Goal: Task Accomplishment & Management: Manage account settings

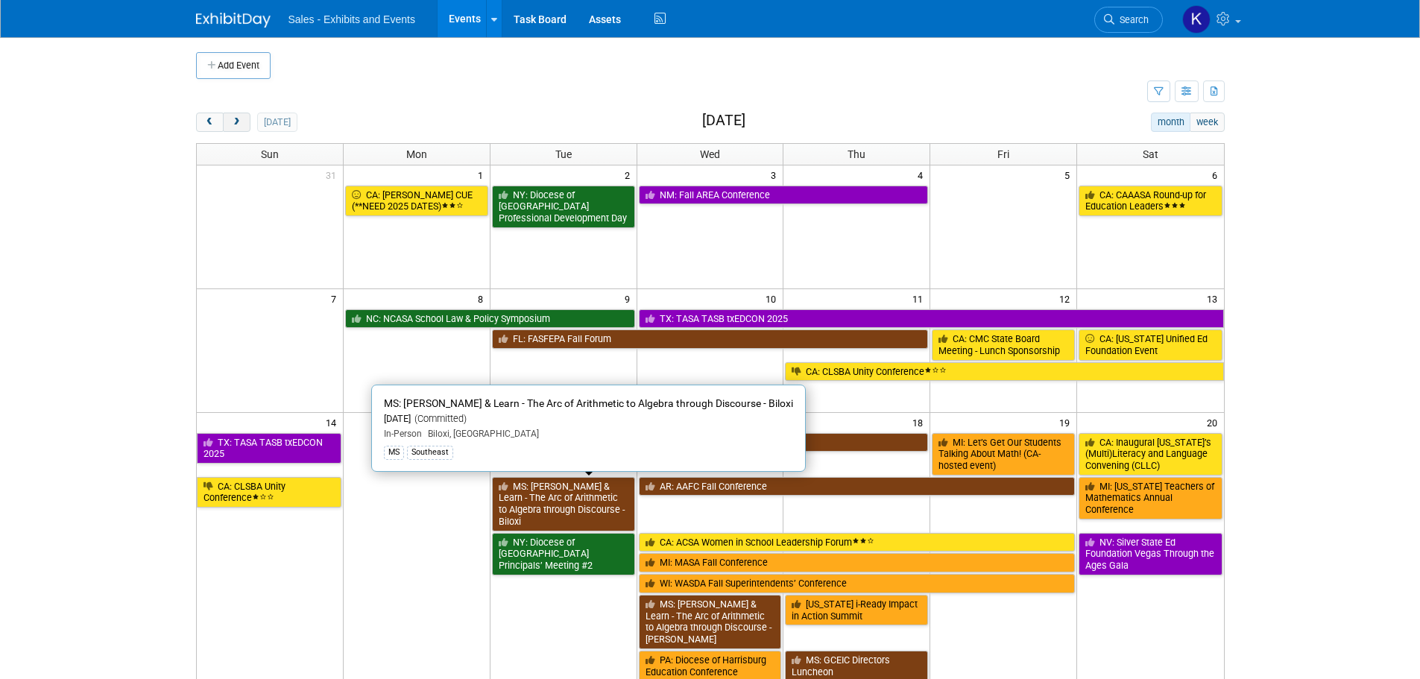
drag, startPoint x: 232, startPoint y: 122, endPoint x: 248, endPoint y: 128, distance: 17.7
click at [236, 122] on span "next" at bounding box center [236, 123] width 11 height 10
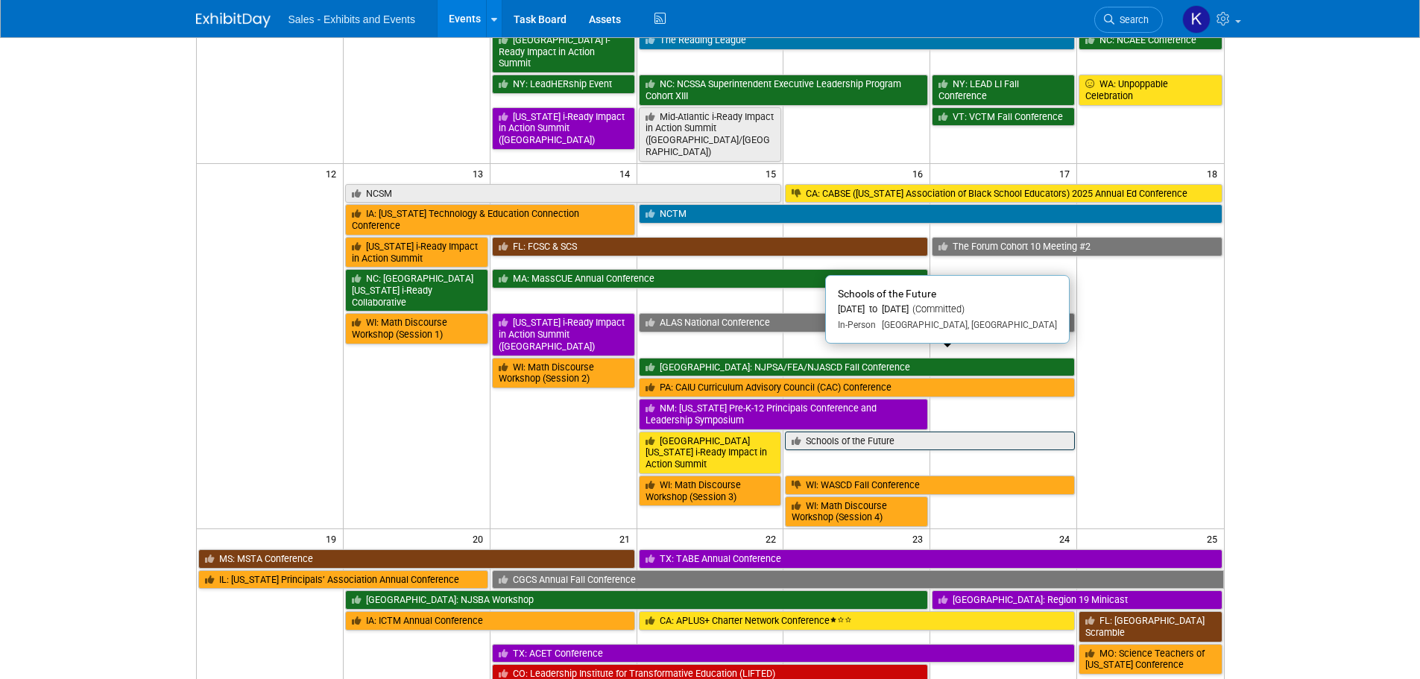
scroll to position [447, 0]
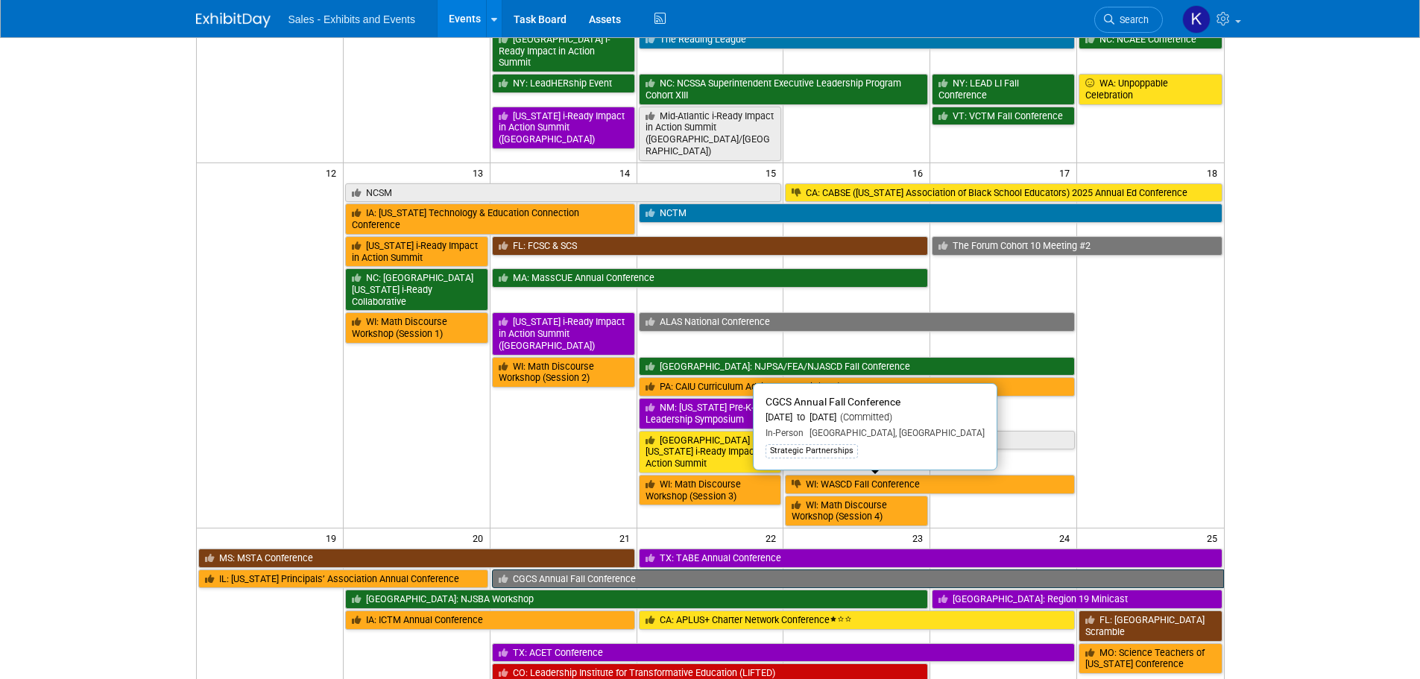
click at [657, 570] on link "CGCS Annual Fall Conference" at bounding box center [858, 579] width 732 height 19
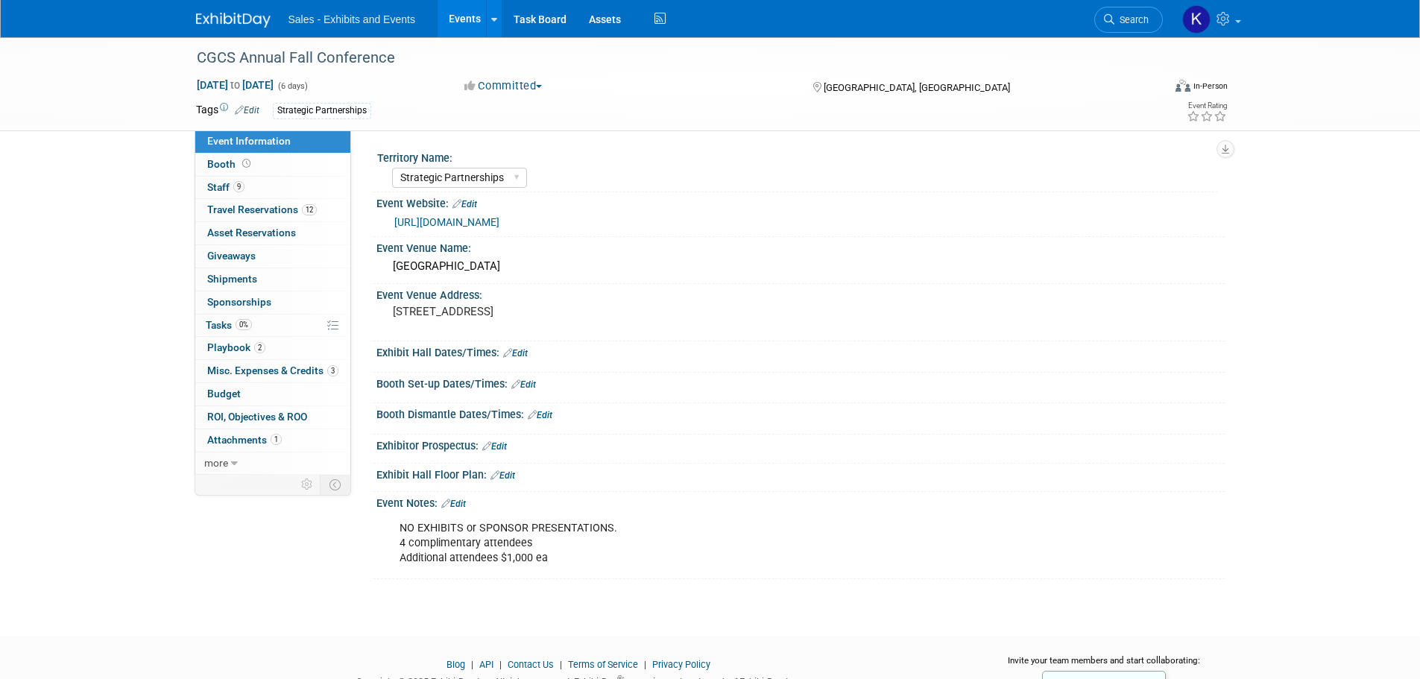
select select "Strategic Partnerships"
click at [217, 346] on span "Playbook 2" at bounding box center [236, 347] width 58 height 12
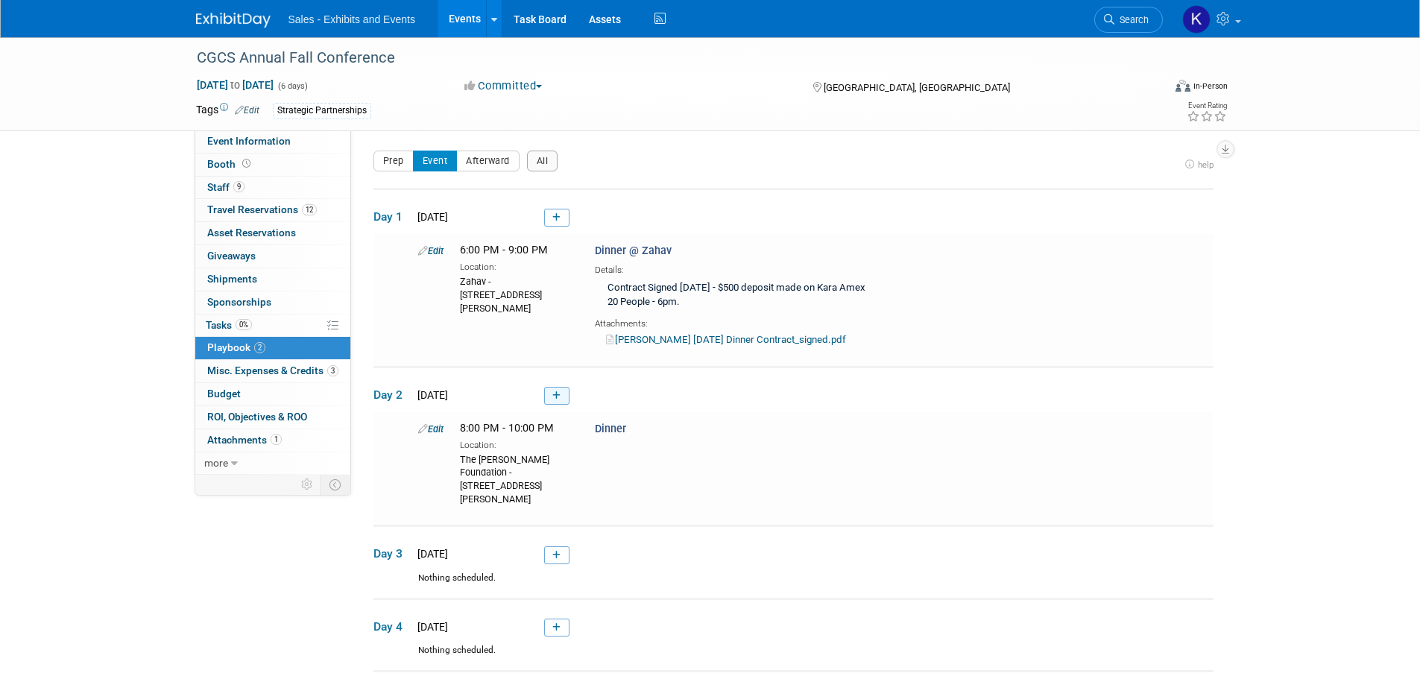
click at [553, 391] on icon at bounding box center [556, 395] width 8 height 9
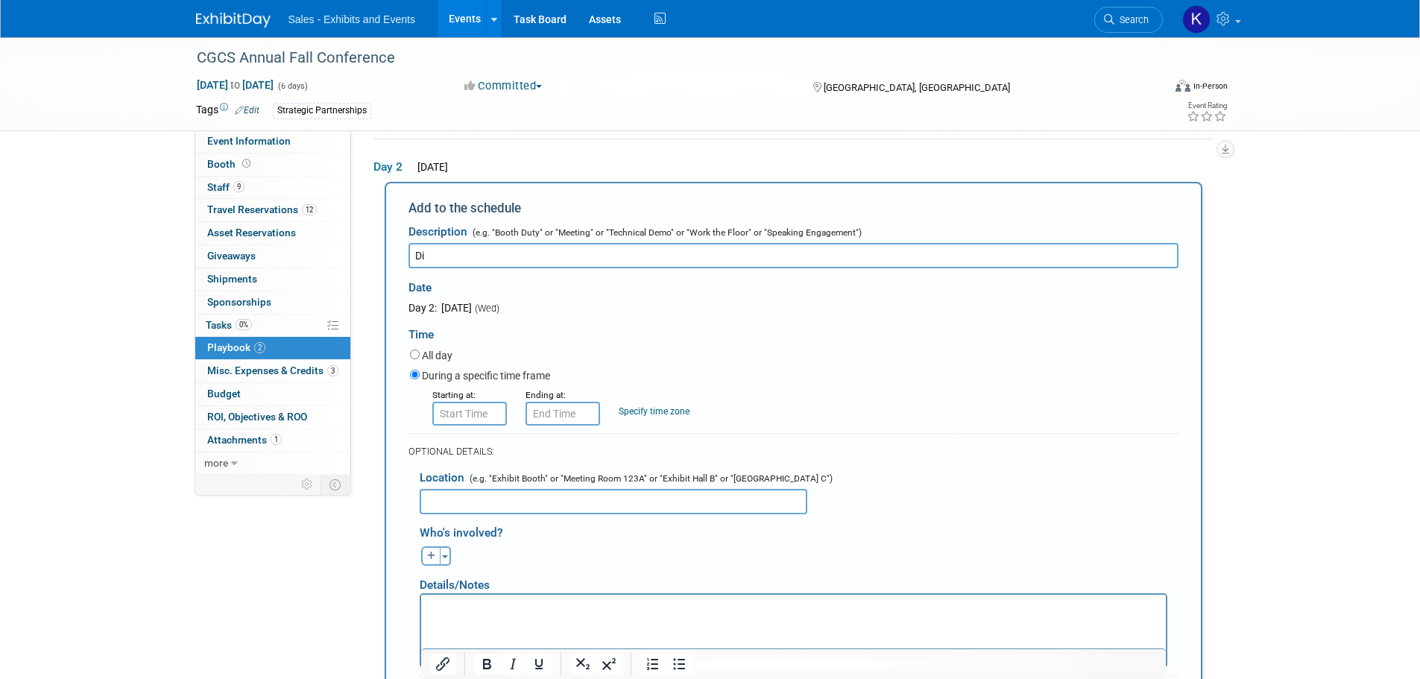
type input "D"
type input "T"
type input "[PERSON_NAME]"
click at [469, 409] on input "8:00 AM" at bounding box center [469, 414] width 75 height 24
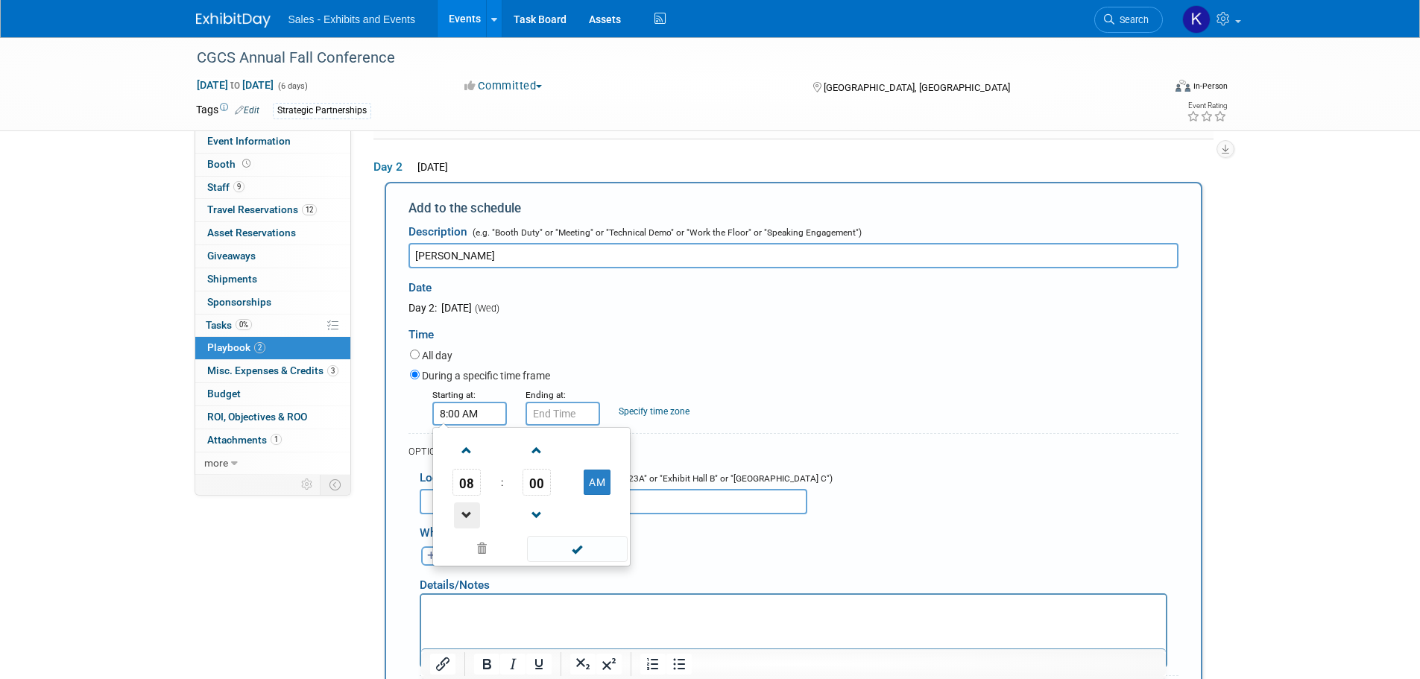
click at [471, 523] on span at bounding box center [467, 515] width 26 height 26
click at [527, 489] on span "00" at bounding box center [537, 482] width 28 height 27
click at [542, 491] on td "30" at bounding box center [556, 491] width 48 height 40
click at [604, 488] on button "AM" at bounding box center [597, 482] width 27 height 25
type input "7:30 PM"
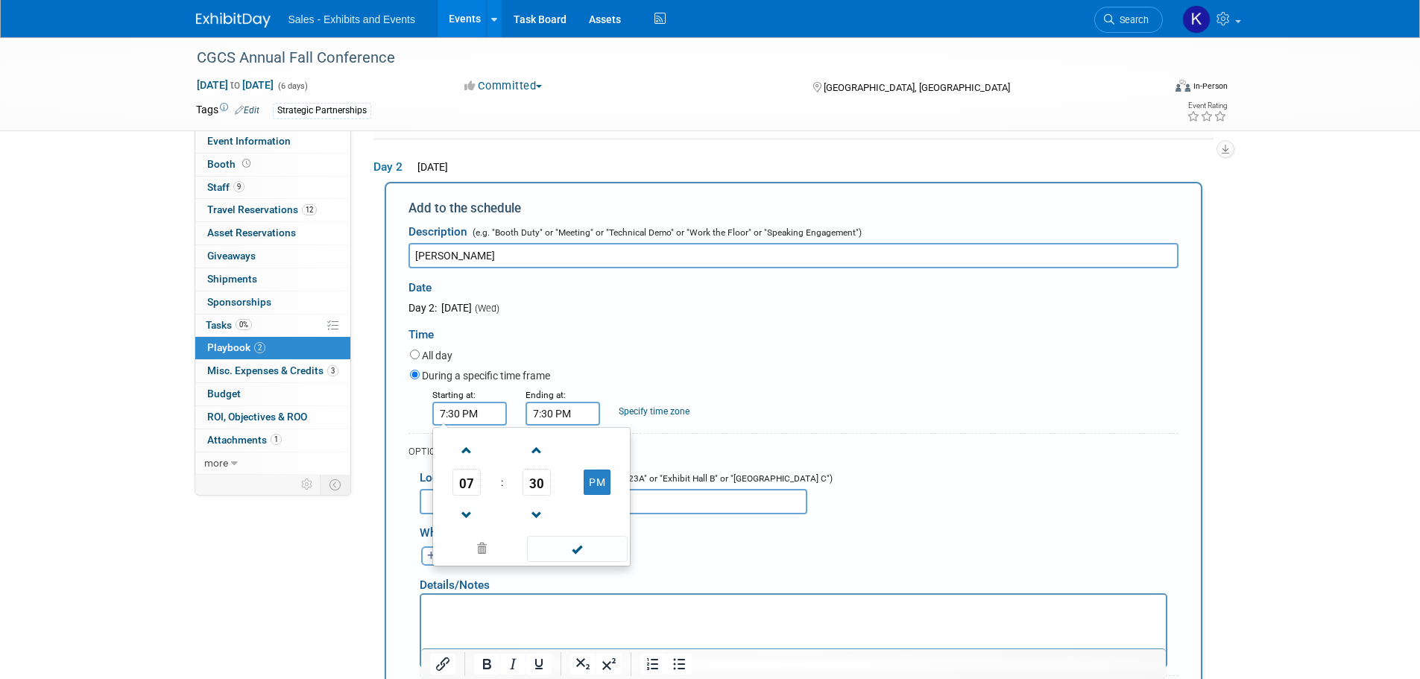
click at [560, 408] on input "7:30 PM" at bounding box center [563, 414] width 75 height 24
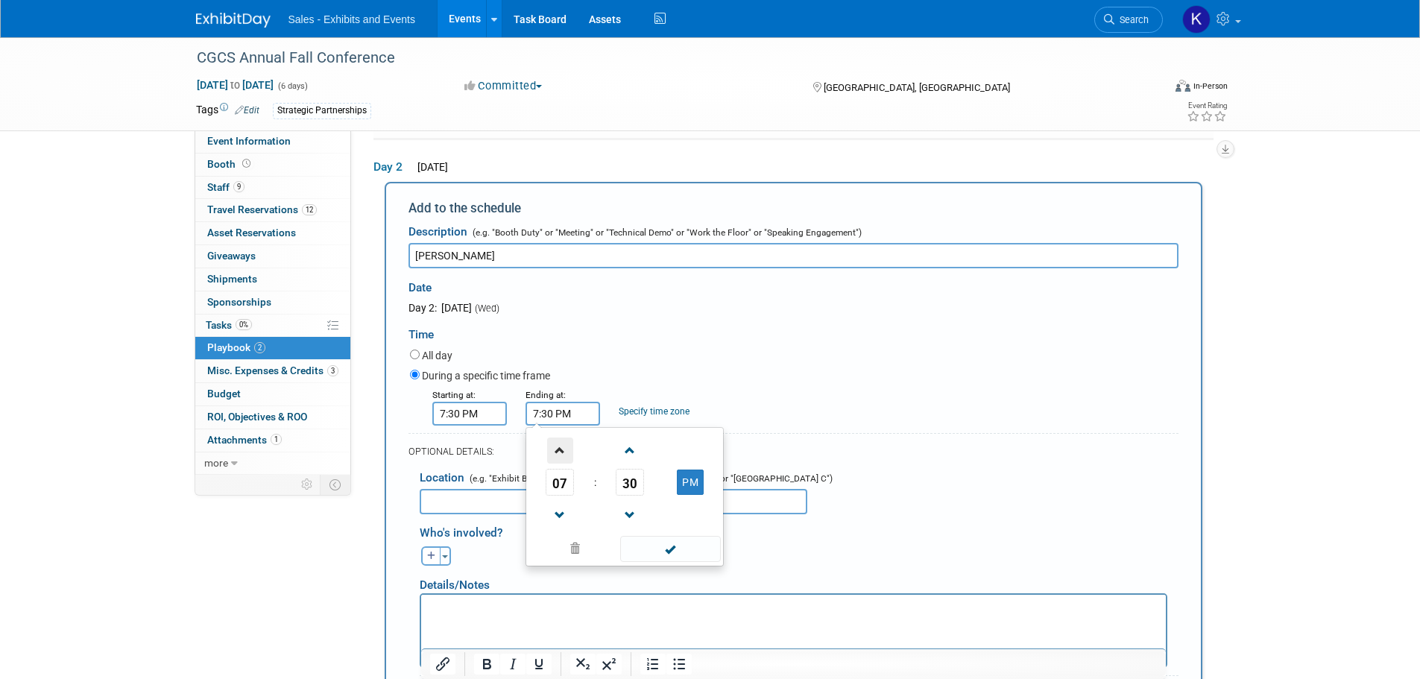
click at [558, 449] on span at bounding box center [560, 451] width 26 height 26
click at [565, 449] on span at bounding box center [560, 451] width 26 height 26
type input "9:30 PM"
click at [680, 561] on span at bounding box center [670, 549] width 101 height 26
drag, startPoint x: 473, startPoint y: 502, endPoint x: 497, endPoint y: 501, distance: 23.9
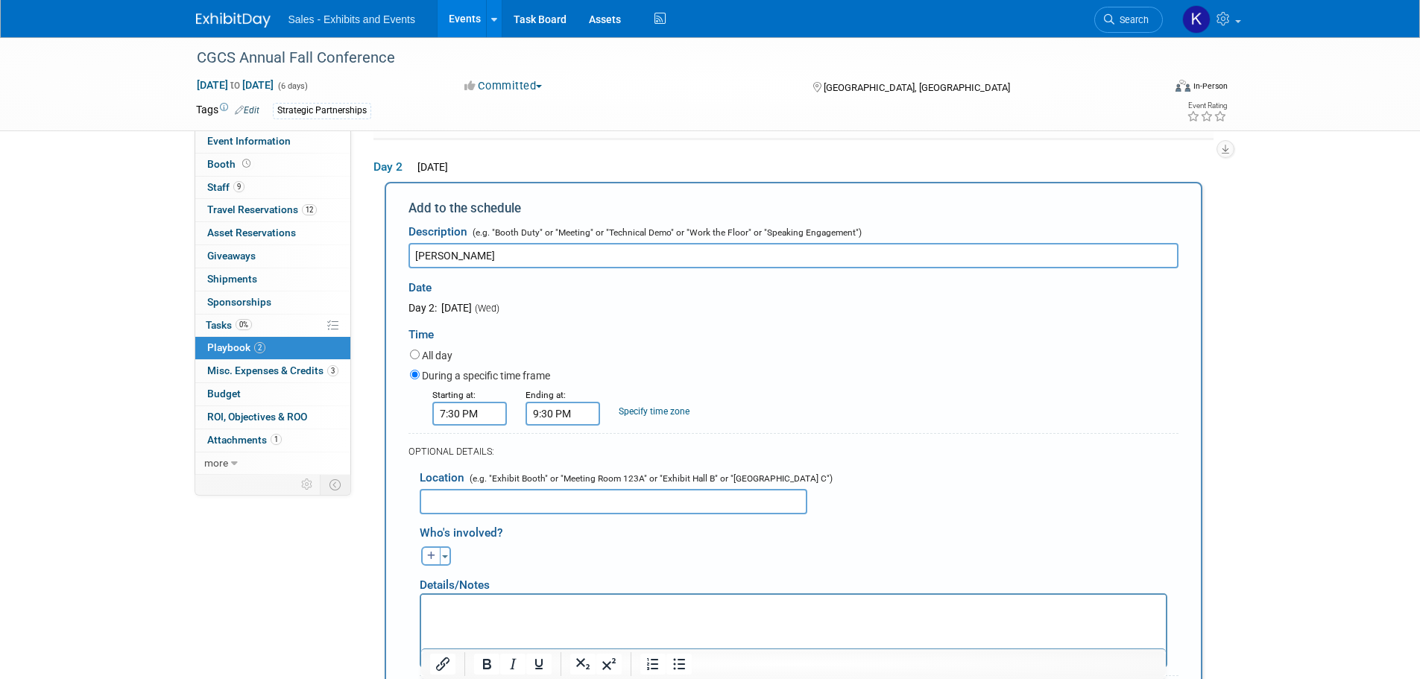
click at [473, 502] on input "text" at bounding box center [614, 501] width 388 height 25
type input "Urban Farmer Philadelphia - Verdant Room"
click at [433, 553] on icon "button" at bounding box center [431, 556] width 9 height 9
select select
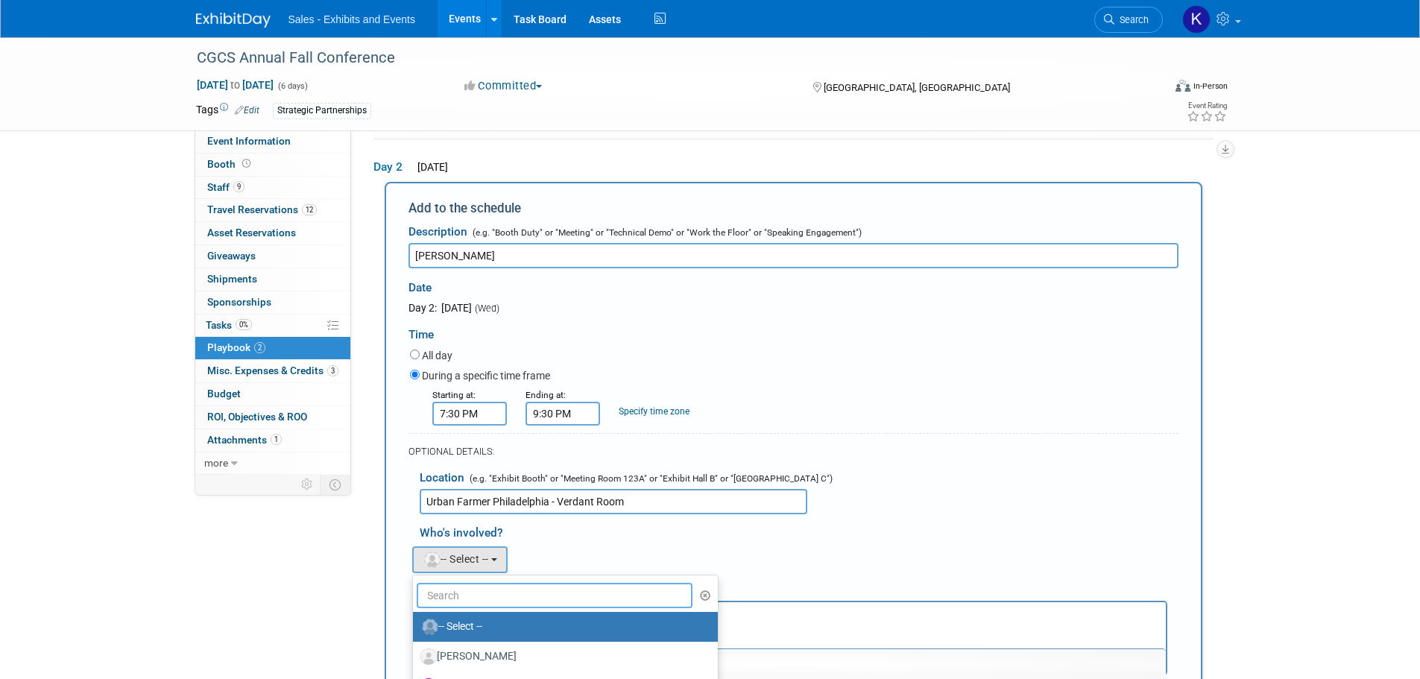
click at [479, 590] on input "text" at bounding box center [555, 595] width 277 height 25
click at [489, 648] on label "[PERSON_NAME]" at bounding box center [561, 657] width 283 height 24
click at [504, 658] on label "[PERSON_NAME]" at bounding box center [561, 657] width 283 height 24
click at [415, 658] on input "[PERSON_NAME]" at bounding box center [411, 655] width 10 height 10
select select "0c9b4440-a9c5-4db4-99ce-693d14ac5c89"
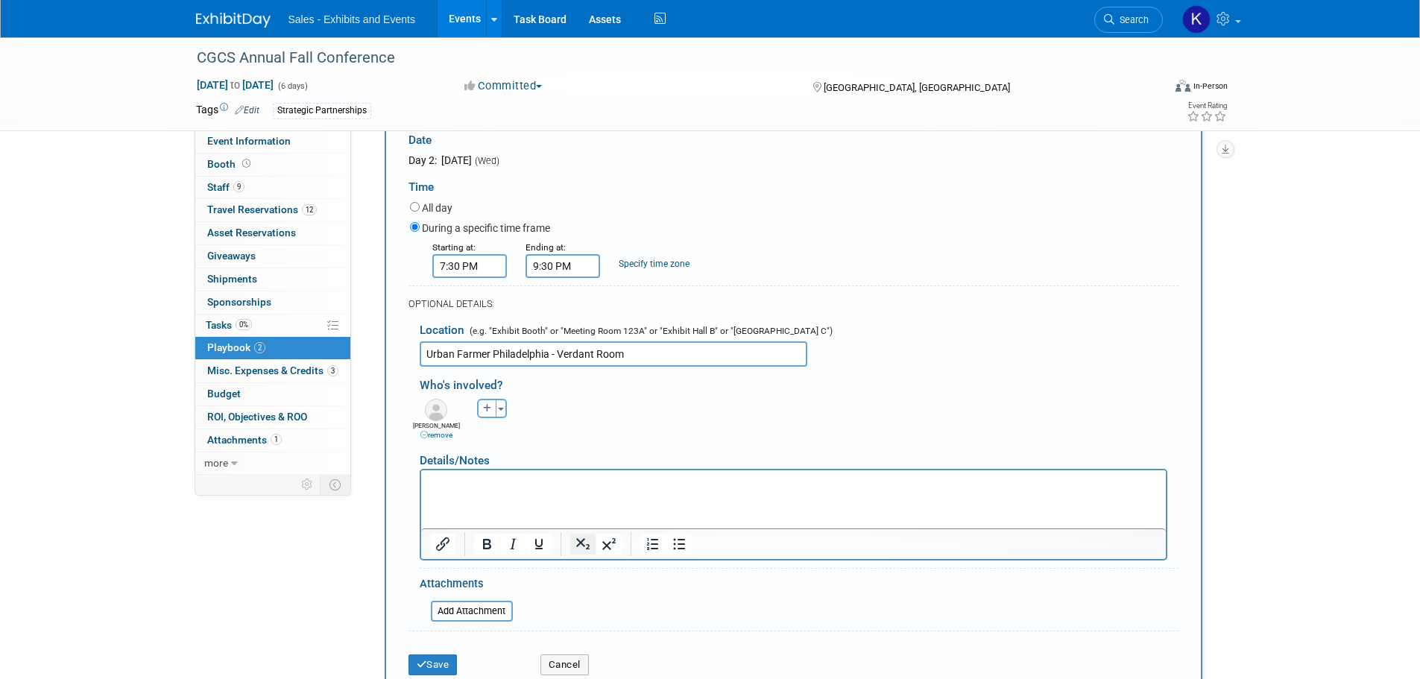
scroll to position [376, 0]
click at [493, 405] on button "button" at bounding box center [486, 406] width 19 height 19
select select
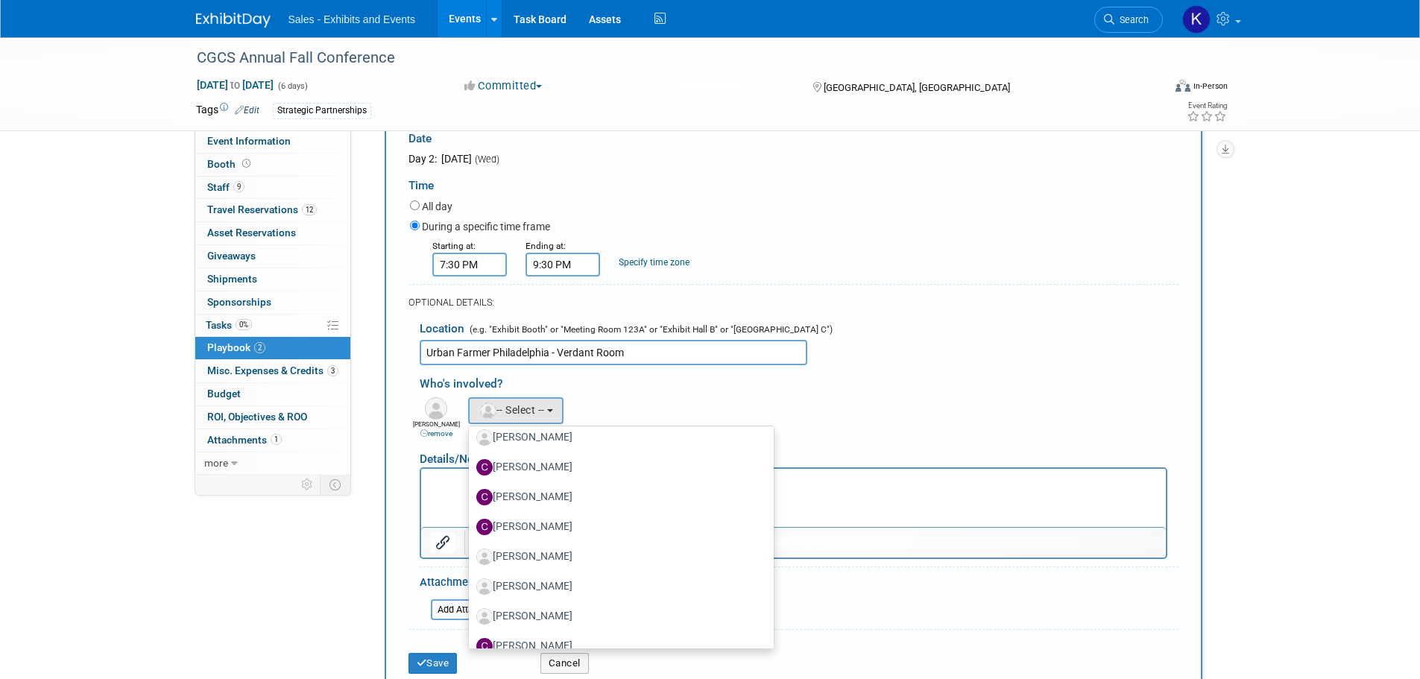
scroll to position [1789, 0]
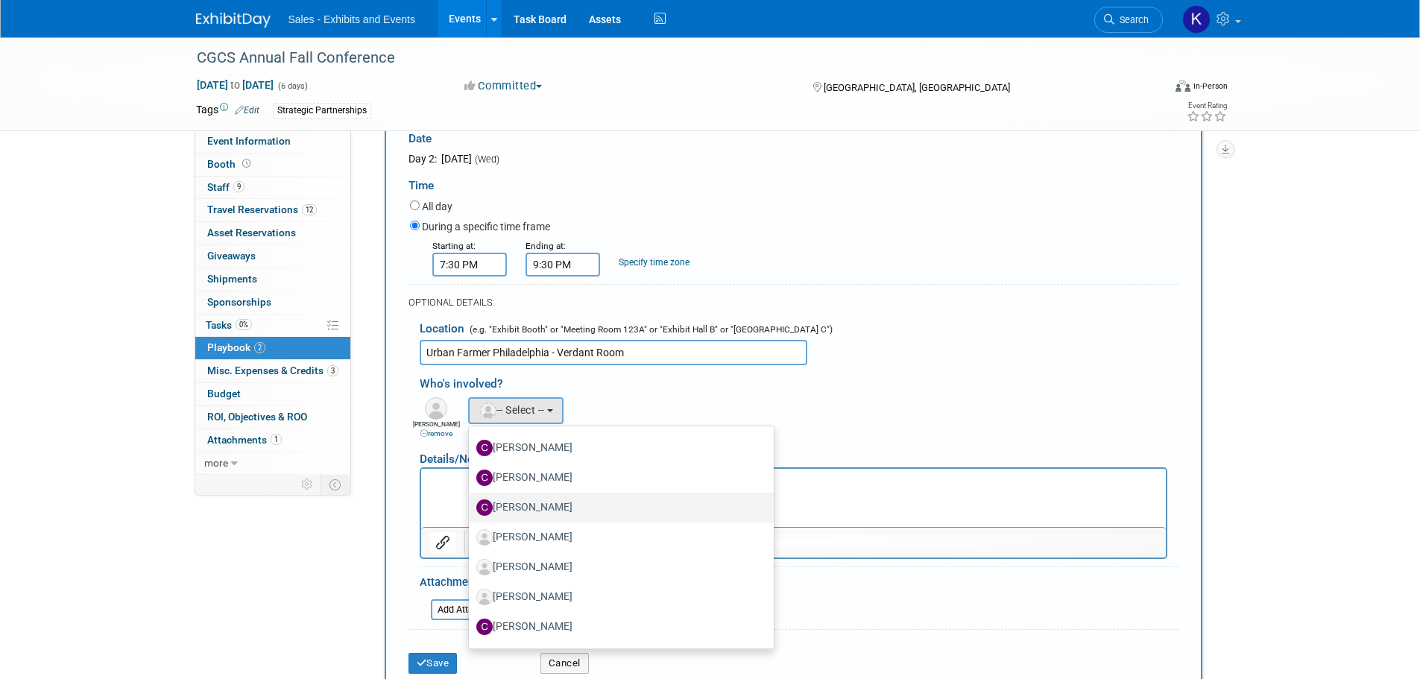
drag, startPoint x: 538, startPoint y: 515, endPoint x: 228, endPoint y: 50, distance: 559.0
click at [538, 515] on label "[PERSON_NAME]" at bounding box center [617, 508] width 283 height 24
click at [471, 511] on input "[PERSON_NAME]" at bounding box center [466, 506] width 10 height 10
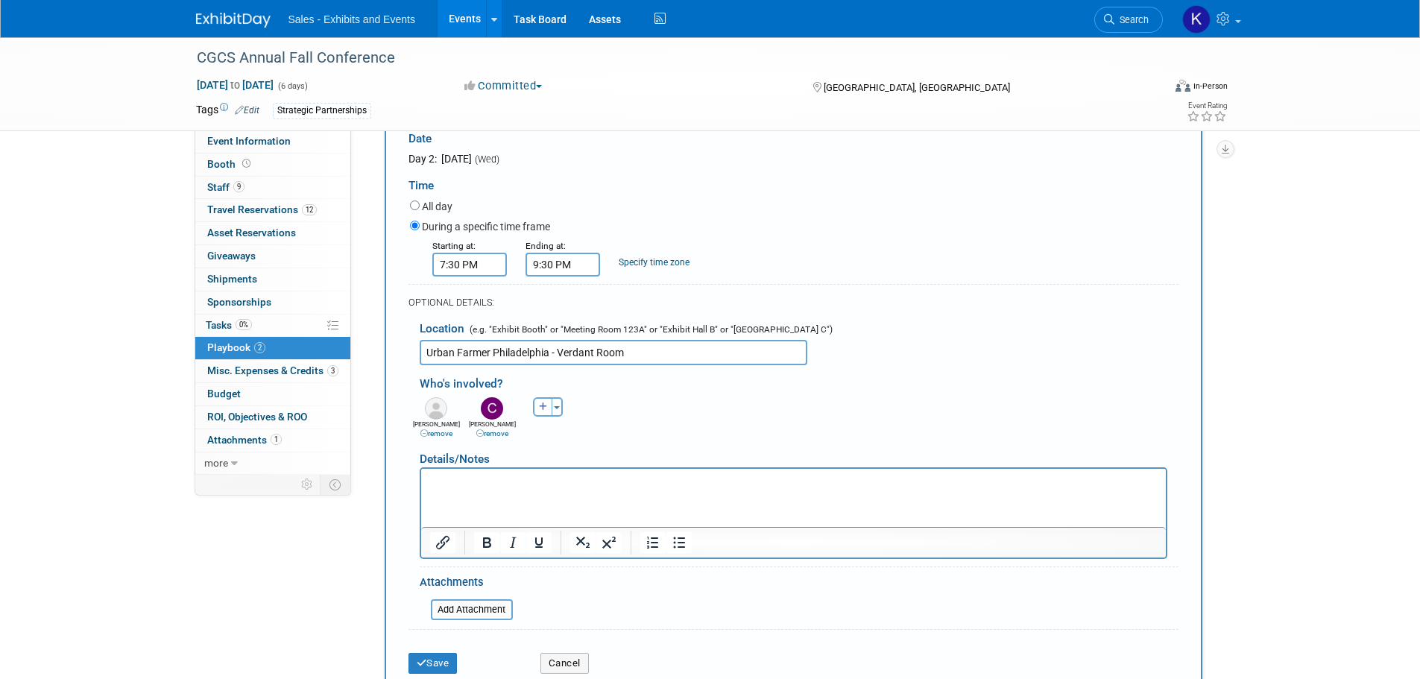
click at [514, 469] on iframe at bounding box center [793, 498] width 745 height 58
click at [449, 487] on p "Rich Text Area. Press ALT-0 for help." at bounding box center [793, 481] width 728 height 15
click at [551, 477] on p "$2,000 F/B minimum -" at bounding box center [793, 481] width 728 height 15
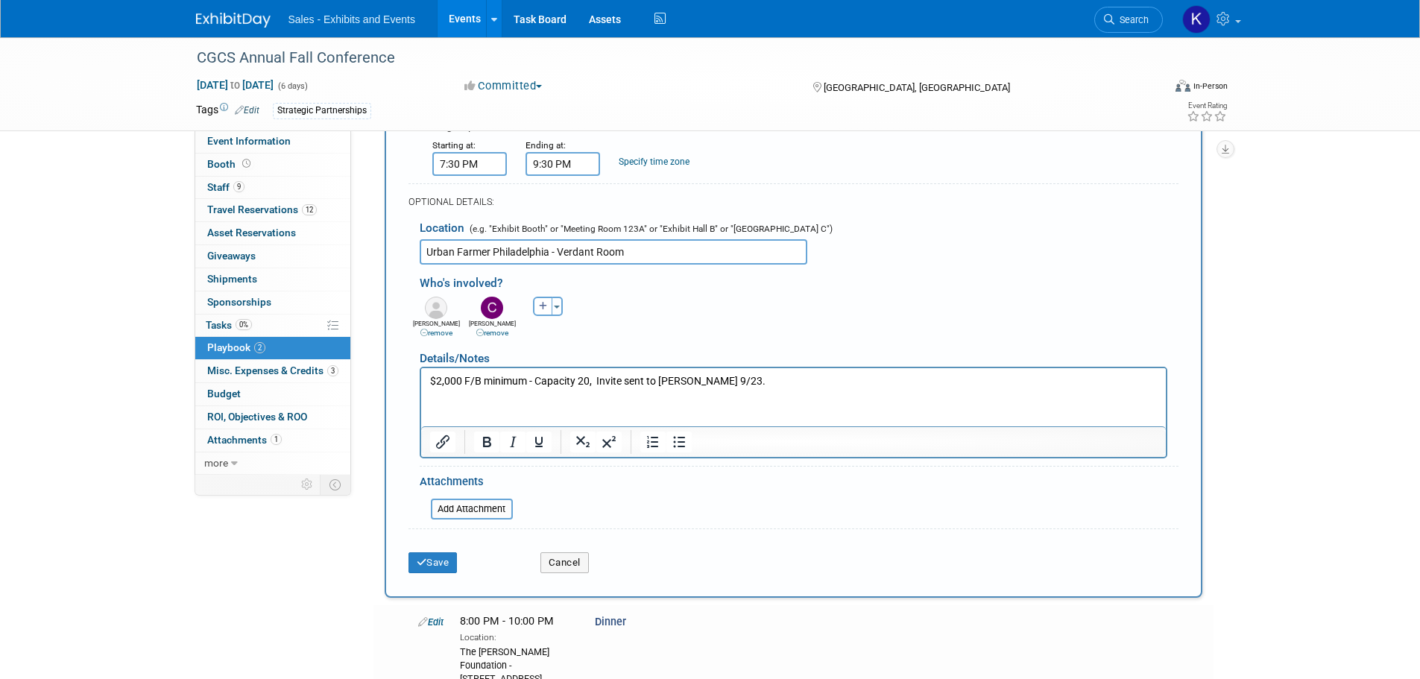
scroll to position [525, 0]
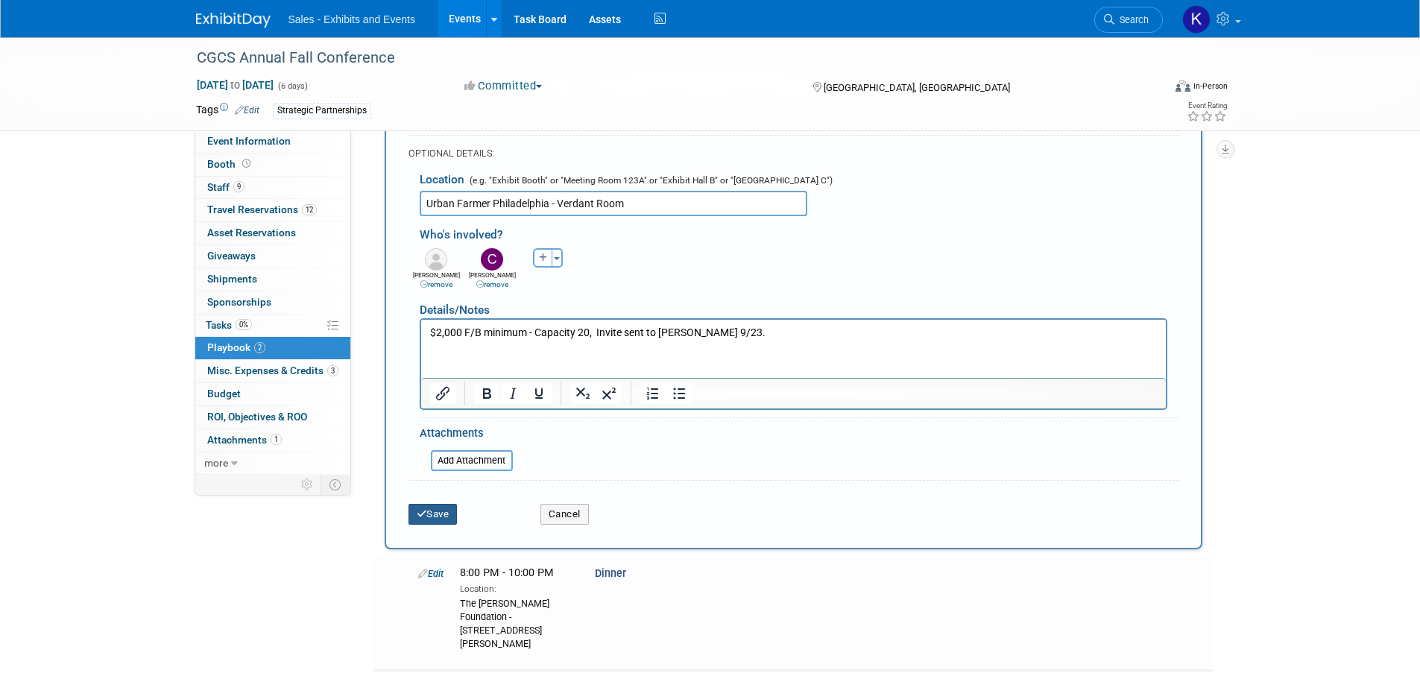
click at [429, 511] on button "Save" at bounding box center [433, 514] width 49 height 21
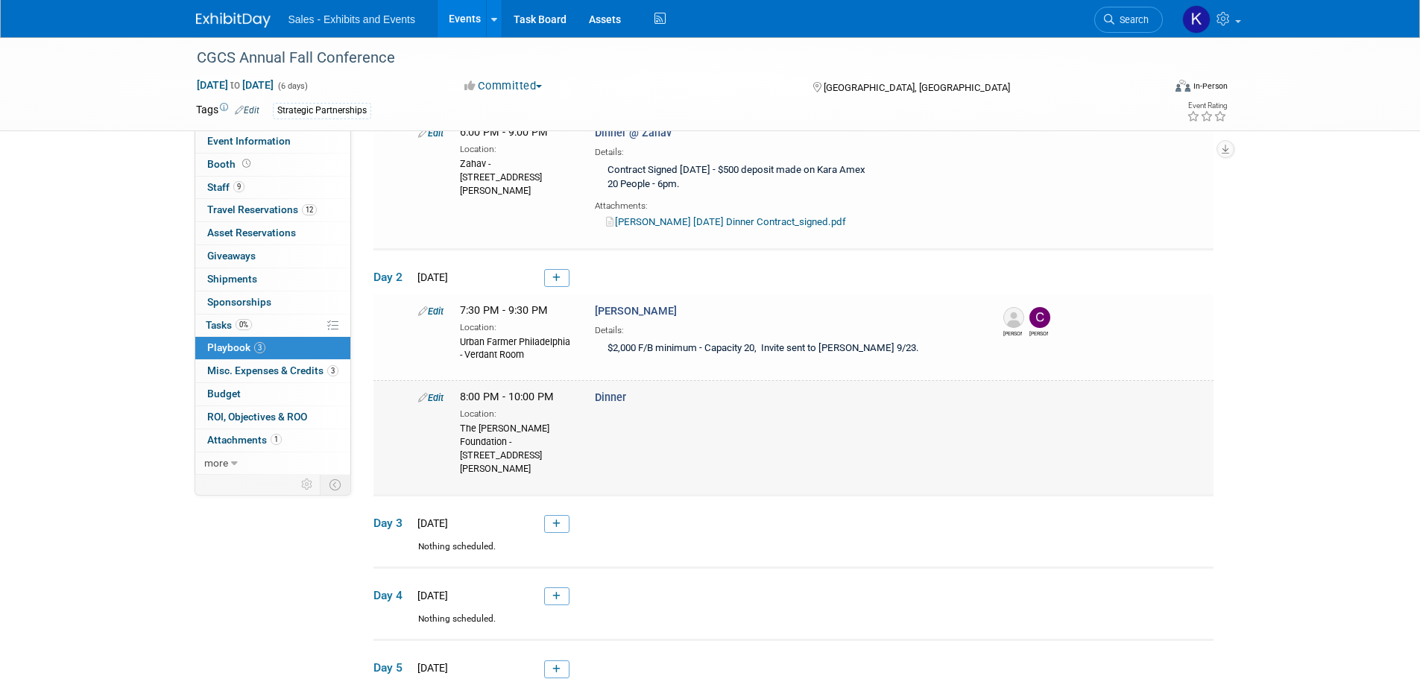
scroll to position [151, 0]
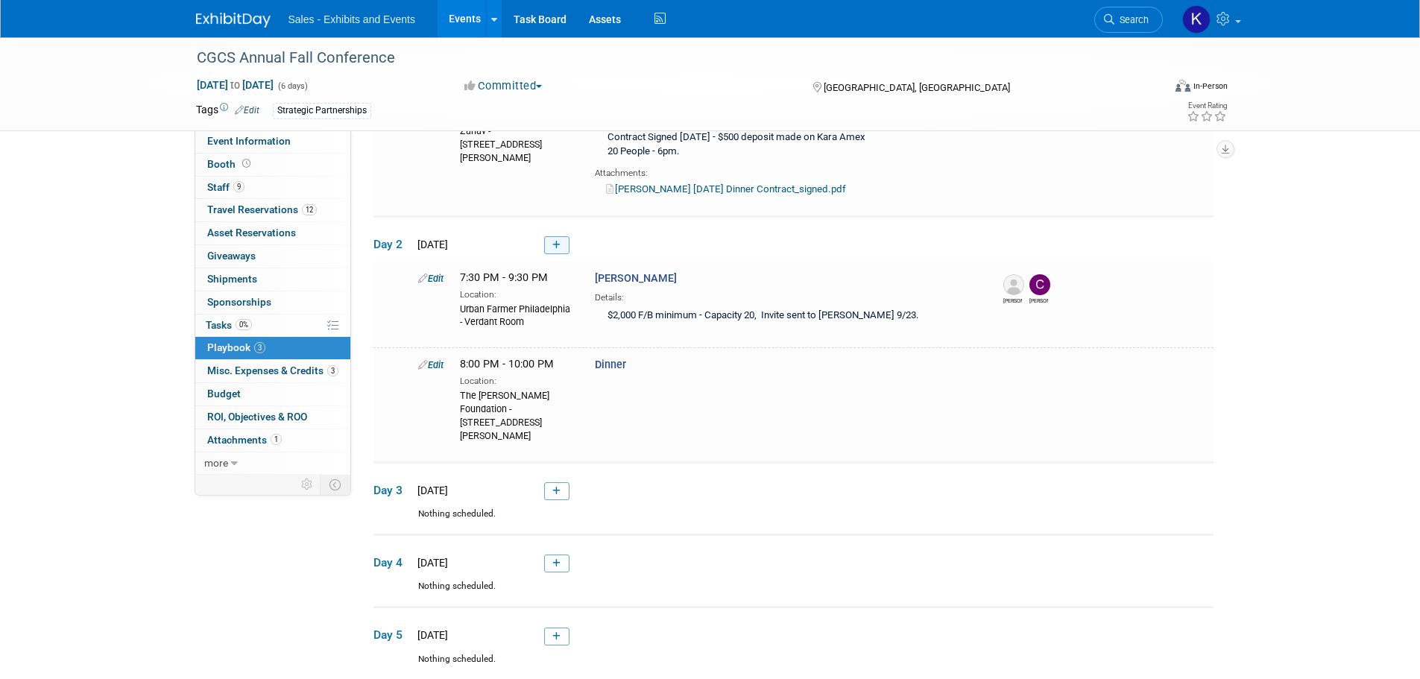
drag, startPoint x: 566, startPoint y: 243, endPoint x: 589, endPoint y: 259, distance: 27.9
click at [566, 245] on link at bounding box center [556, 245] width 25 height 18
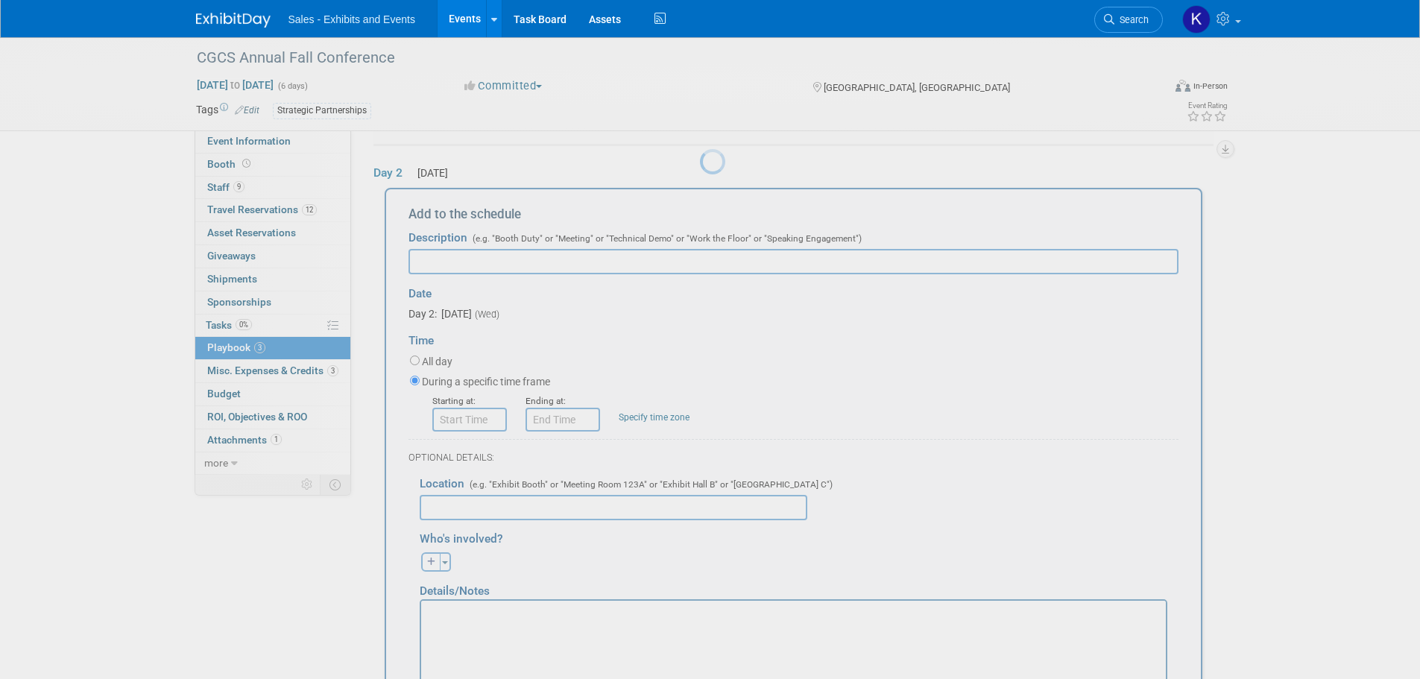
scroll to position [227, 0]
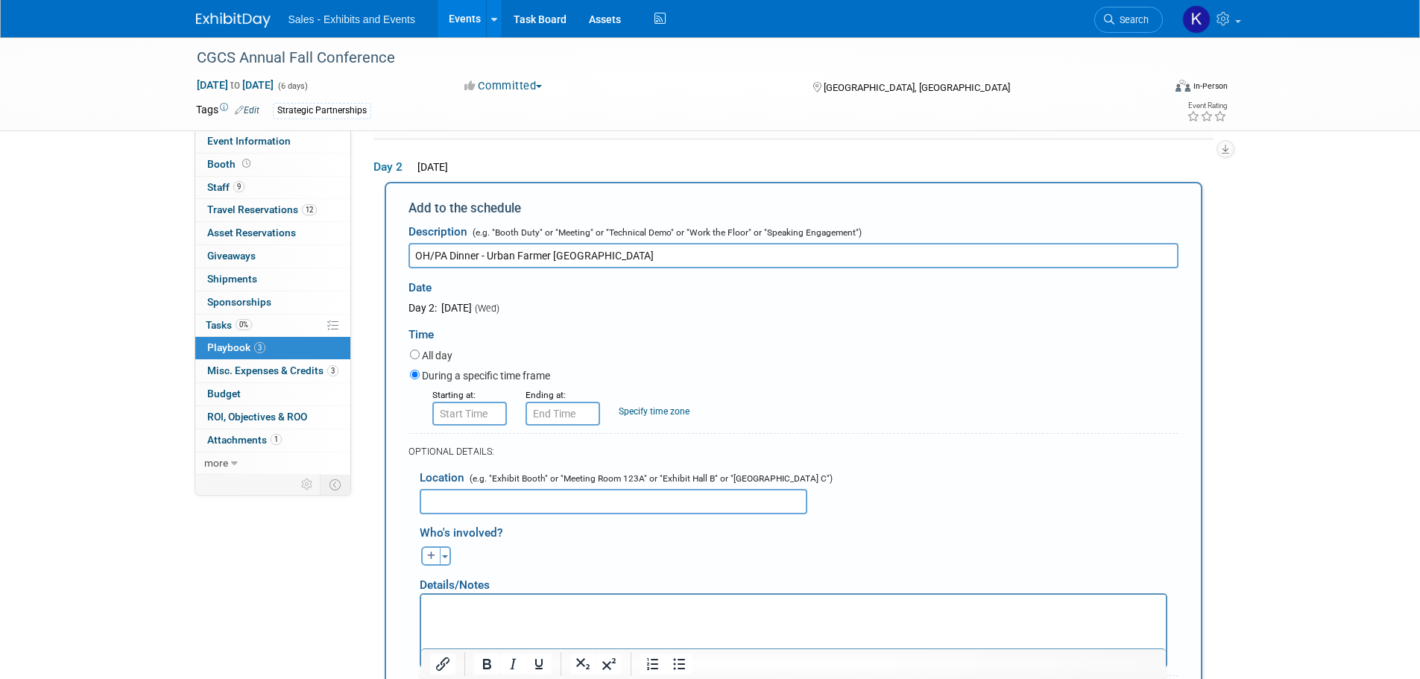
type input "OH/PA Dinner - Urban Farmer [GEOGRAPHIC_DATA]"
click at [501, 411] on input "8:00 AM" at bounding box center [469, 414] width 75 height 24
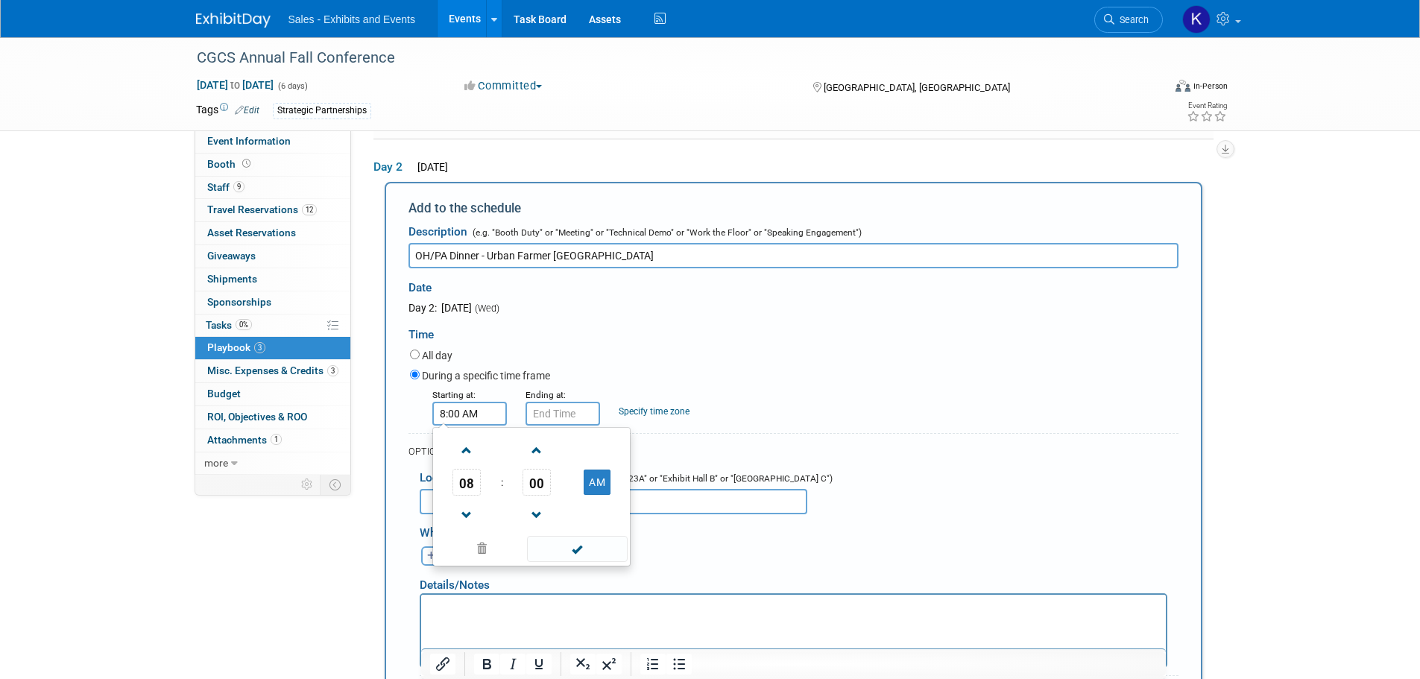
click at [614, 479] on td "AM" at bounding box center [597, 482] width 59 height 27
drag, startPoint x: 605, startPoint y: 479, endPoint x: 612, endPoint y: 482, distance: 7.8
click at [606, 481] on button "AM" at bounding box center [597, 482] width 27 height 25
type input "8:00 PM"
click at [593, 548] on span at bounding box center [577, 549] width 101 height 26
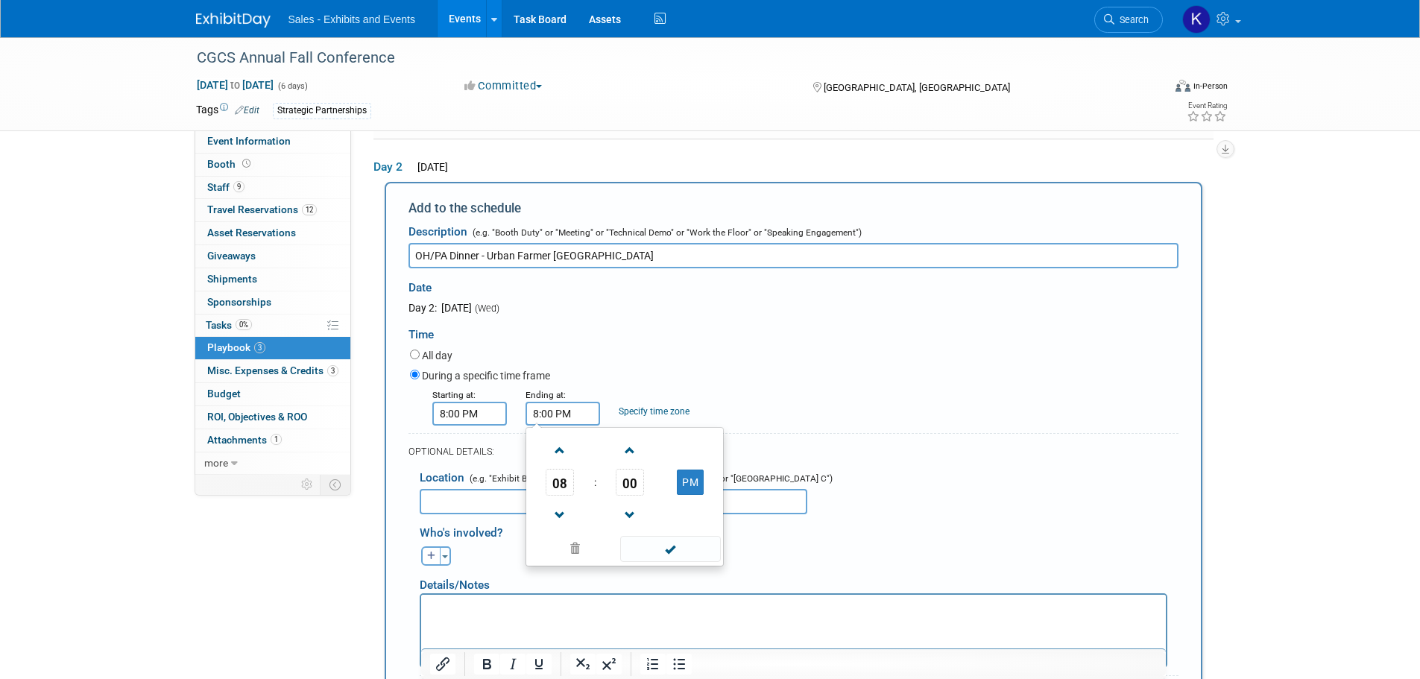
drag, startPoint x: 564, startPoint y: 403, endPoint x: 578, endPoint y: 408, distance: 15.1
click at [567, 403] on input "8:00 PM" at bounding box center [563, 414] width 75 height 24
click at [553, 452] on span at bounding box center [560, 451] width 26 height 26
click at [555, 452] on span at bounding box center [560, 451] width 26 height 26
type input "10:00 PM"
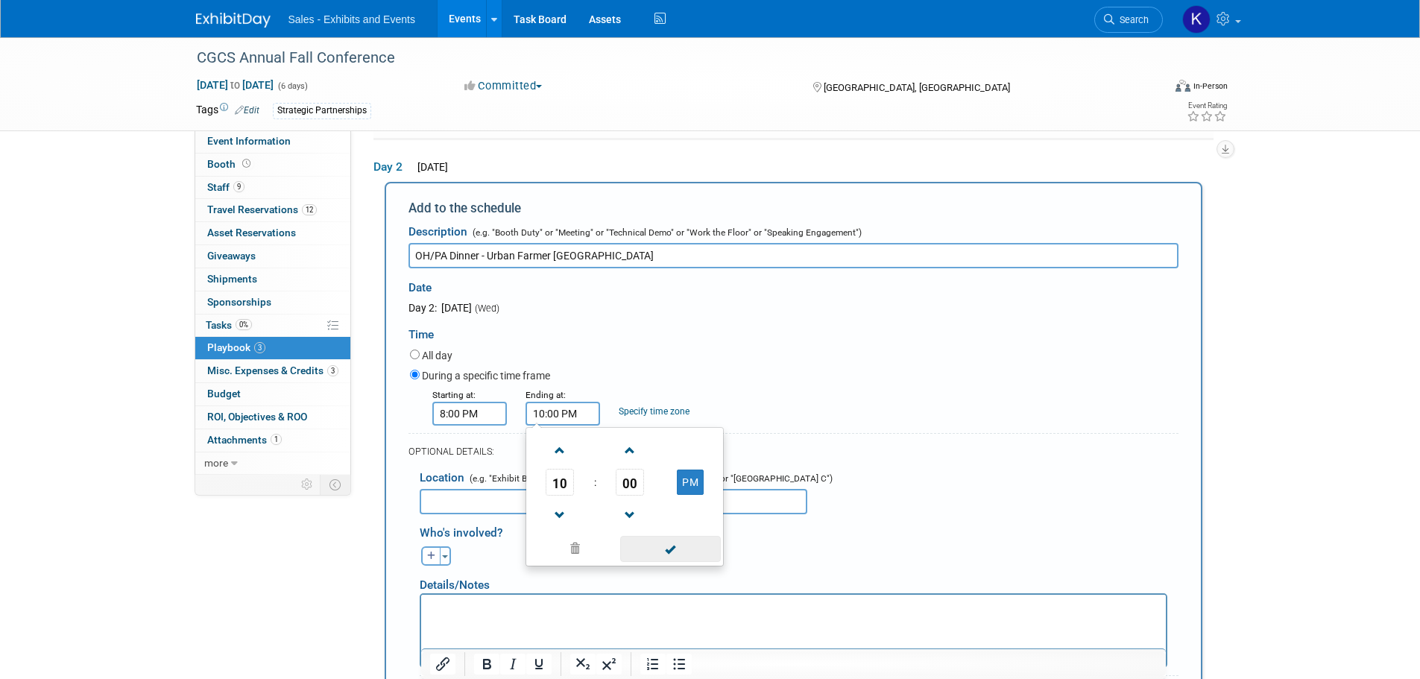
click at [665, 558] on span at bounding box center [670, 549] width 101 height 26
click at [514, 501] on input "text" at bounding box center [614, 501] width 388 height 25
drag, startPoint x: 490, startPoint y: 250, endPoint x: 825, endPoint y: 280, distance: 336.7
click at [826, 280] on div "Date Day 2: [DATE] (Wed)" at bounding box center [793, 291] width 792 height 47
drag, startPoint x: 625, startPoint y: 252, endPoint x: 485, endPoint y: 256, distance: 139.5
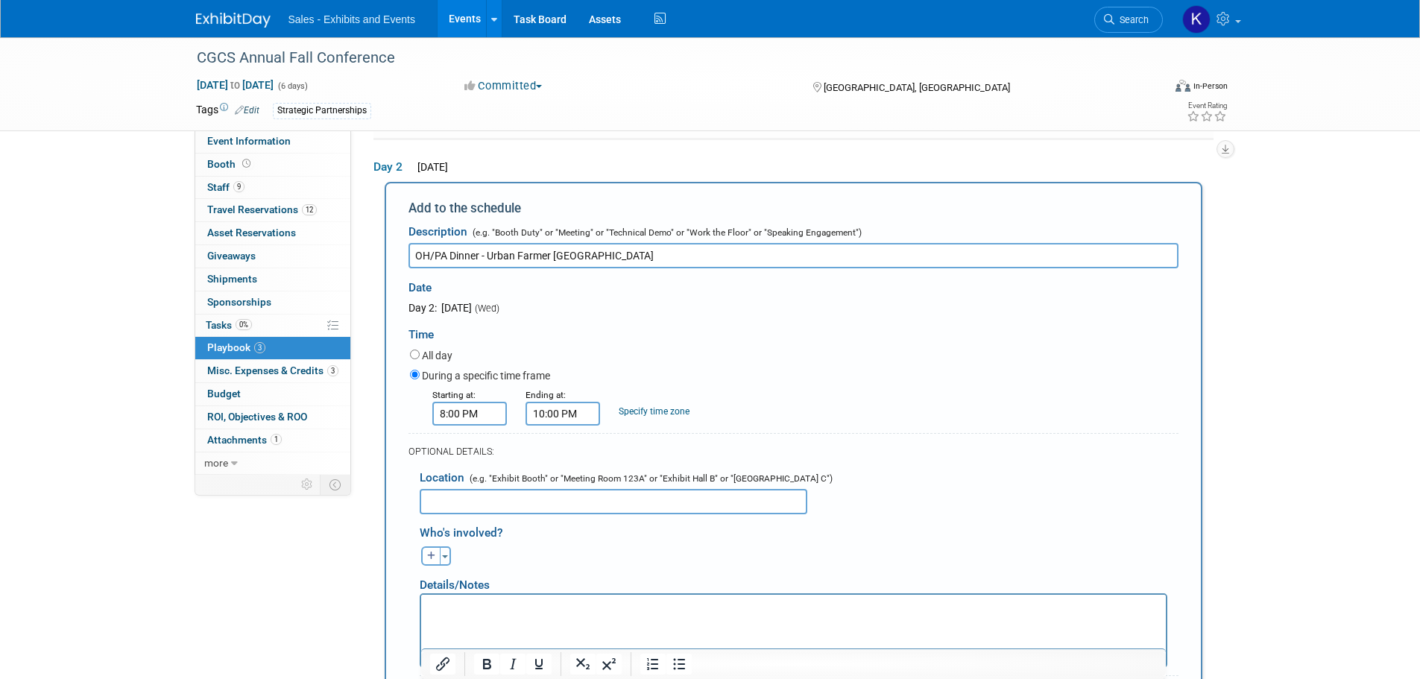
click at [485, 256] on input "OH/PA Dinner - Urban Farmer [GEOGRAPHIC_DATA]" at bounding box center [794, 255] width 770 height 25
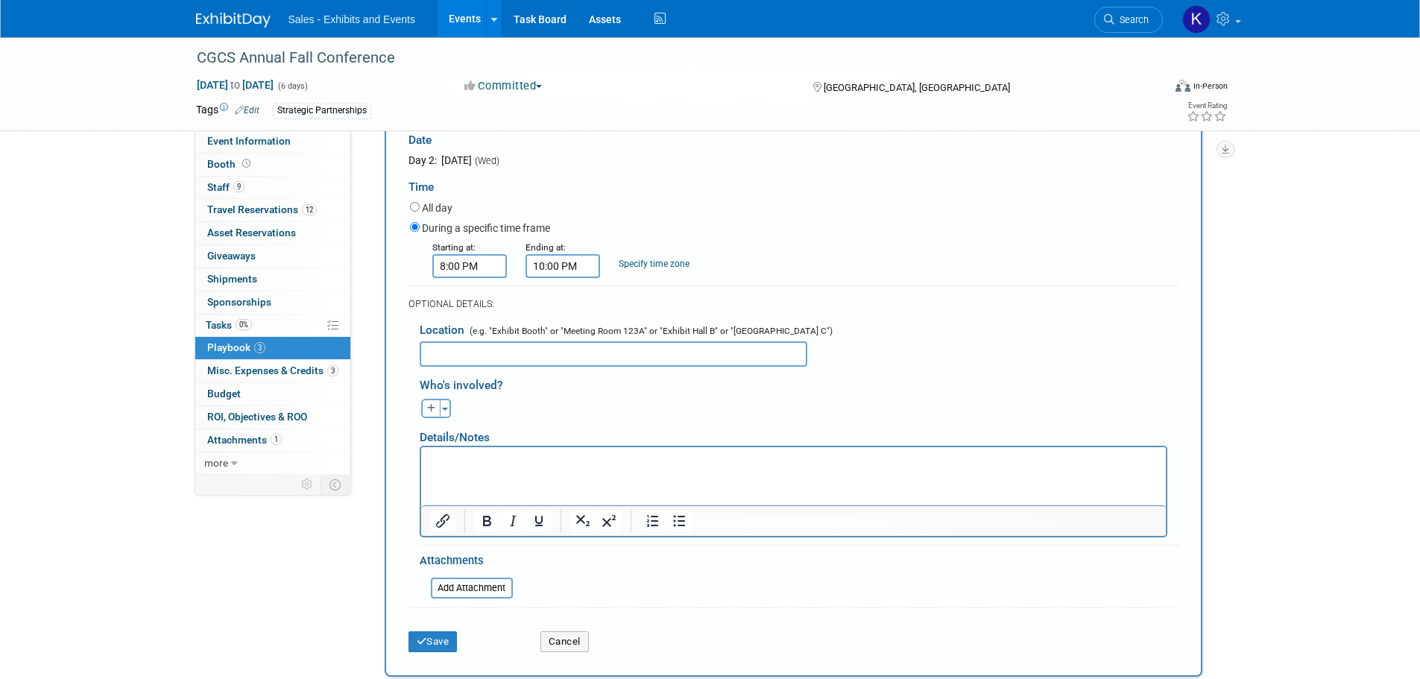
scroll to position [376, 0]
type input "OH/PA Dinner"
click at [467, 343] on input "text" at bounding box center [614, 352] width 388 height 25
type input "Urban Farmer Philadelphia"
click at [429, 405] on icon "button" at bounding box center [431, 407] width 9 height 9
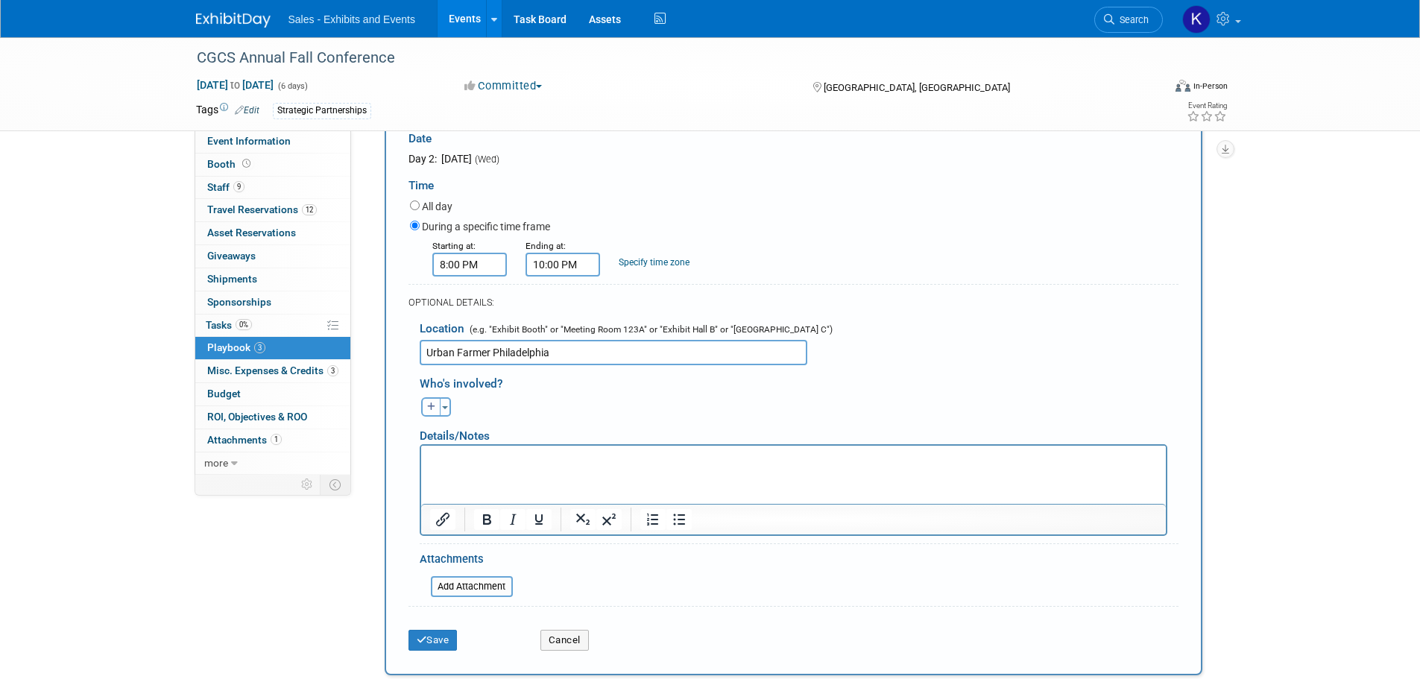
select select
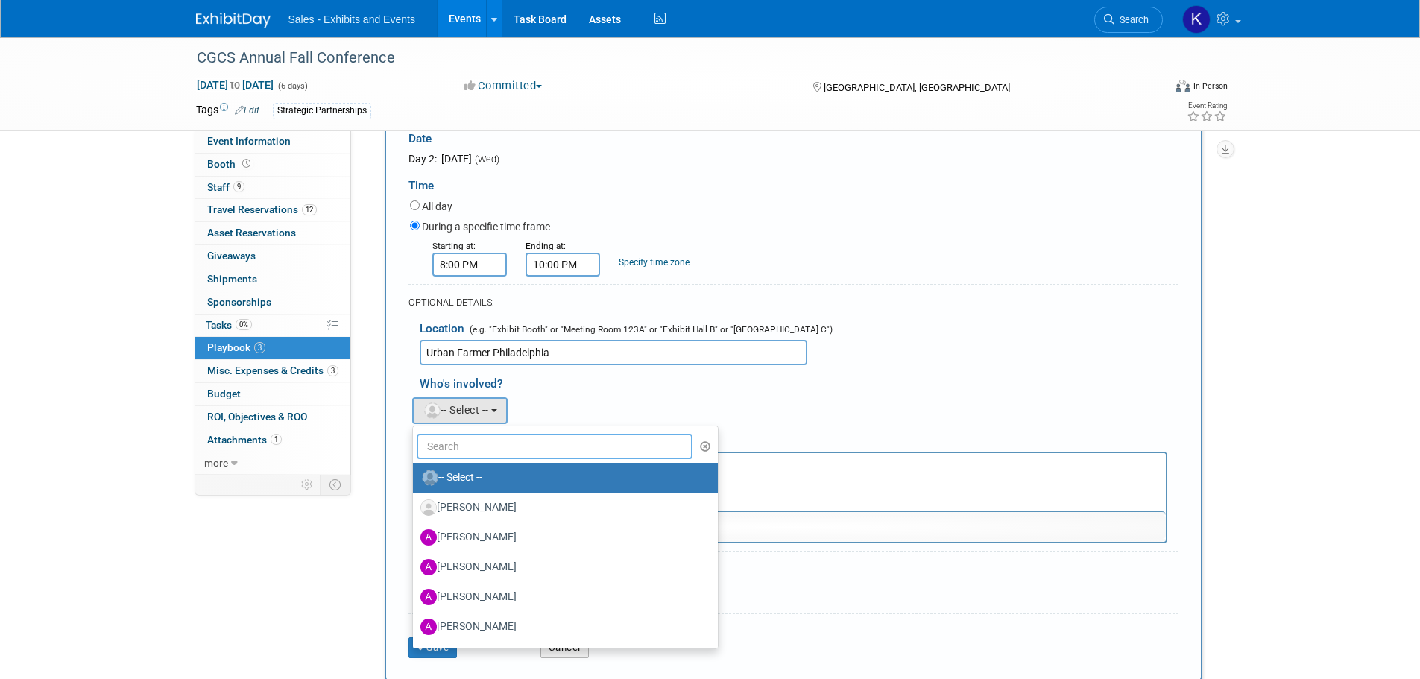
click at [467, 451] on input "text" at bounding box center [555, 446] width 277 height 25
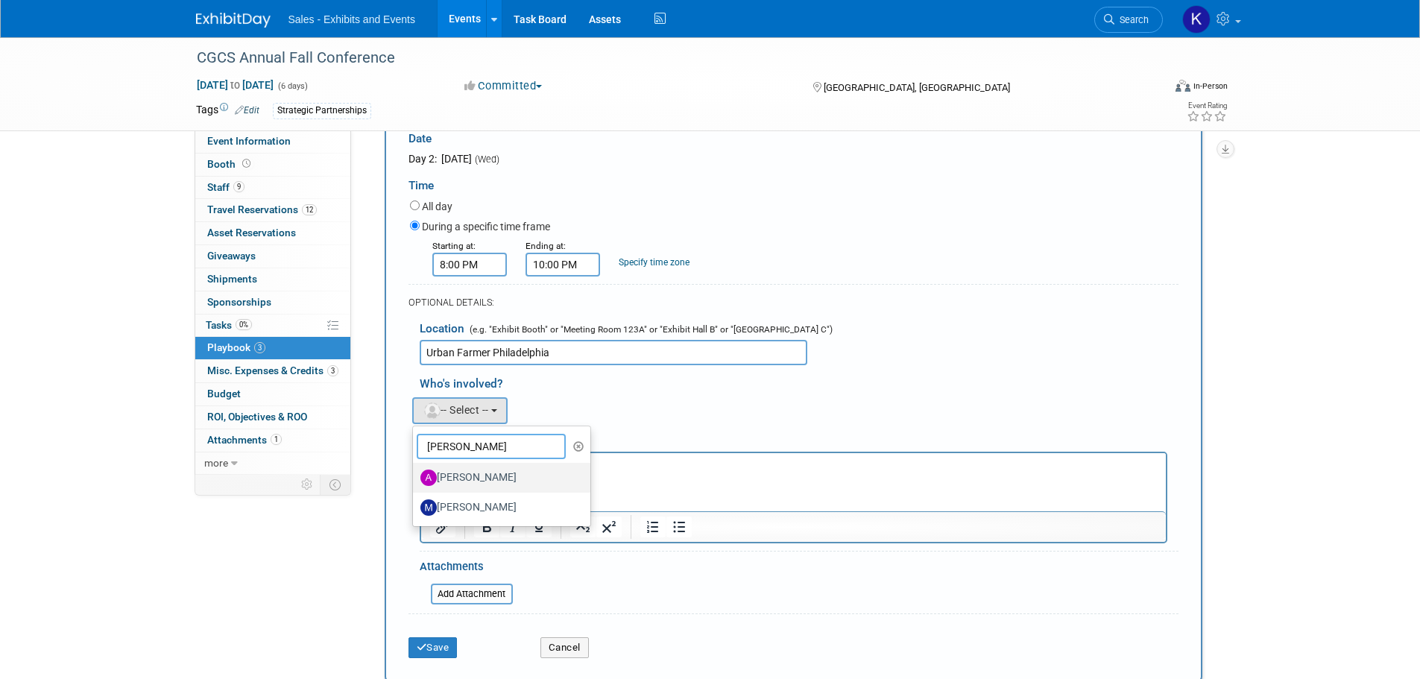
type input "[PERSON_NAME]"
drag, startPoint x: 35, startPoint y: 13, endPoint x: 455, endPoint y: 482, distance: 630.3
click at [455, 482] on label "[PERSON_NAME]" at bounding box center [498, 478] width 156 height 24
click at [415, 481] on input "[PERSON_NAME]" at bounding box center [411, 476] width 10 height 10
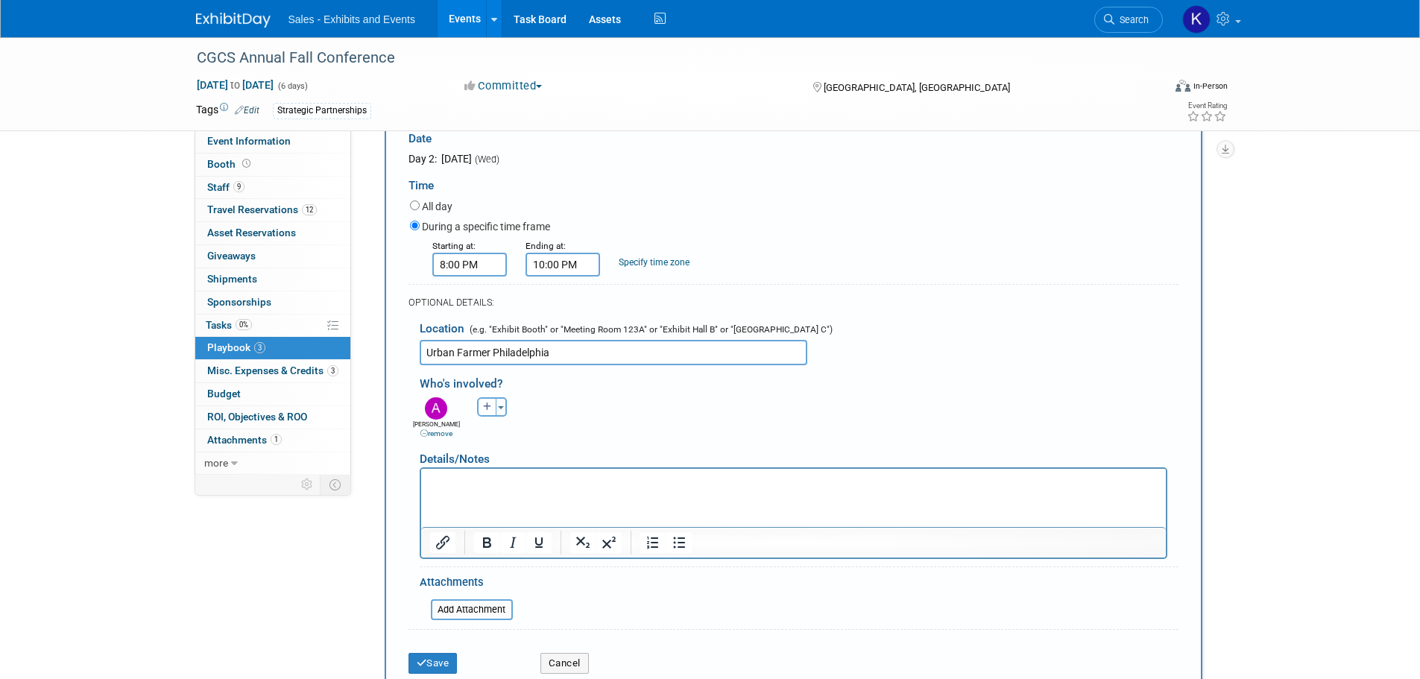
click at [483, 407] on icon "button" at bounding box center [487, 407] width 9 height 9
select select
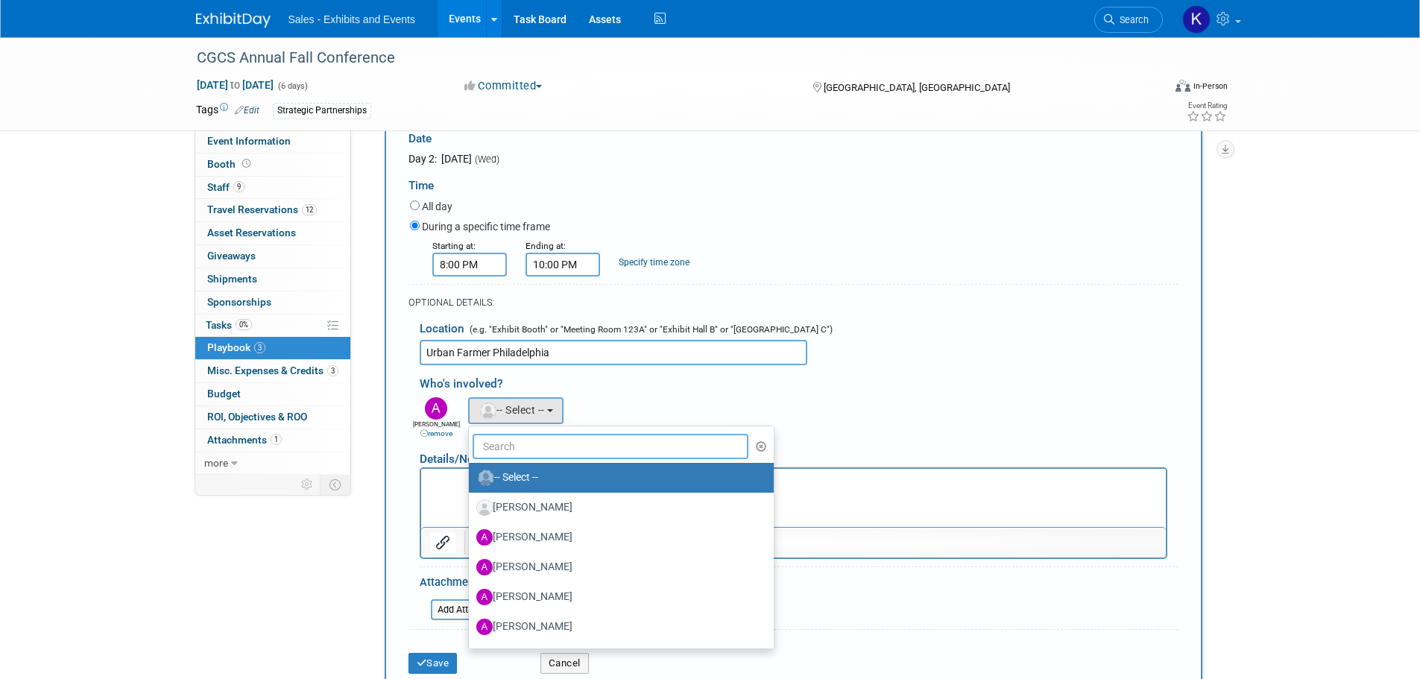
drag, startPoint x: 544, startPoint y: 455, endPoint x: 552, endPoint y: 455, distance: 8.2
click at [549, 455] on input "text" at bounding box center [611, 446] width 277 height 25
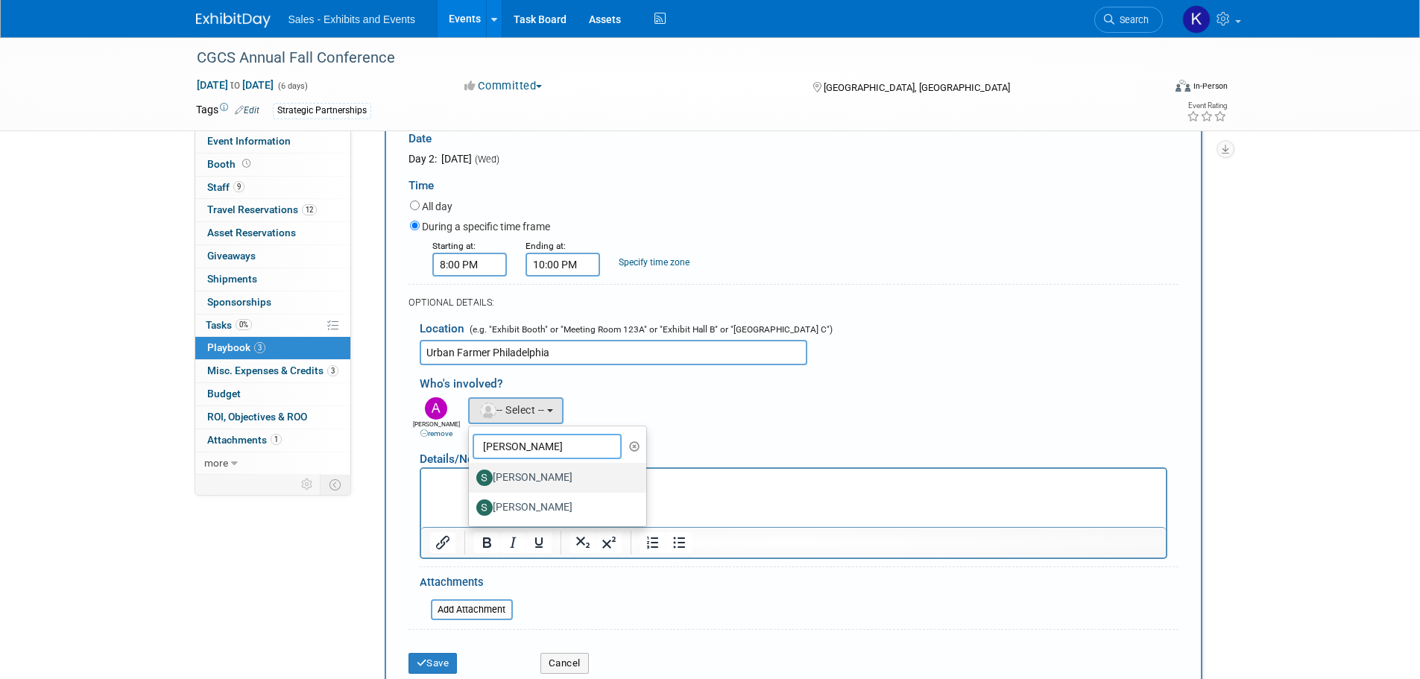
type input "[PERSON_NAME]"
drag, startPoint x: 550, startPoint y: 485, endPoint x: 134, endPoint y: 19, distance: 625.1
click at [550, 485] on label "[PERSON_NAME]" at bounding box center [554, 478] width 156 height 24
click at [471, 481] on input "[PERSON_NAME]" at bounding box center [466, 476] width 10 height 10
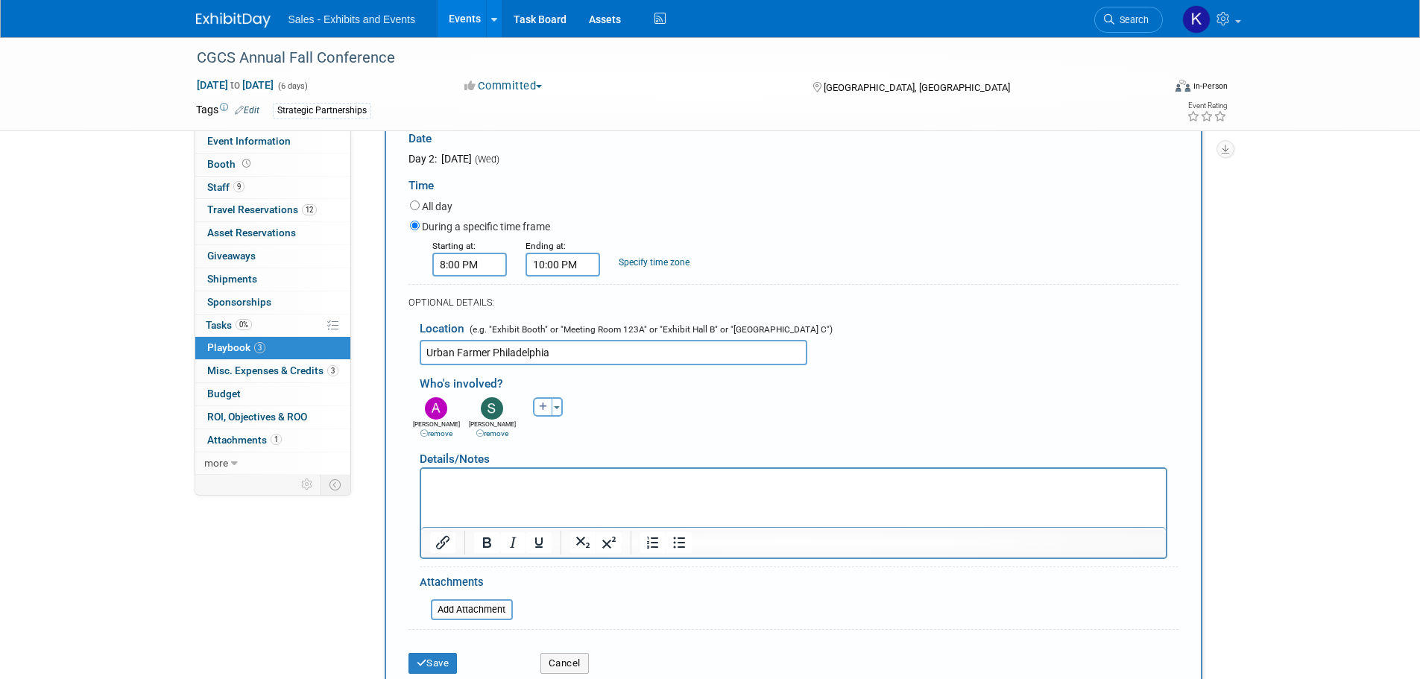
click at [516, 479] on p "Rich Text Area. Press ALT-0 for help." at bounding box center [793, 481] width 728 height 15
click at [432, 664] on button "Save" at bounding box center [433, 663] width 49 height 21
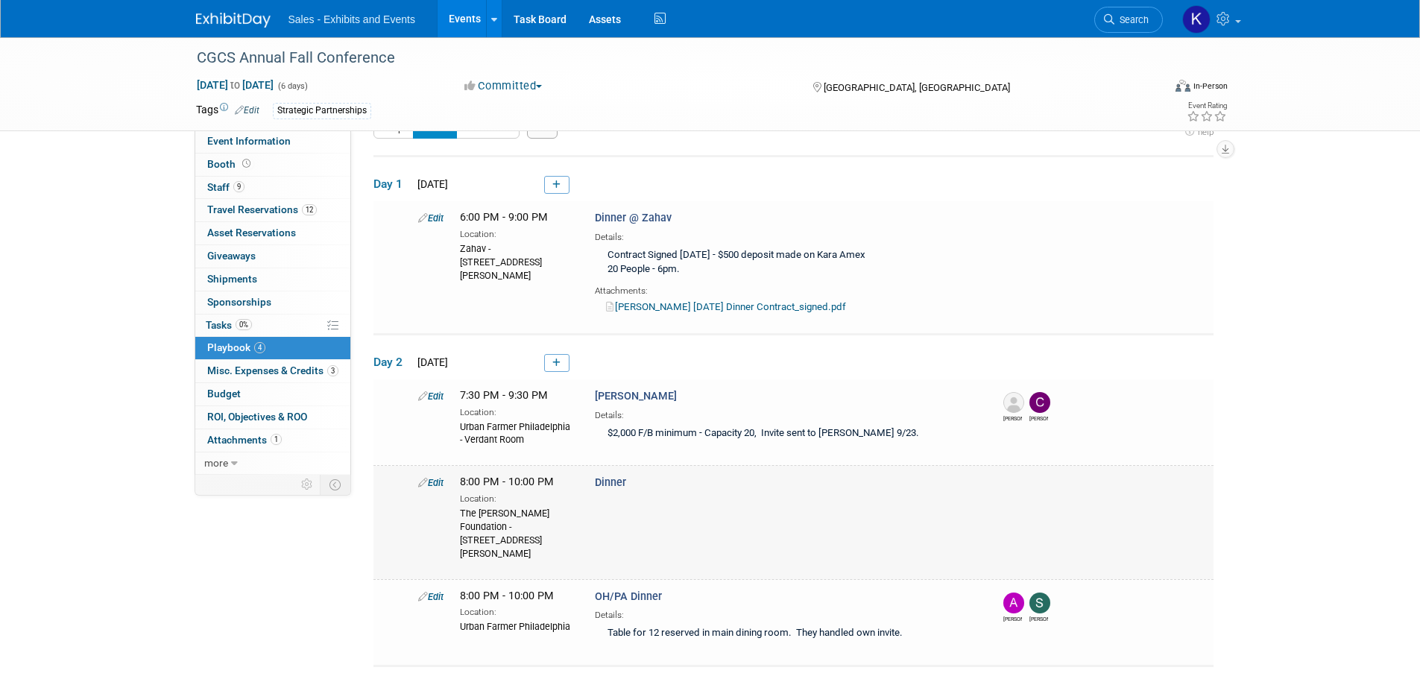
scroll to position [0, 0]
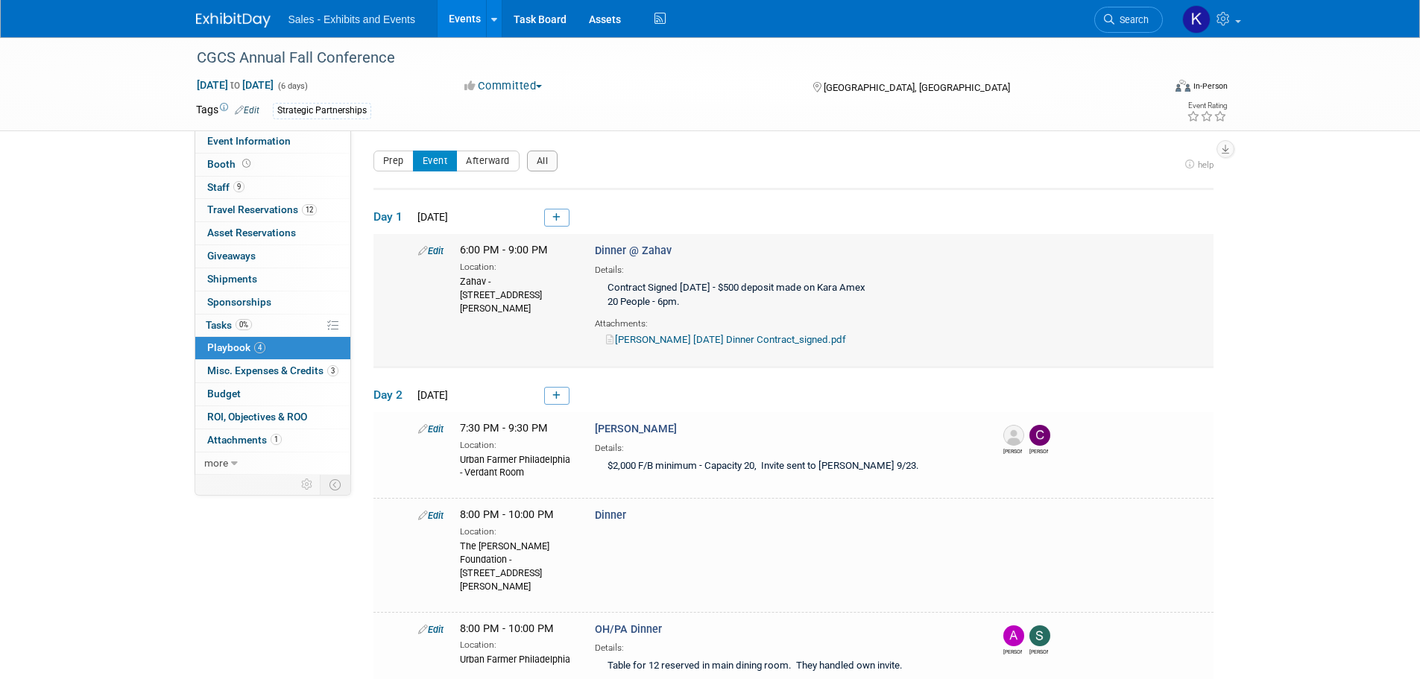
click at [665, 255] on span "Dinner @ Zahav" at bounding box center [633, 251] width 77 height 13
click at [438, 247] on link "Edit" at bounding box center [430, 250] width 25 height 11
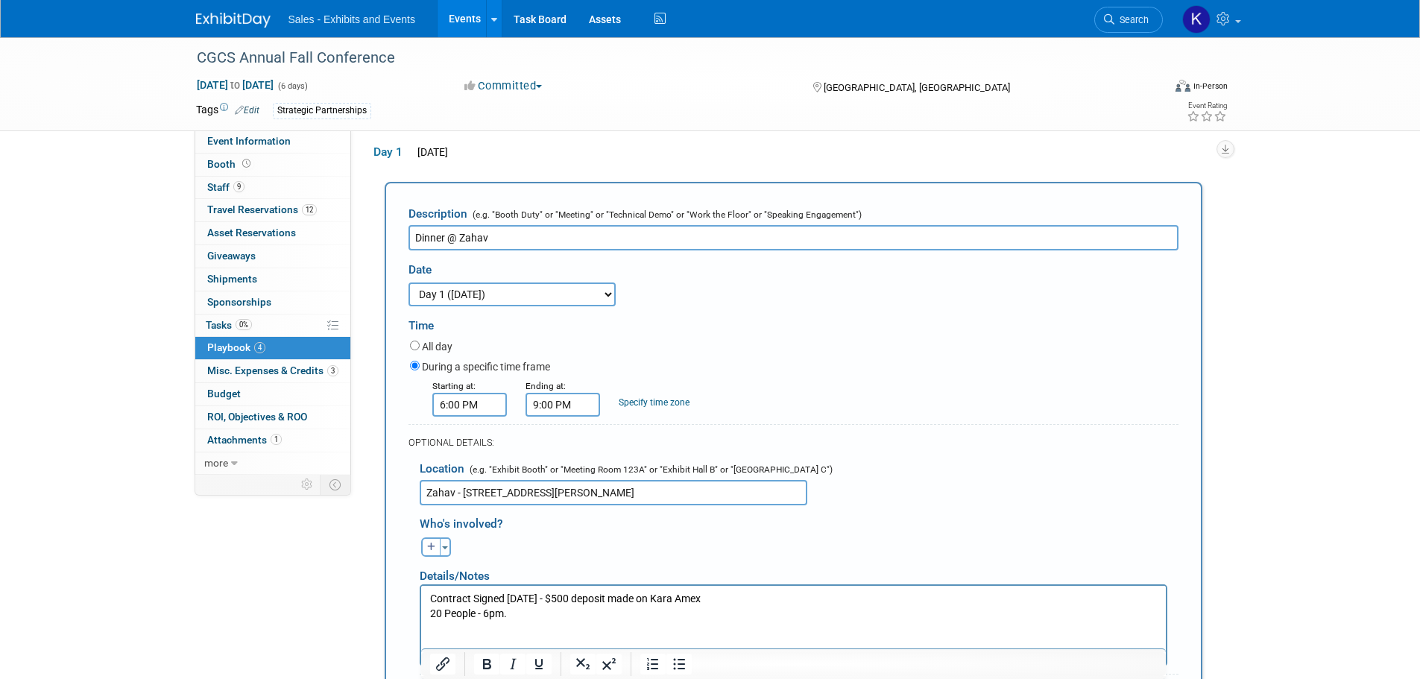
drag, startPoint x: 496, startPoint y: 238, endPoint x: 372, endPoint y: 238, distance: 123.7
click at [371, 238] on div "Territory Name: Atlantic Southeast Central Southwest Pacific Mountain National …" at bounding box center [788, 238] width 874 height 344
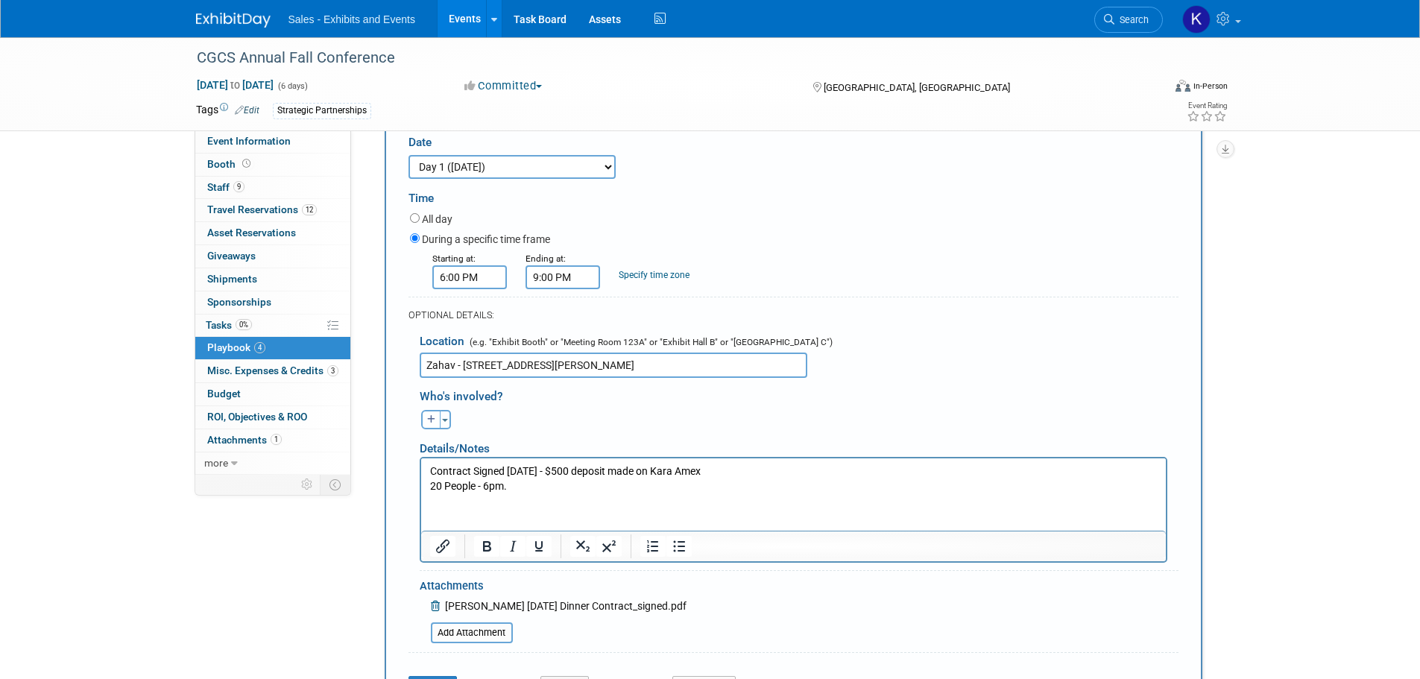
scroll to position [363, 0]
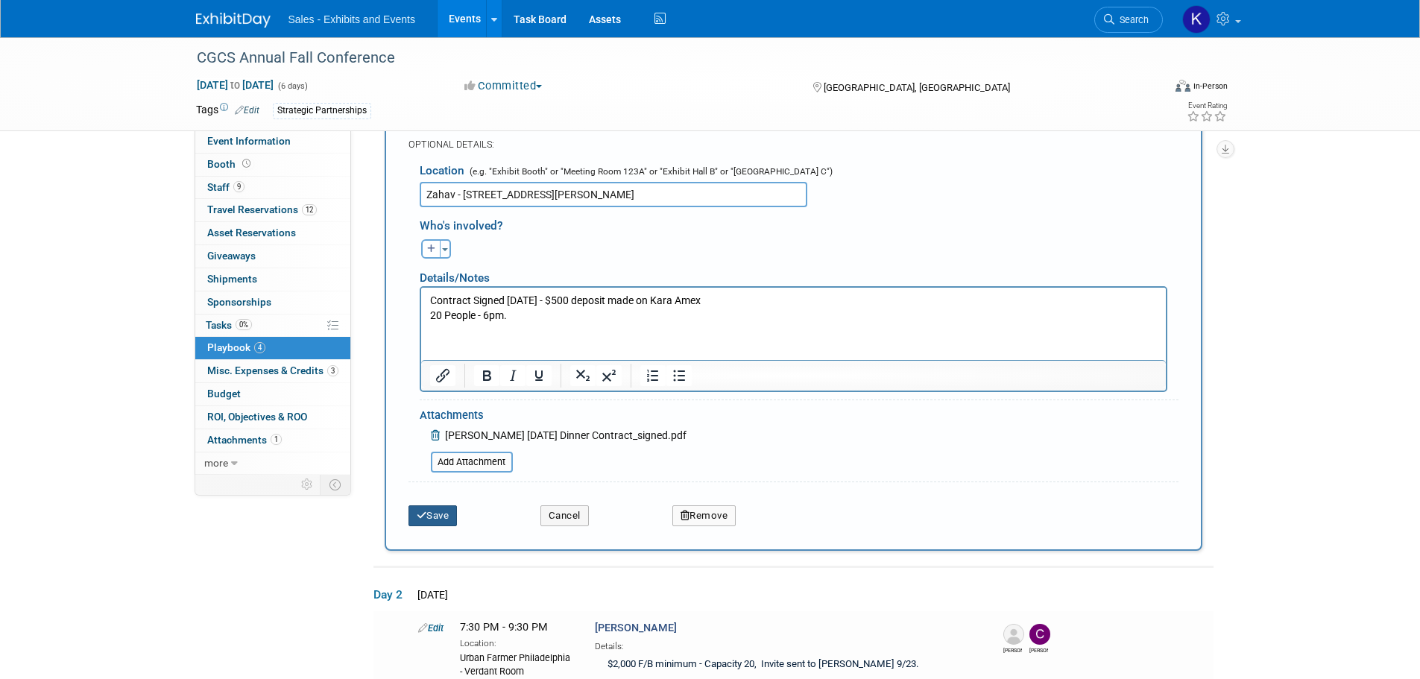
type input "[PERSON_NAME] Dinner"
drag, startPoint x: 449, startPoint y: 514, endPoint x: 458, endPoint y: 507, distance: 11.8
click at [450, 511] on button "Save" at bounding box center [433, 515] width 49 height 21
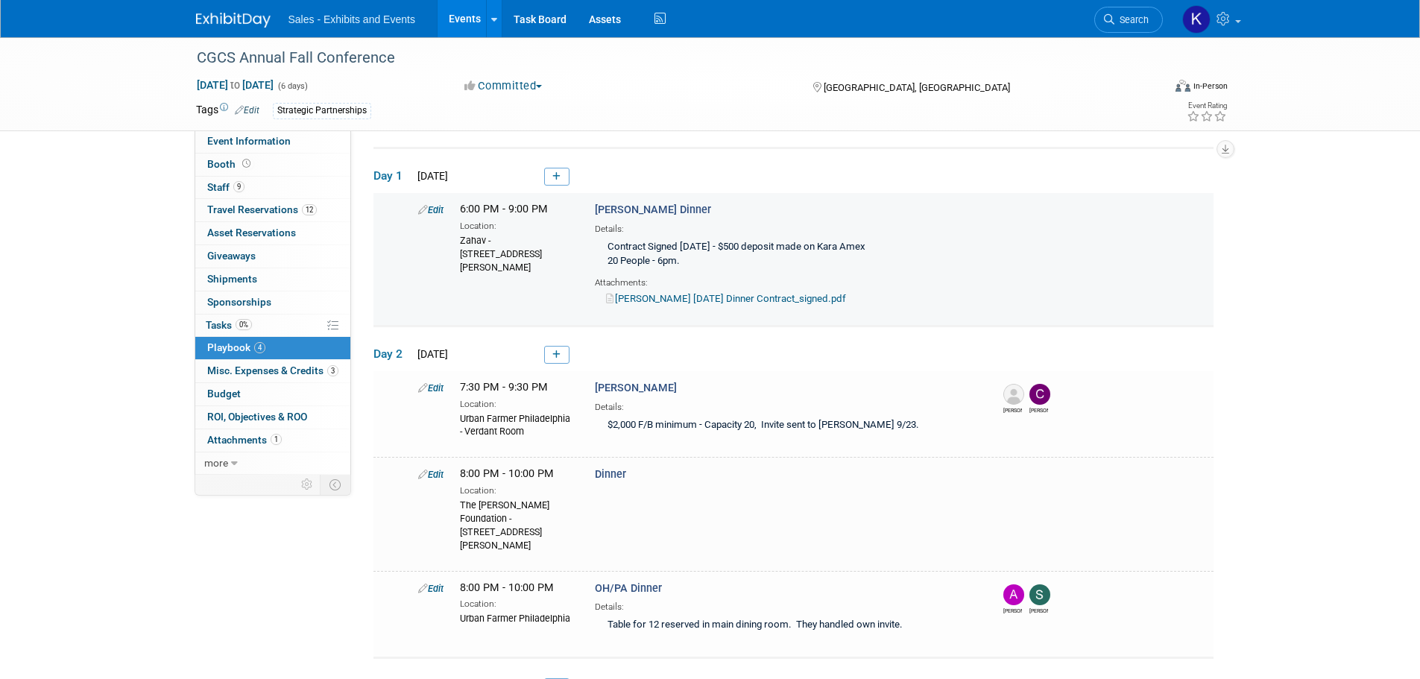
scroll to position [48, 0]
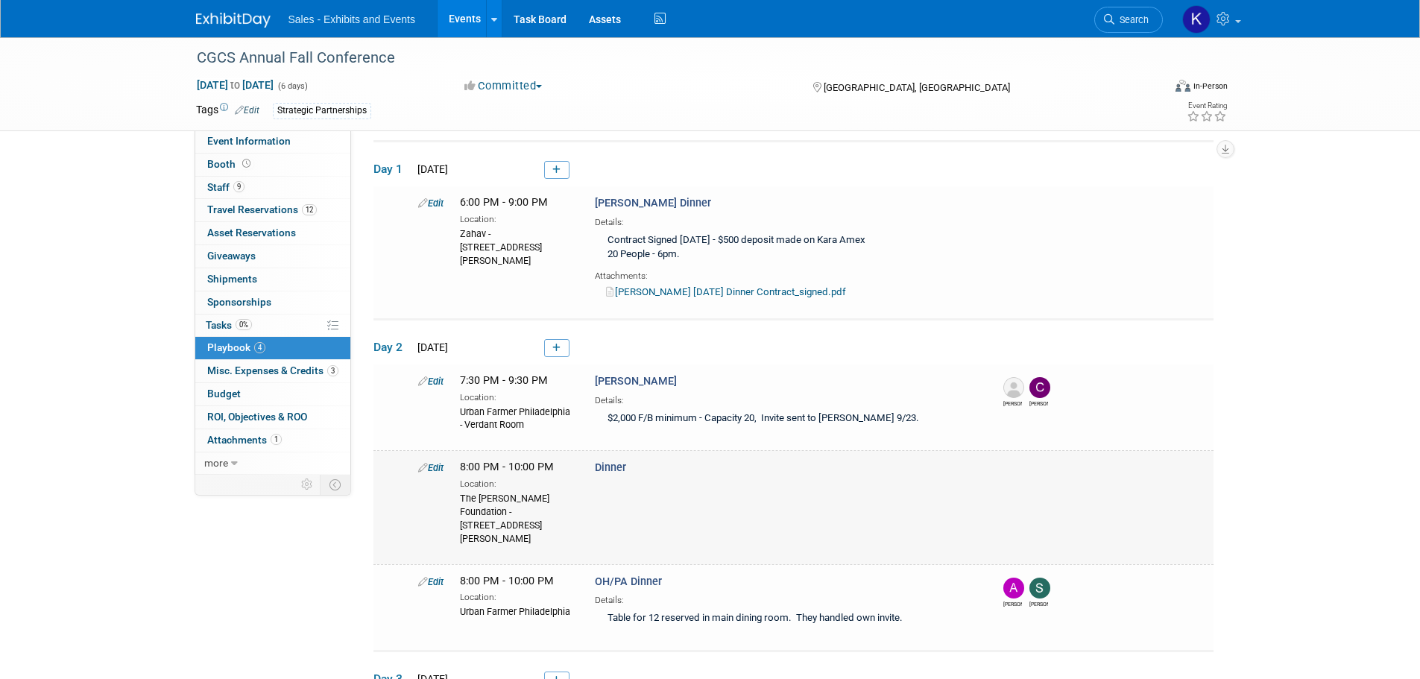
click at [434, 469] on link "Edit" at bounding box center [430, 467] width 25 height 11
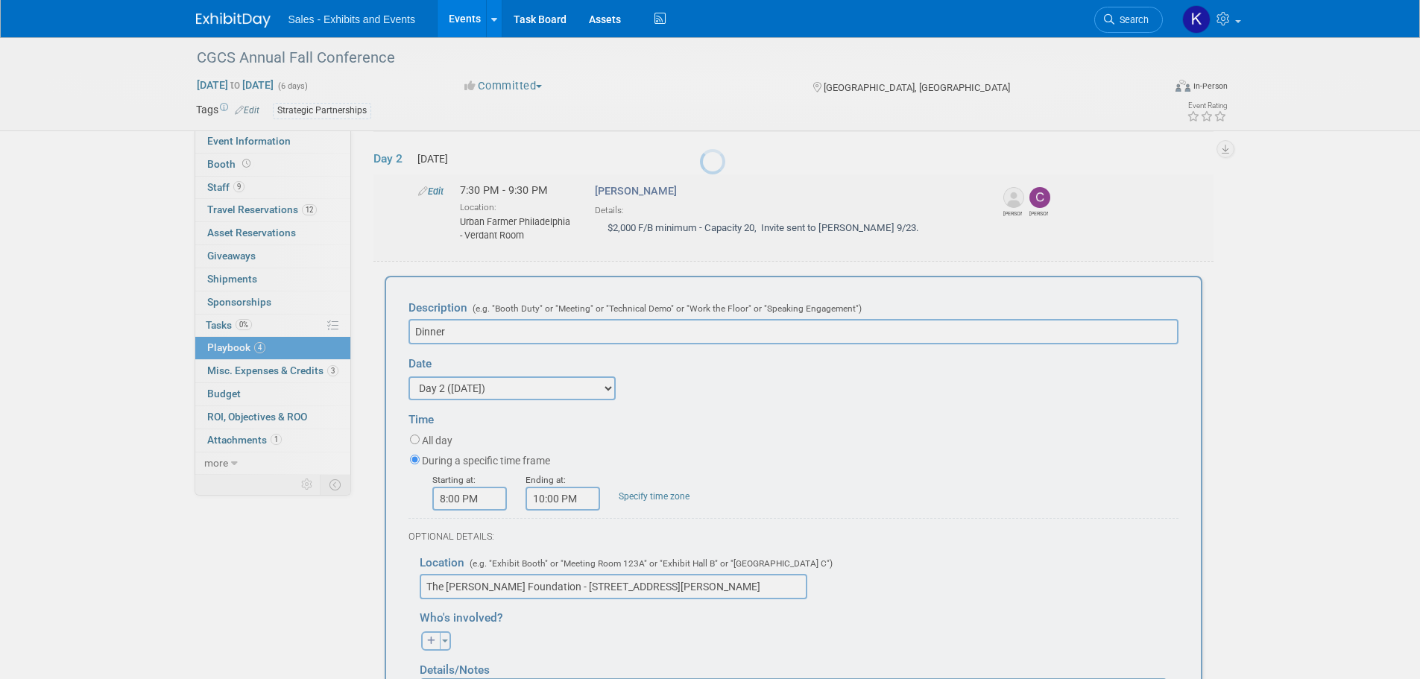
scroll to position [329, 0]
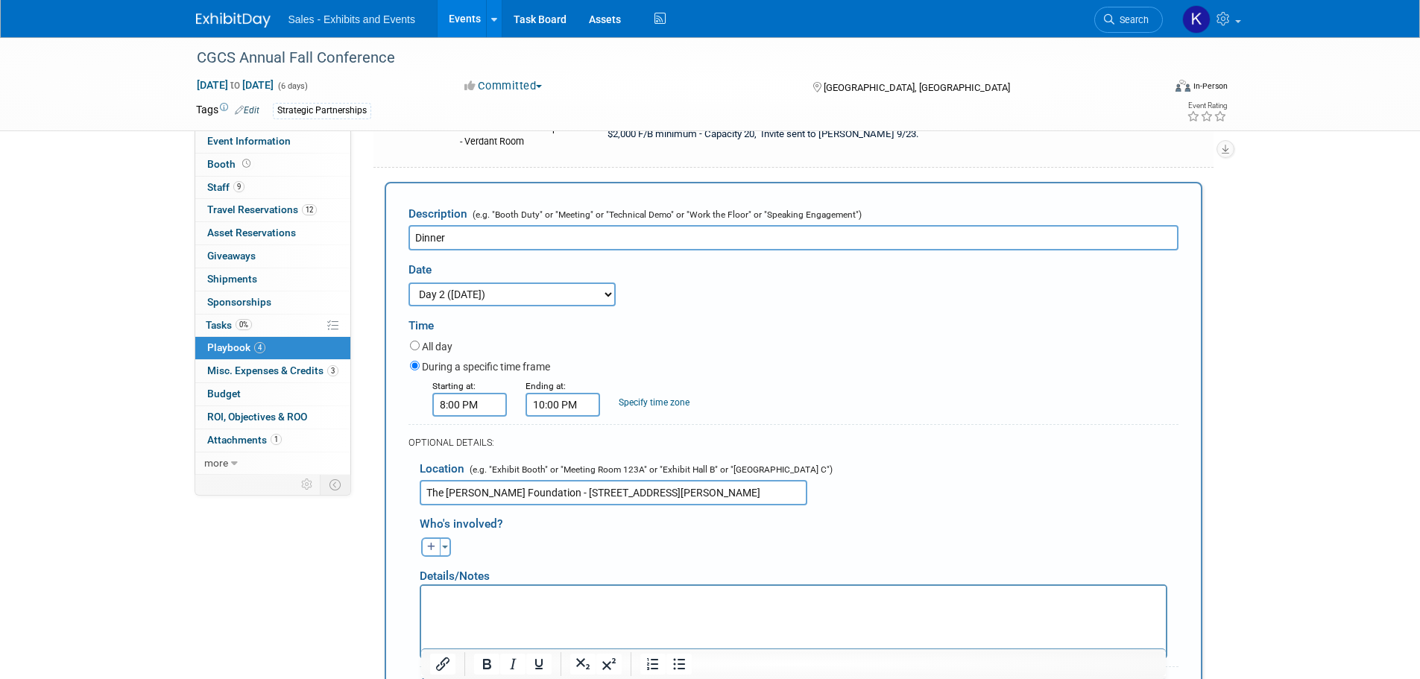
drag, startPoint x: 448, startPoint y: 240, endPoint x: 366, endPoint y: 247, distance: 82.3
click at [368, 240] on div "Event Information Event Info Booth Booth 9 Staff 9 Staff 12 Travel Reservations…" at bounding box center [710, 447] width 1051 height 1476
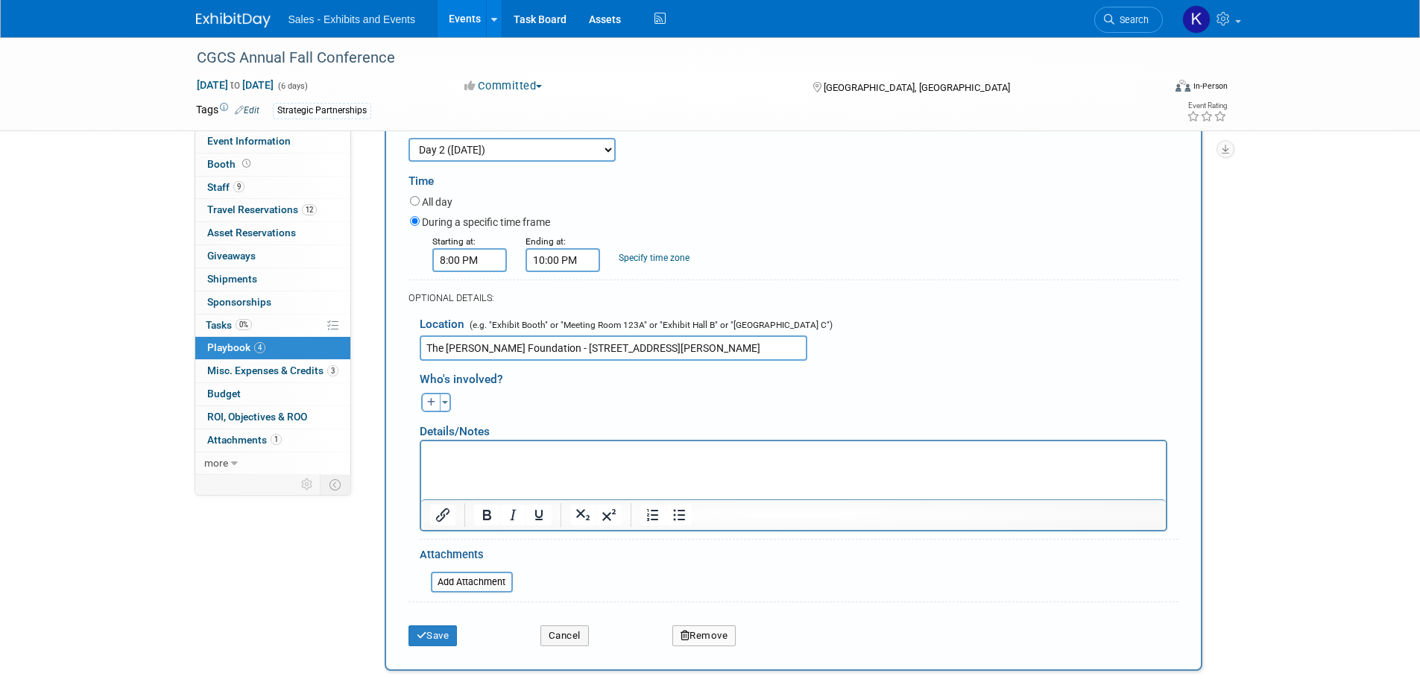
scroll to position [403, 0]
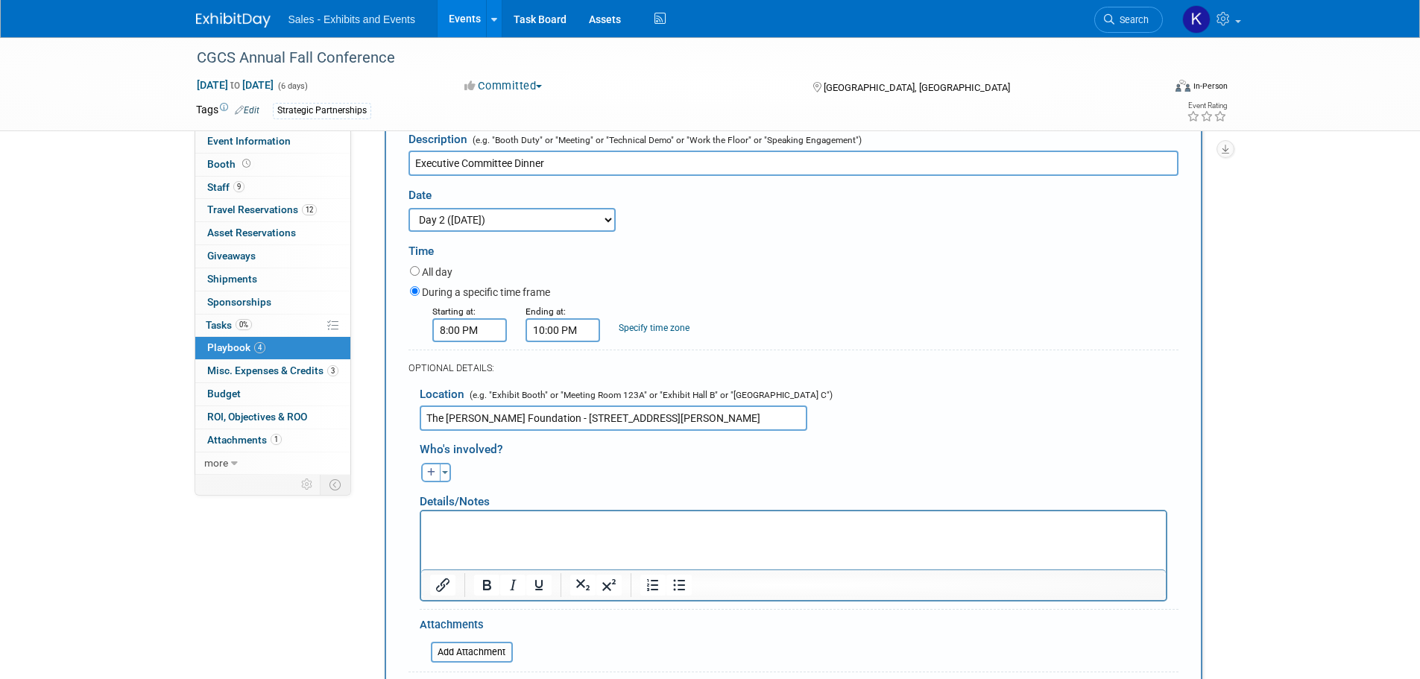
type input "Executive Committee Dinner"
click at [470, 523] on p "Rich Text Area. Press ALT-0 for help." at bounding box center [793, 524] width 728 height 15
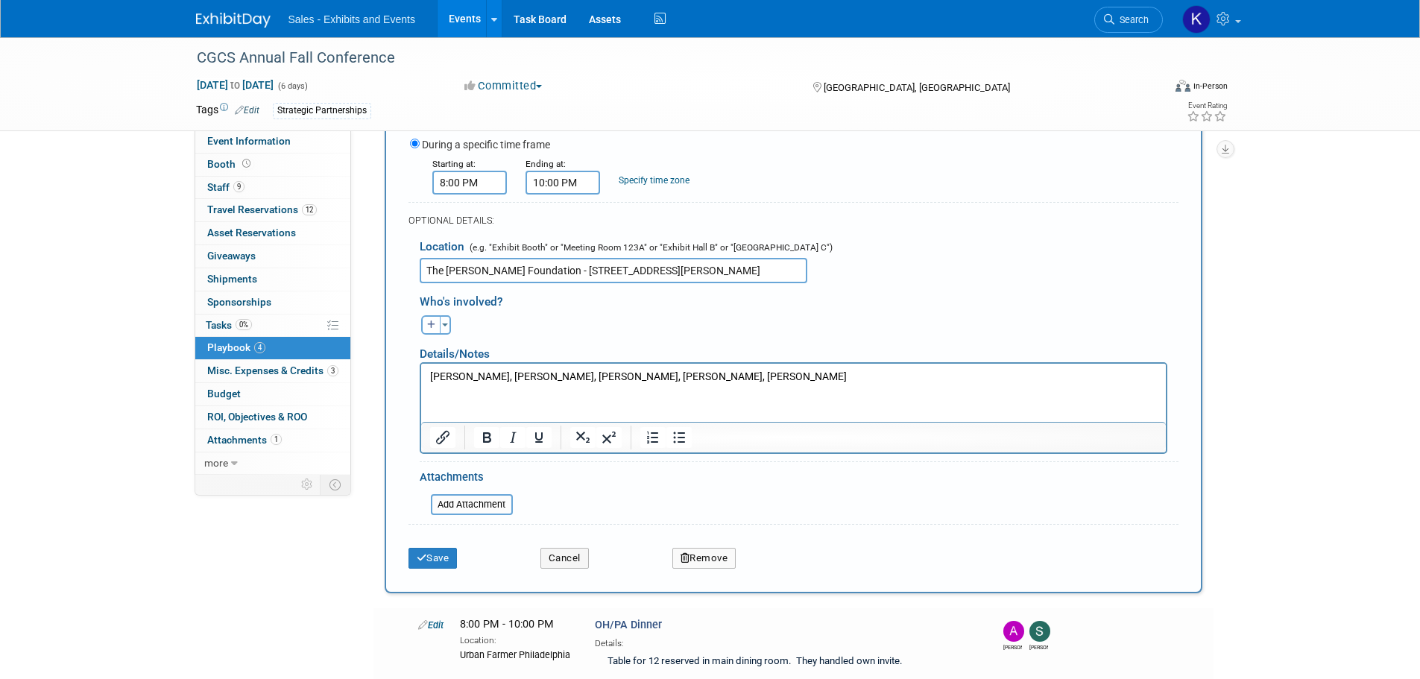
scroll to position [552, 0]
drag, startPoint x: 426, startPoint y: 561, endPoint x: 464, endPoint y: 543, distance: 41.7
click at [425, 559] on icon "submit" at bounding box center [422, 557] width 10 height 10
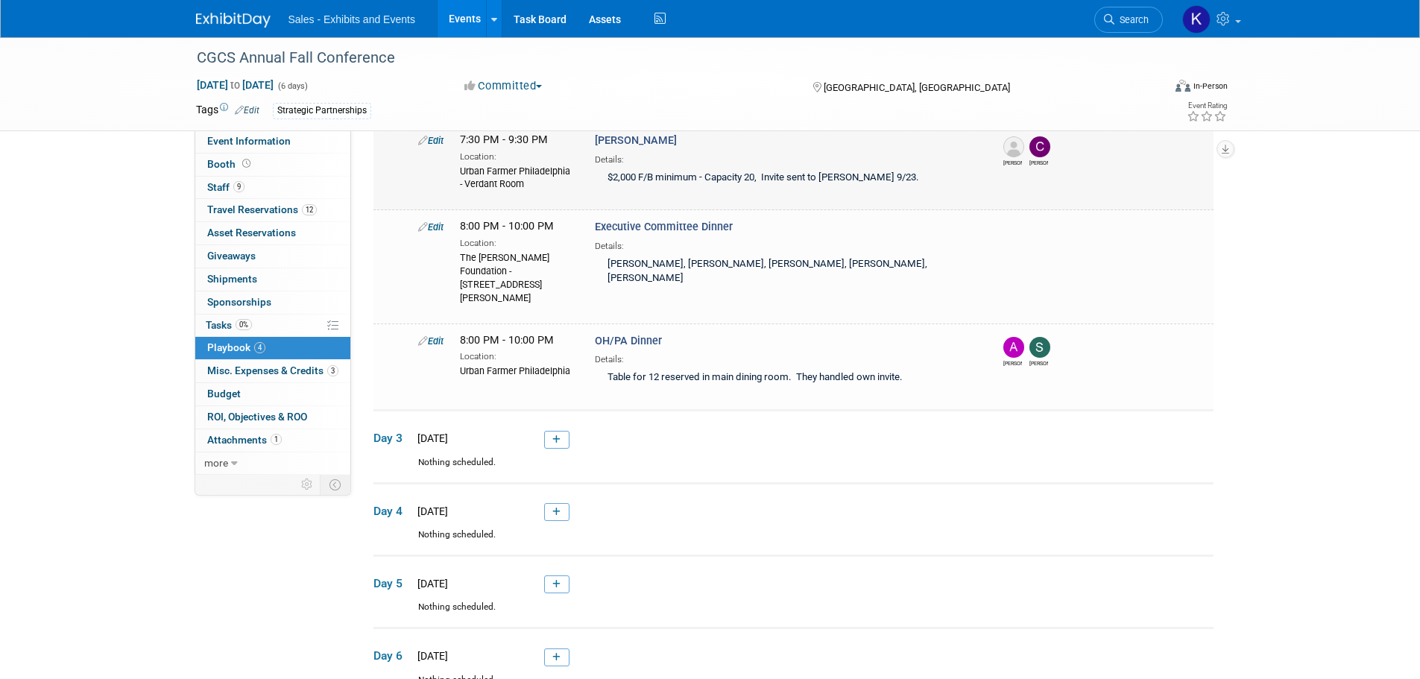
scroll to position [298, 0]
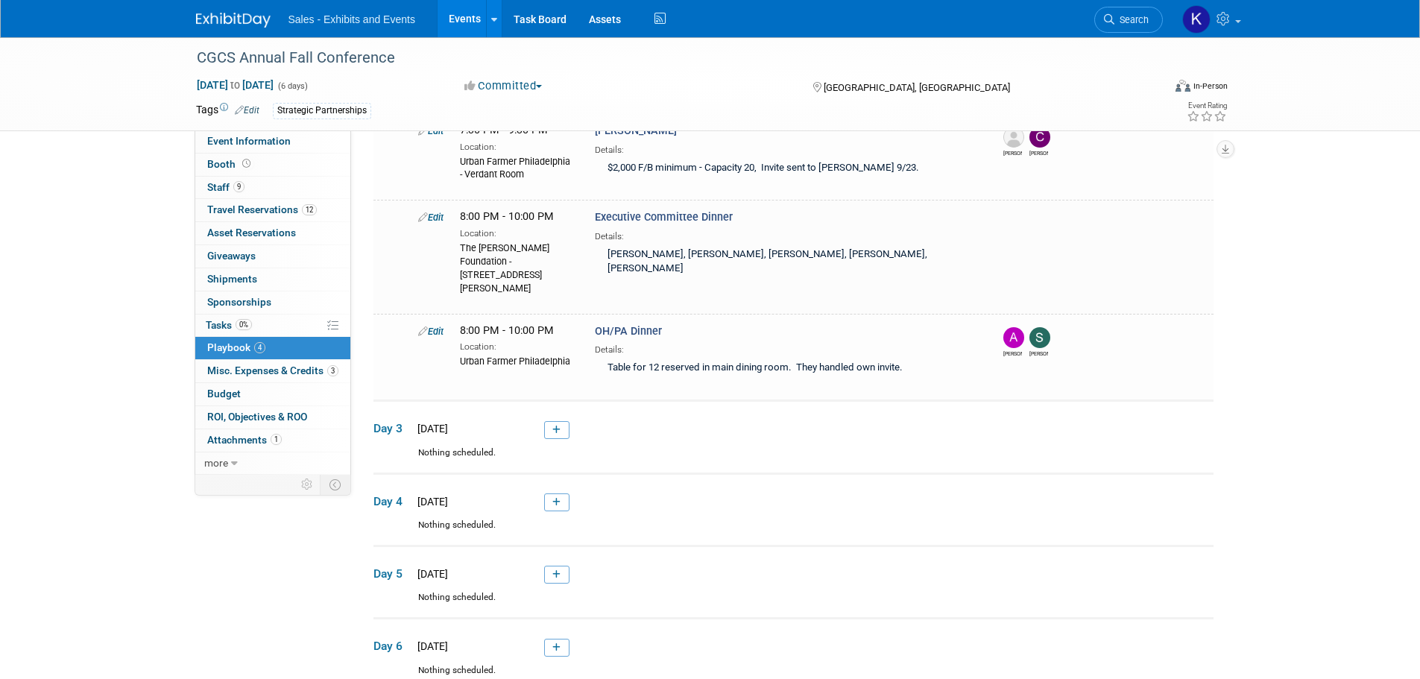
click at [558, 501] on icon at bounding box center [556, 502] width 8 height 9
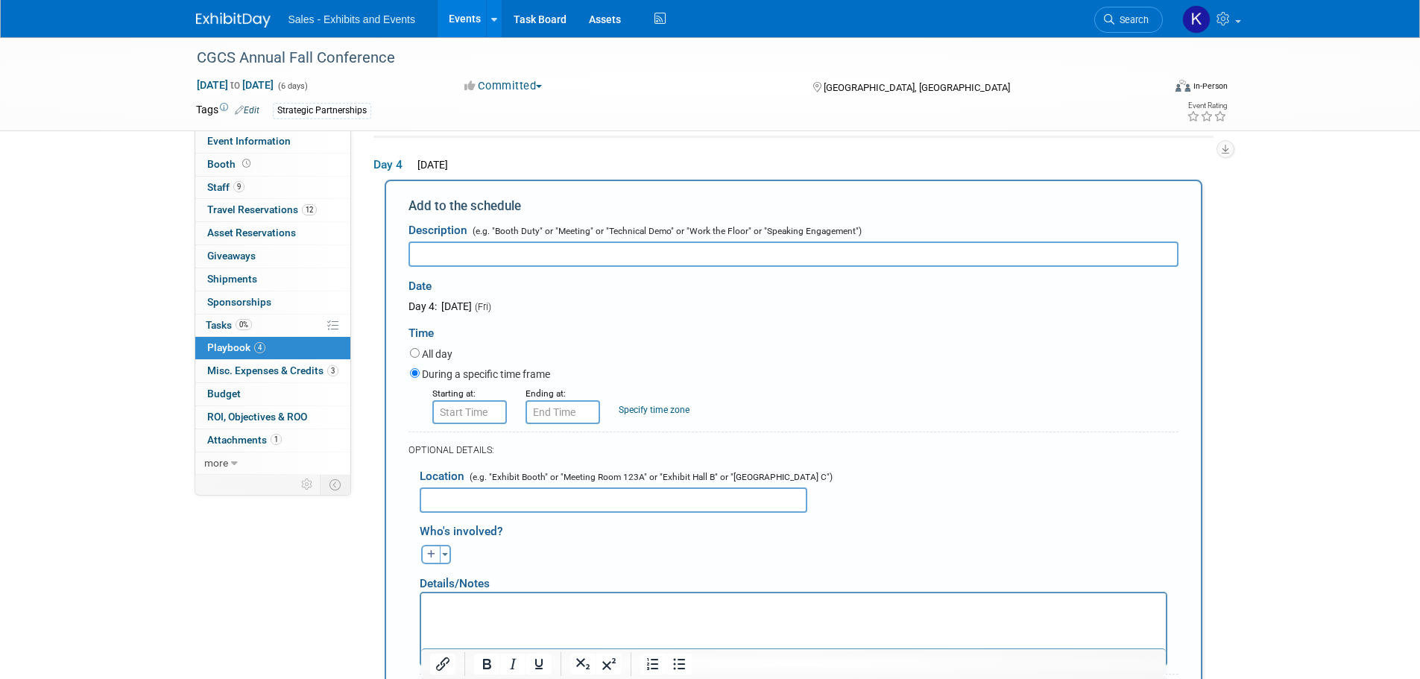
scroll to position [0, 0]
click at [505, 256] on input "text" at bounding box center [794, 254] width 770 height 25
type input "Ft. Worth Dinner"
click at [611, 311] on div "Day 4: [DATE] (Fri)" at bounding box center [563, 306] width 308 height 15
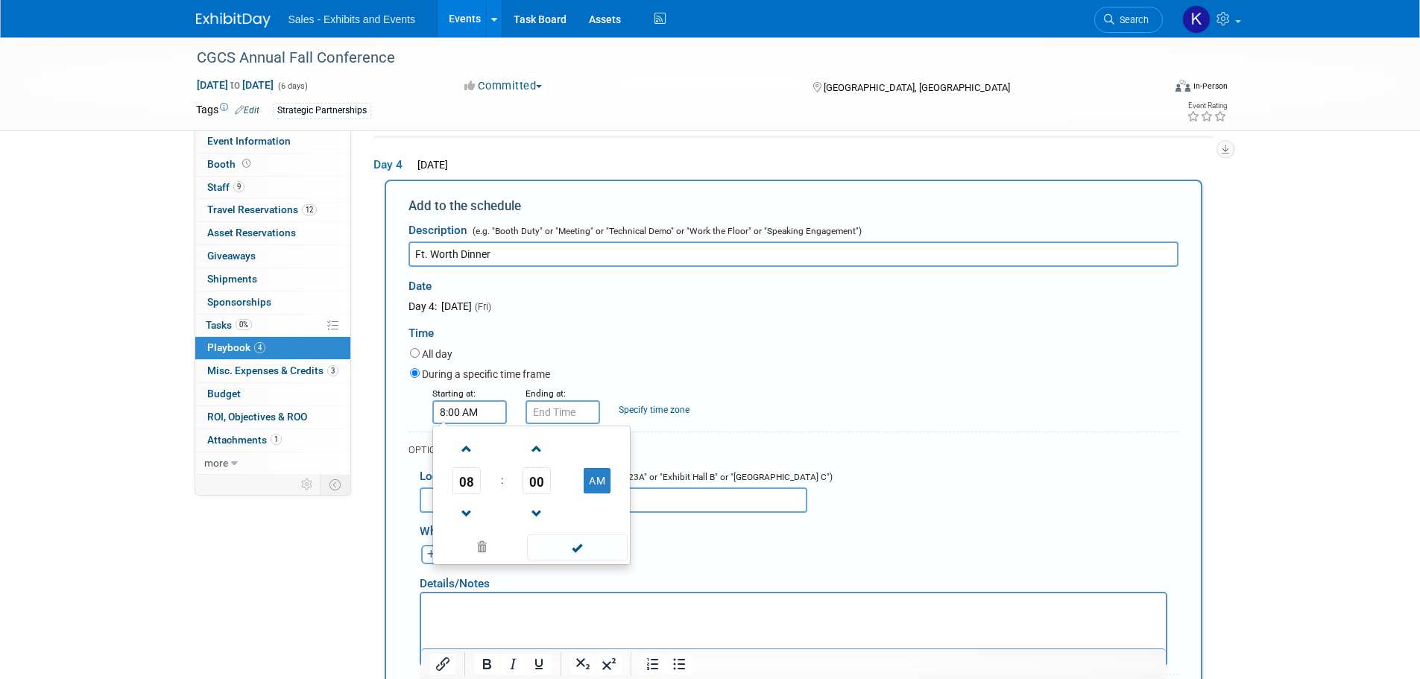
click at [465, 410] on input "8:00 AM" at bounding box center [469, 412] width 75 height 24
click at [471, 481] on span "08" at bounding box center [466, 480] width 28 height 27
click at [604, 496] on td "07" at bounding box center [603, 490] width 48 height 40
click at [534, 482] on span "00" at bounding box center [537, 480] width 28 height 27
click at [550, 486] on td "30" at bounding box center [556, 490] width 48 height 40
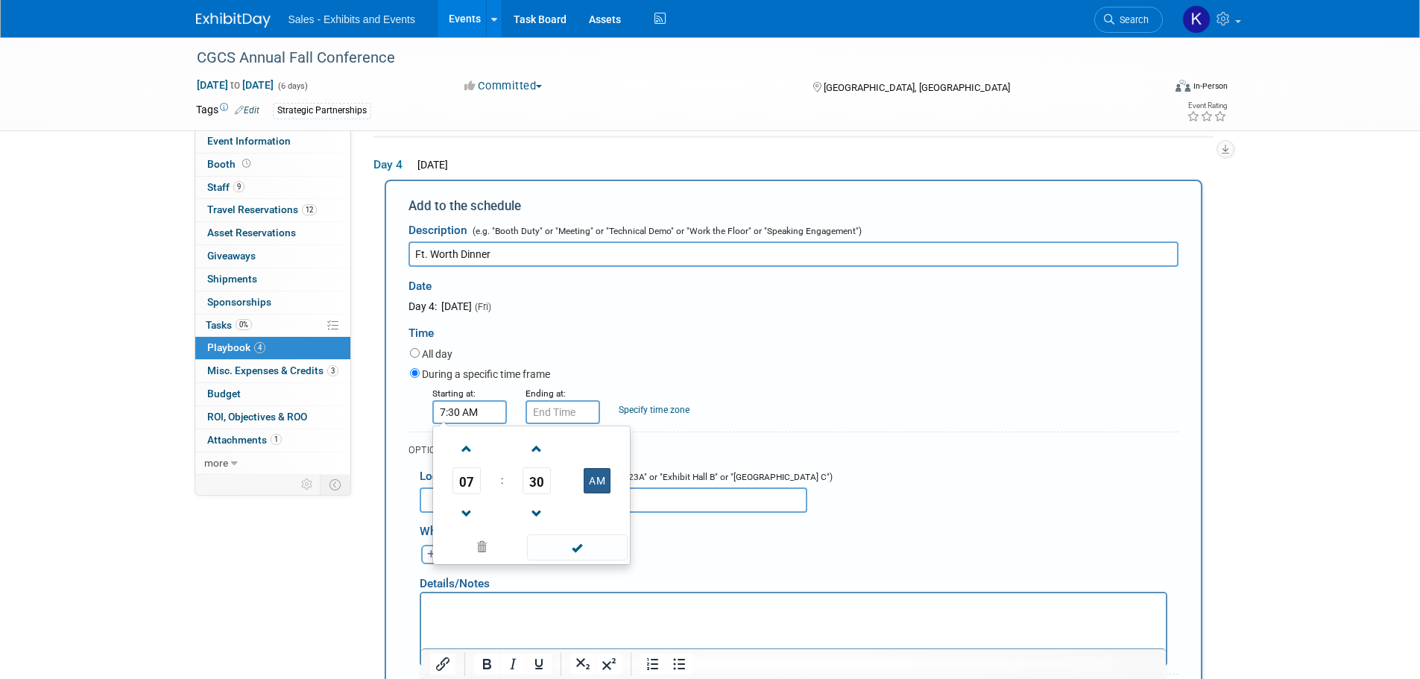
drag, startPoint x: 596, startPoint y: 478, endPoint x: 606, endPoint y: 514, distance: 38.0
click at [596, 478] on button "AM" at bounding box center [597, 480] width 27 height 25
type input "7:30 PM"
click at [581, 554] on span at bounding box center [577, 547] width 101 height 26
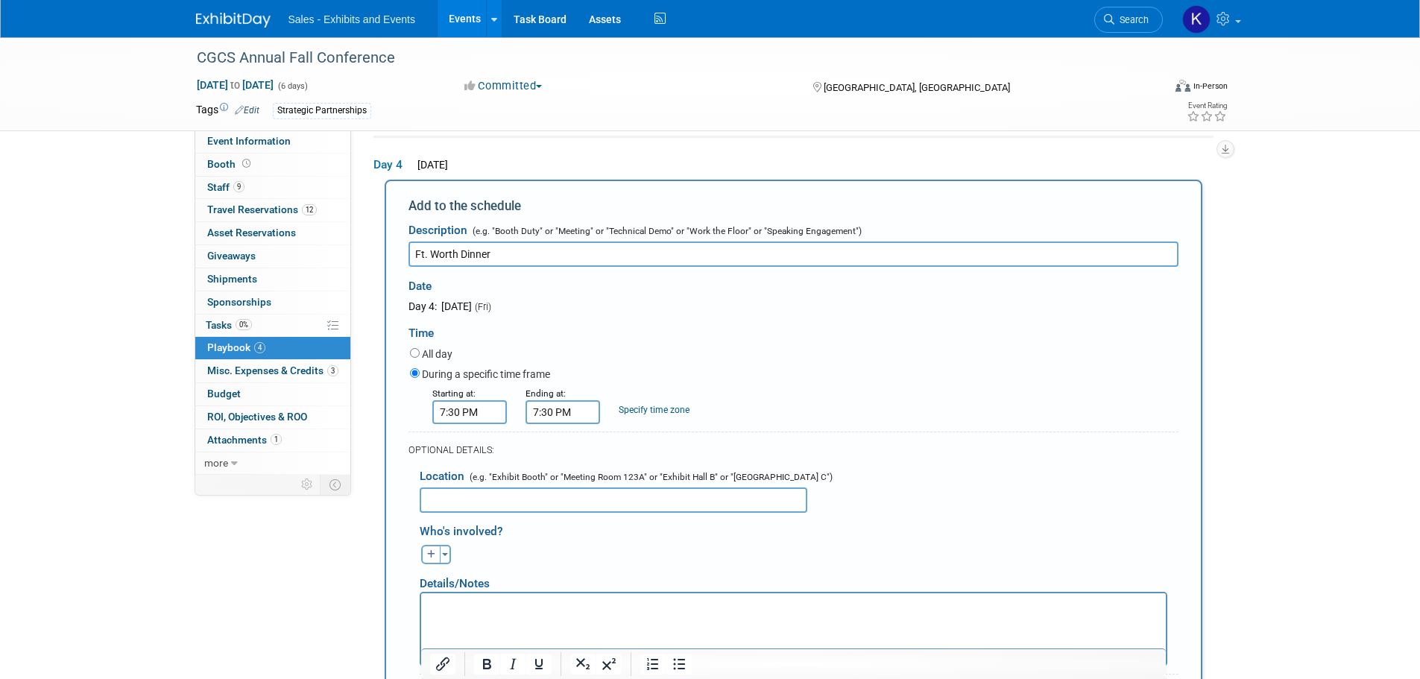
click at [570, 403] on input "7:30 PM" at bounding box center [563, 412] width 75 height 24
click at [567, 448] on span at bounding box center [560, 449] width 26 height 26
click at [568, 448] on span at bounding box center [560, 449] width 26 height 26
type input "9:30 PM"
click at [672, 558] on span at bounding box center [670, 547] width 101 height 26
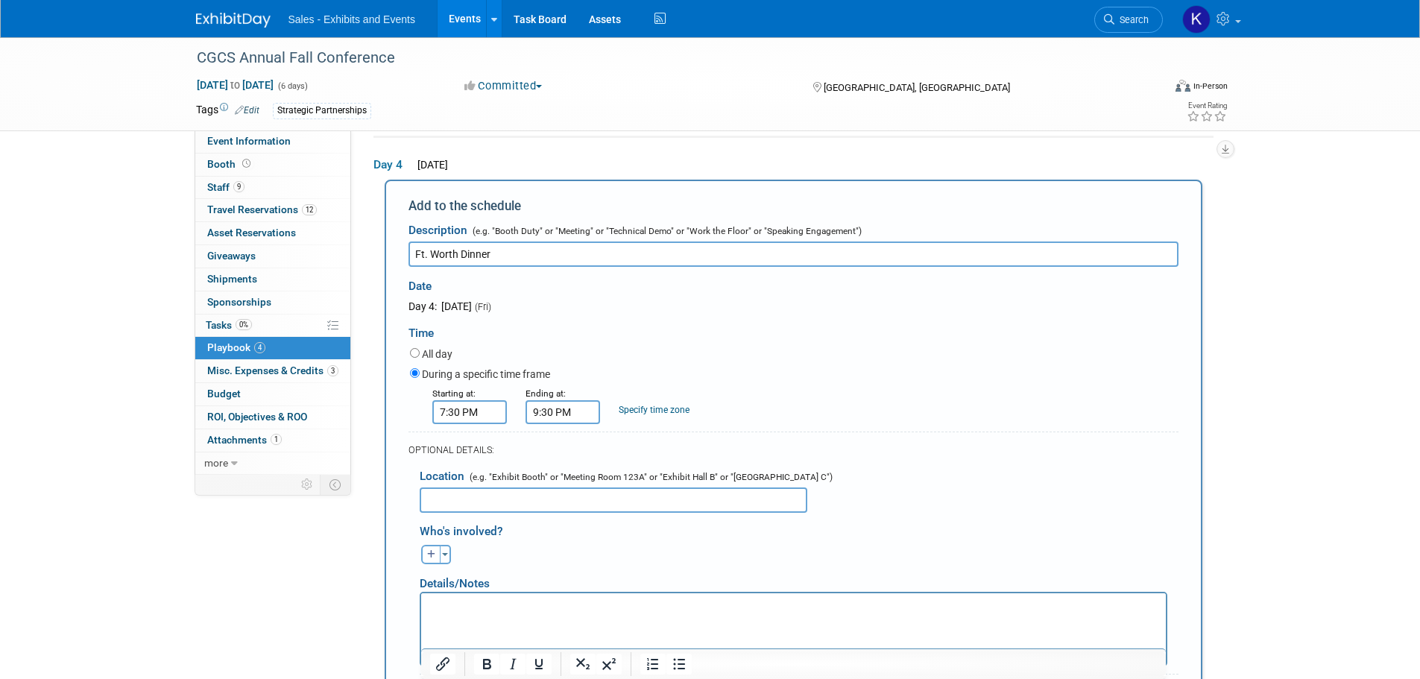
drag, startPoint x: 493, startPoint y: 505, endPoint x: 510, endPoint y: 505, distance: 16.4
click at [494, 505] on input "text" at bounding box center [614, 500] width 388 height 25
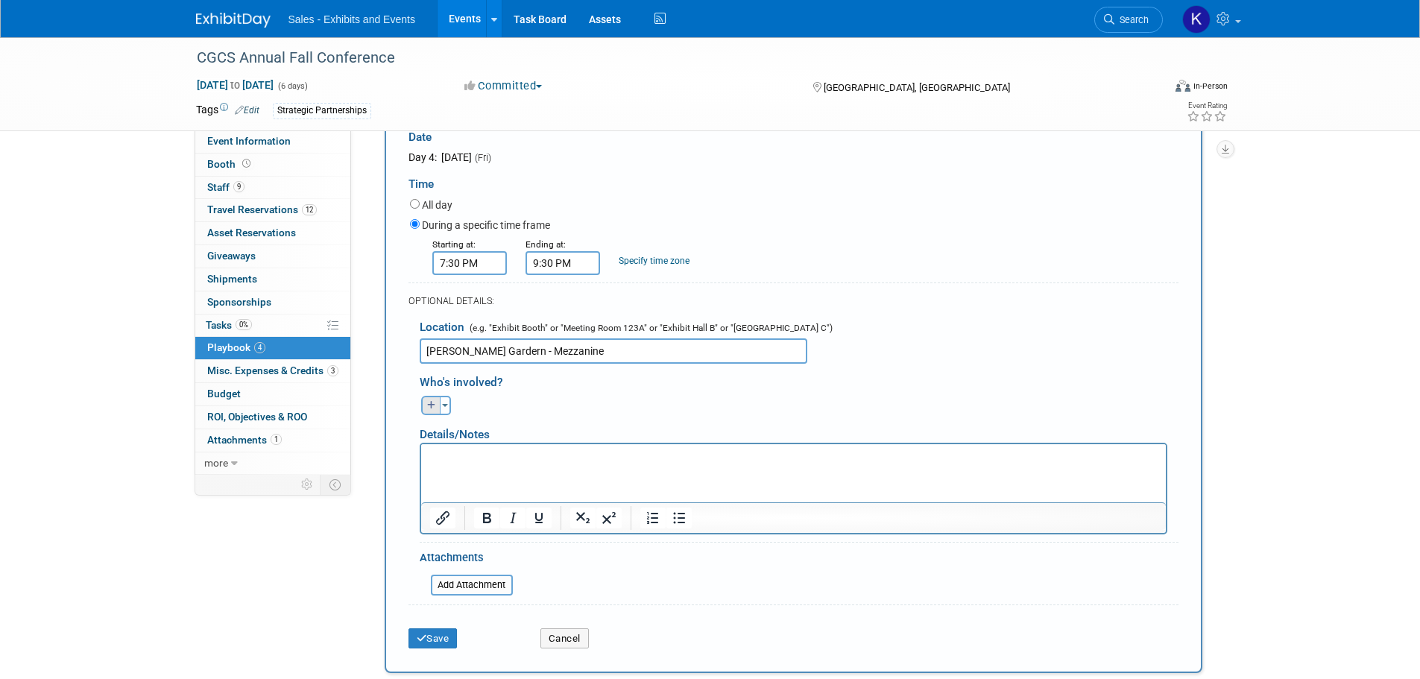
type input "[PERSON_NAME] Gardern - Mezzanine"
click at [432, 405] on icon "button" at bounding box center [431, 405] width 9 height 9
select select
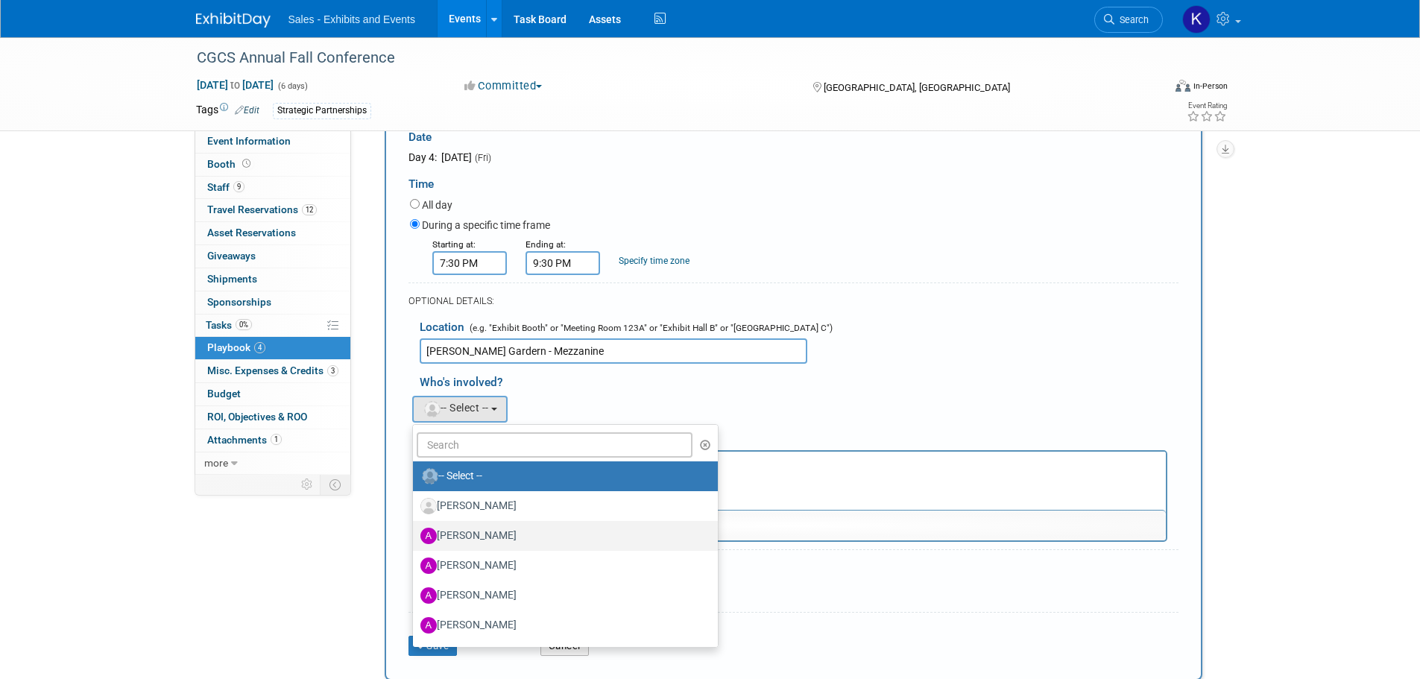
click at [473, 532] on label "[PERSON_NAME]" at bounding box center [561, 536] width 283 height 24
click at [415, 532] on input "[PERSON_NAME]" at bounding box center [411, 534] width 10 height 10
select select "690ddb1b-ff14-4acb-826f-0513010a086b"
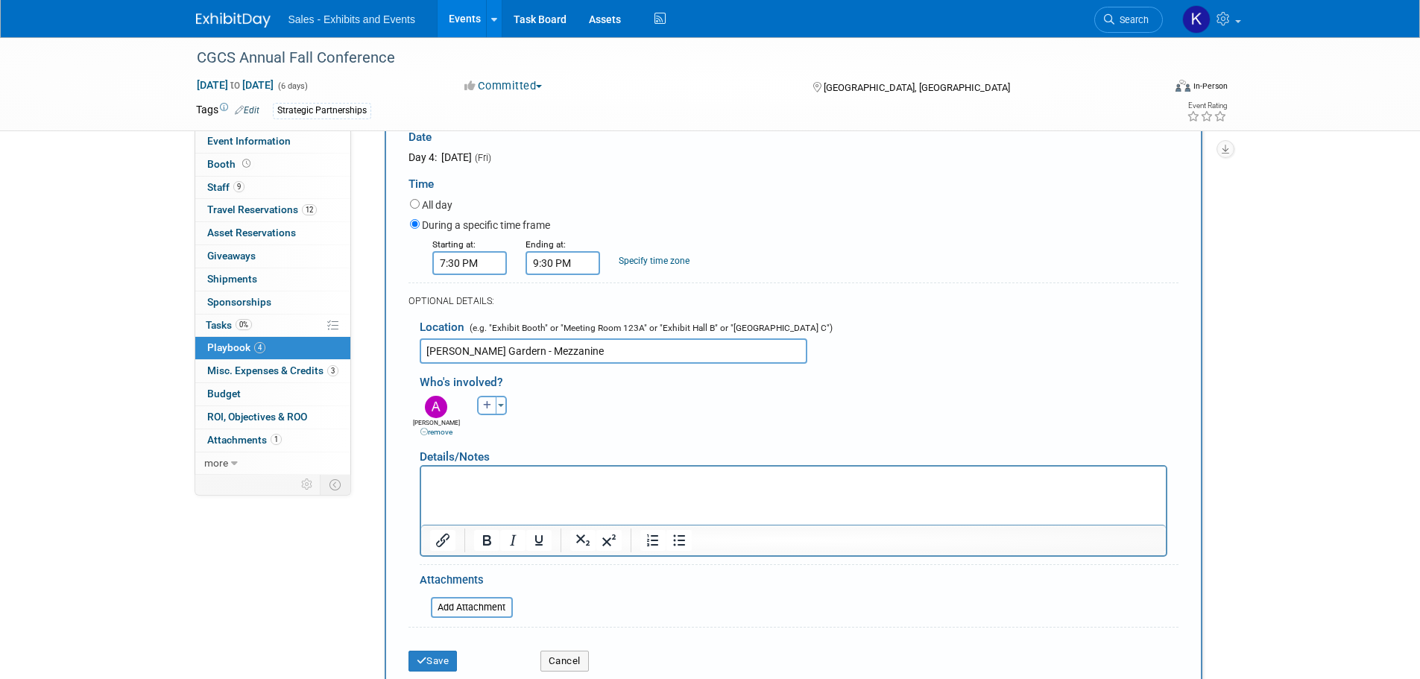
click at [481, 401] on button "button" at bounding box center [486, 405] width 19 height 19
select select
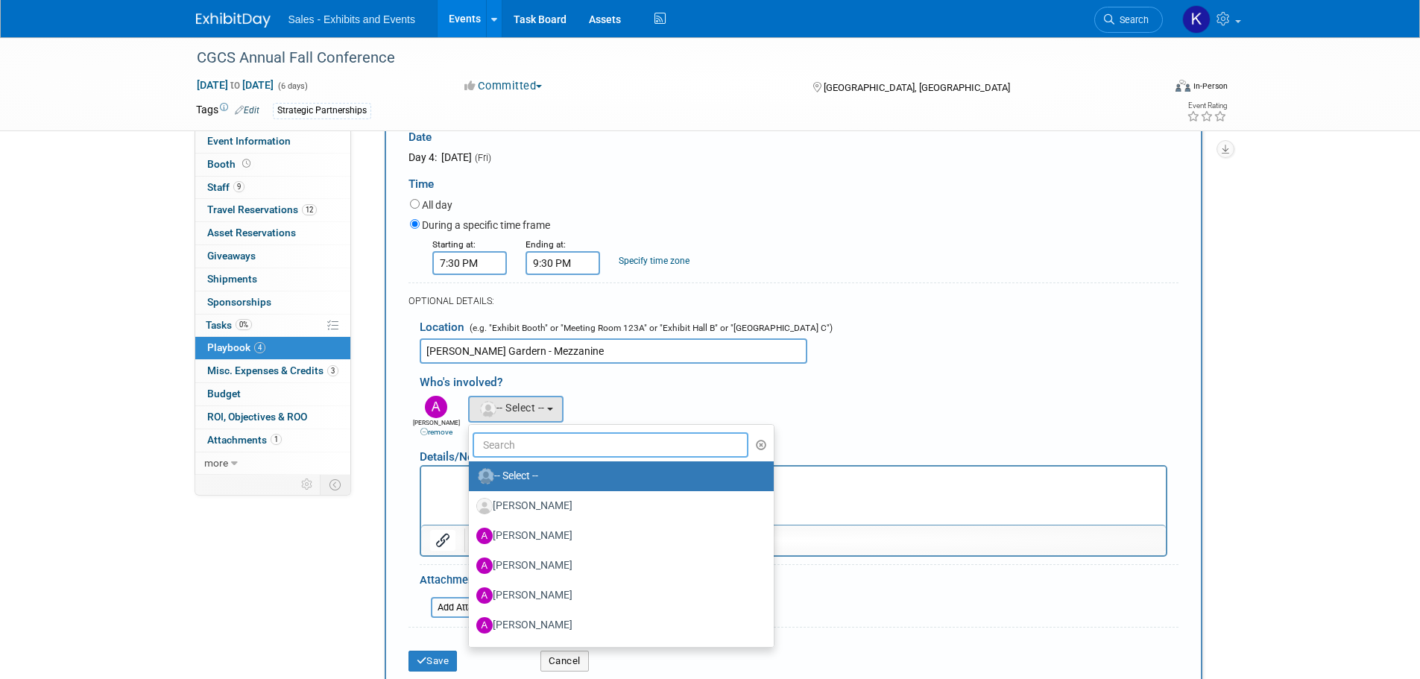
click at [502, 439] on input "text" at bounding box center [611, 444] width 277 height 25
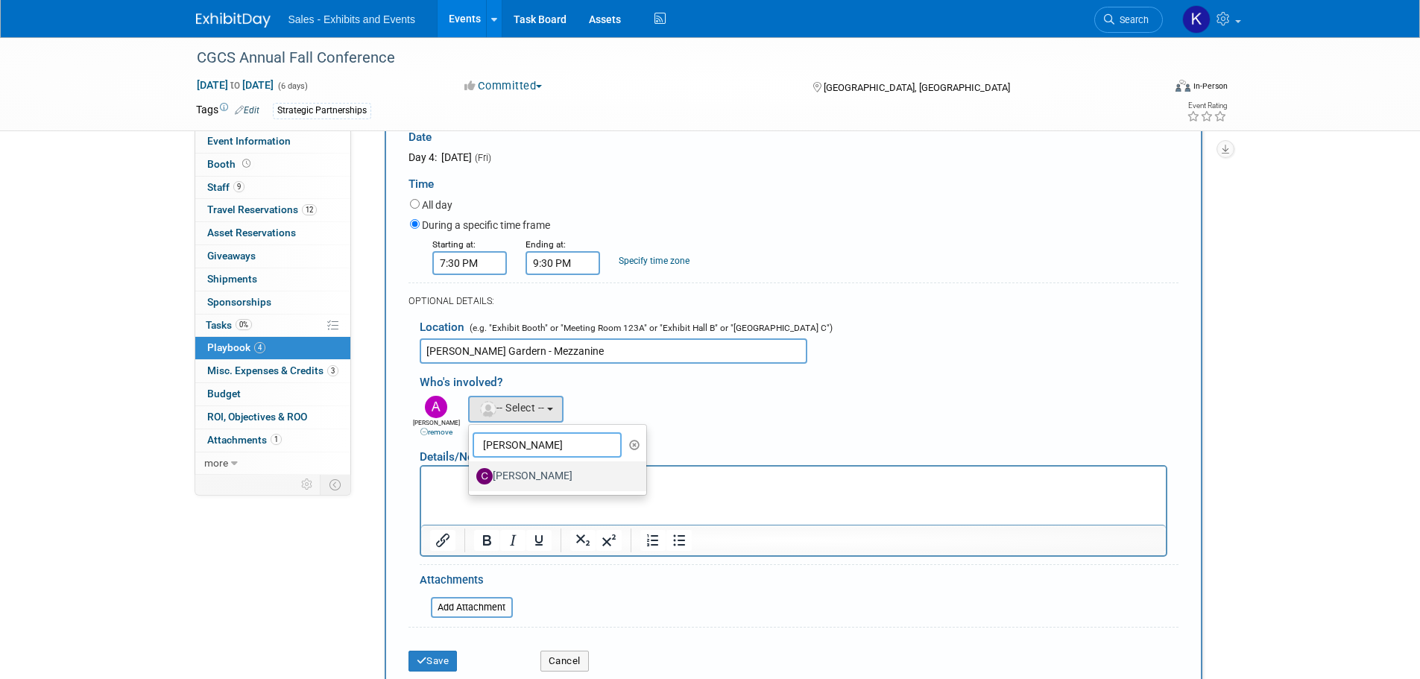
type input "[PERSON_NAME]"
click at [526, 470] on label "[PERSON_NAME]" at bounding box center [554, 476] width 156 height 24
click at [471, 470] on input "[PERSON_NAME]" at bounding box center [466, 475] width 10 height 10
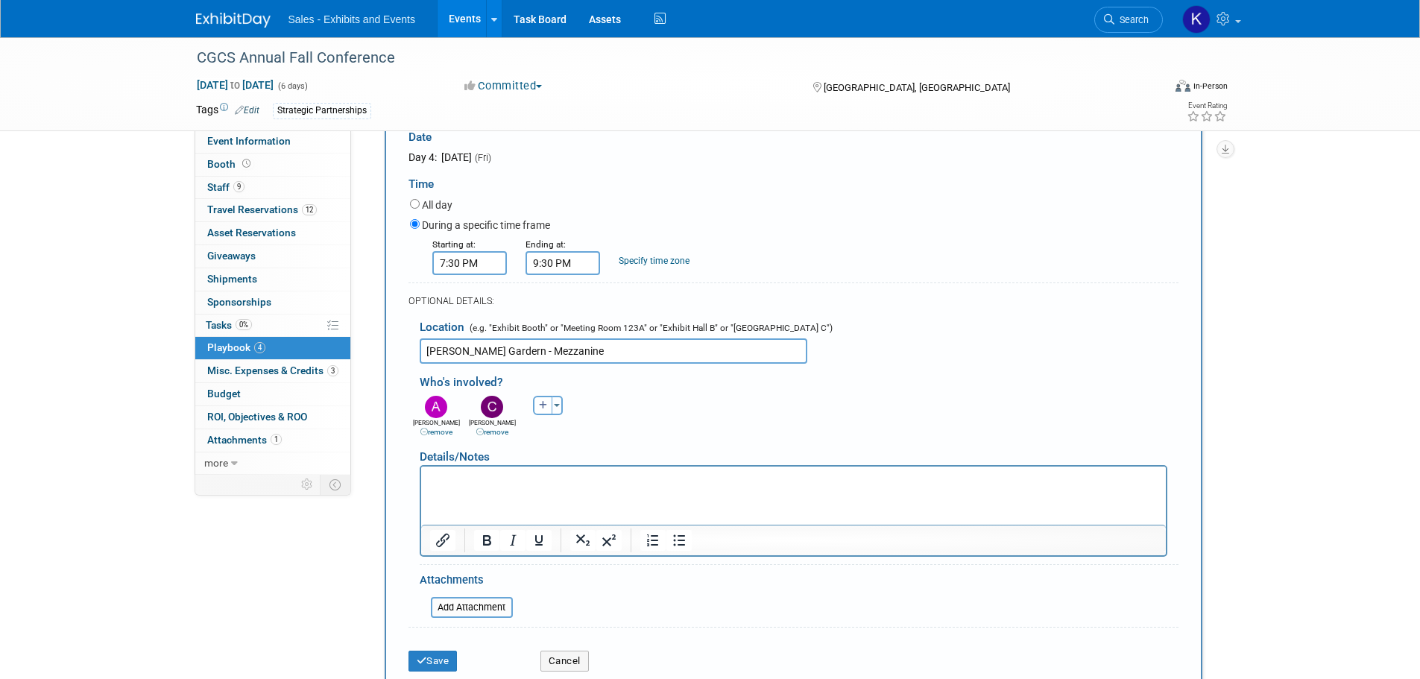
drag, startPoint x: 499, startPoint y: 483, endPoint x: 507, endPoint y: 482, distance: 8.3
click at [498, 482] on p "Rich Text Area. Press ALT-0 for help." at bounding box center [793, 479] width 728 height 15
click at [563, 333] on div "Location (e.g. "Exhibit Booth" or "Meeting Room 123A" or "Exhibit Hall B" or "[…" at bounding box center [794, 337] width 770 height 54
click at [503, 353] on input "[PERSON_NAME] Gardern - Mezzanine" at bounding box center [614, 350] width 388 height 25
click at [499, 350] on input "[PERSON_NAME] Gardern - Mezzanine" at bounding box center [614, 350] width 388 height 25
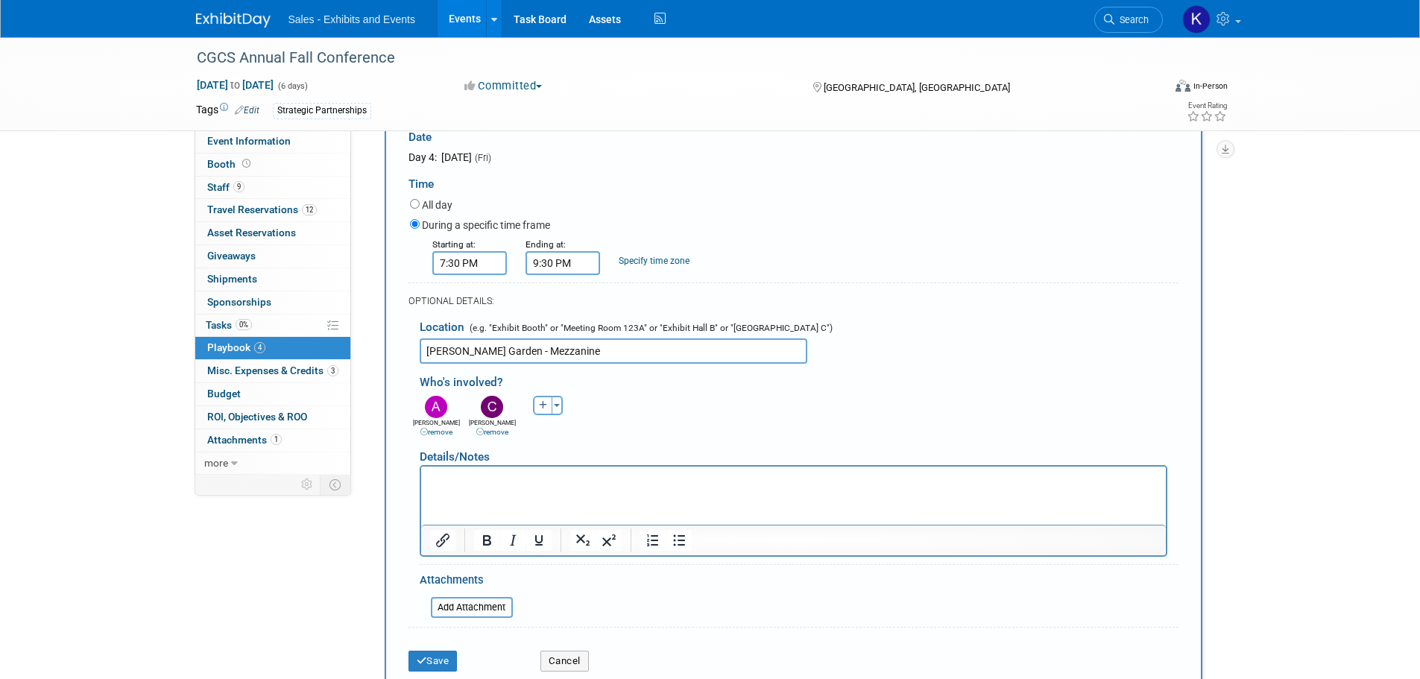
type input "[PERSON_NAME] Garden - Mezzanine"
drag, startPoint x: 522, startPoint y: 475, endPoint x: 538, endPoint y: 467, distance: 18.3
click at [521, 474] on p "Rich Text Area. Press ALT-0 for help." at bounding box center [793, 479] width 728 height 15
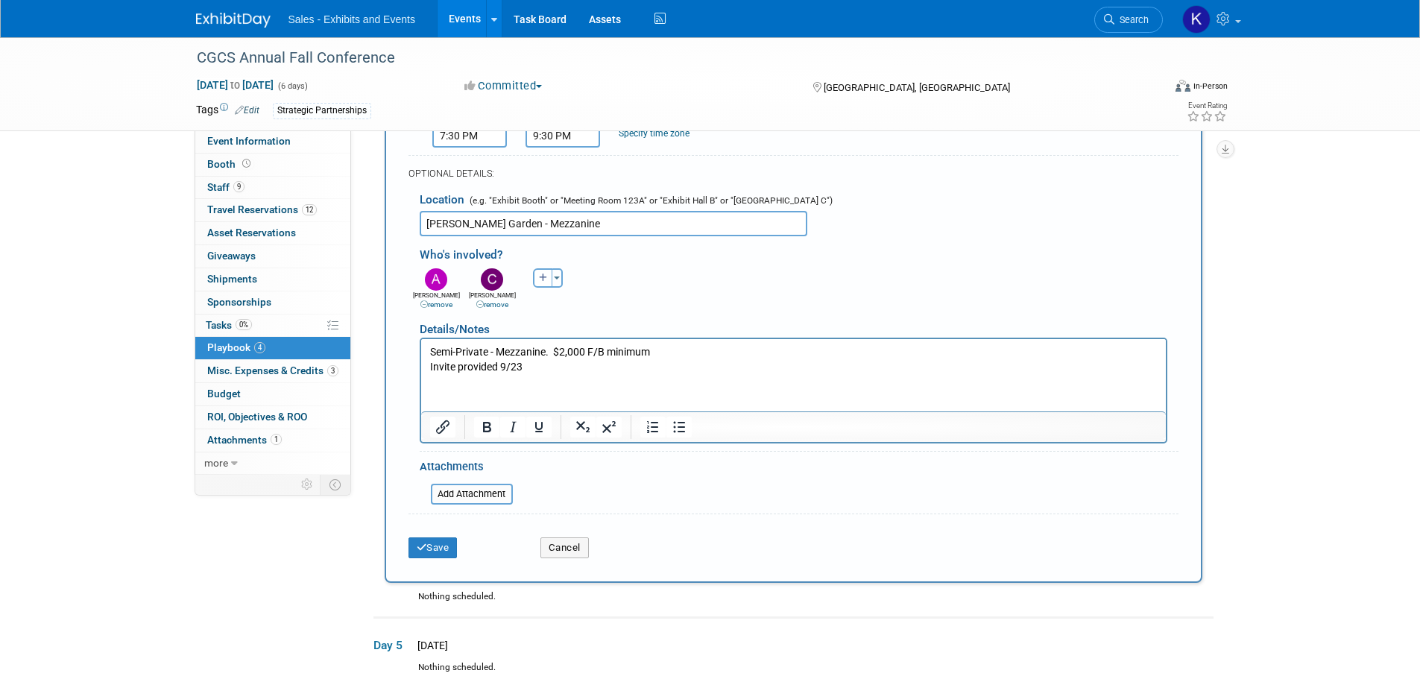
scroll to position [1003, 0]
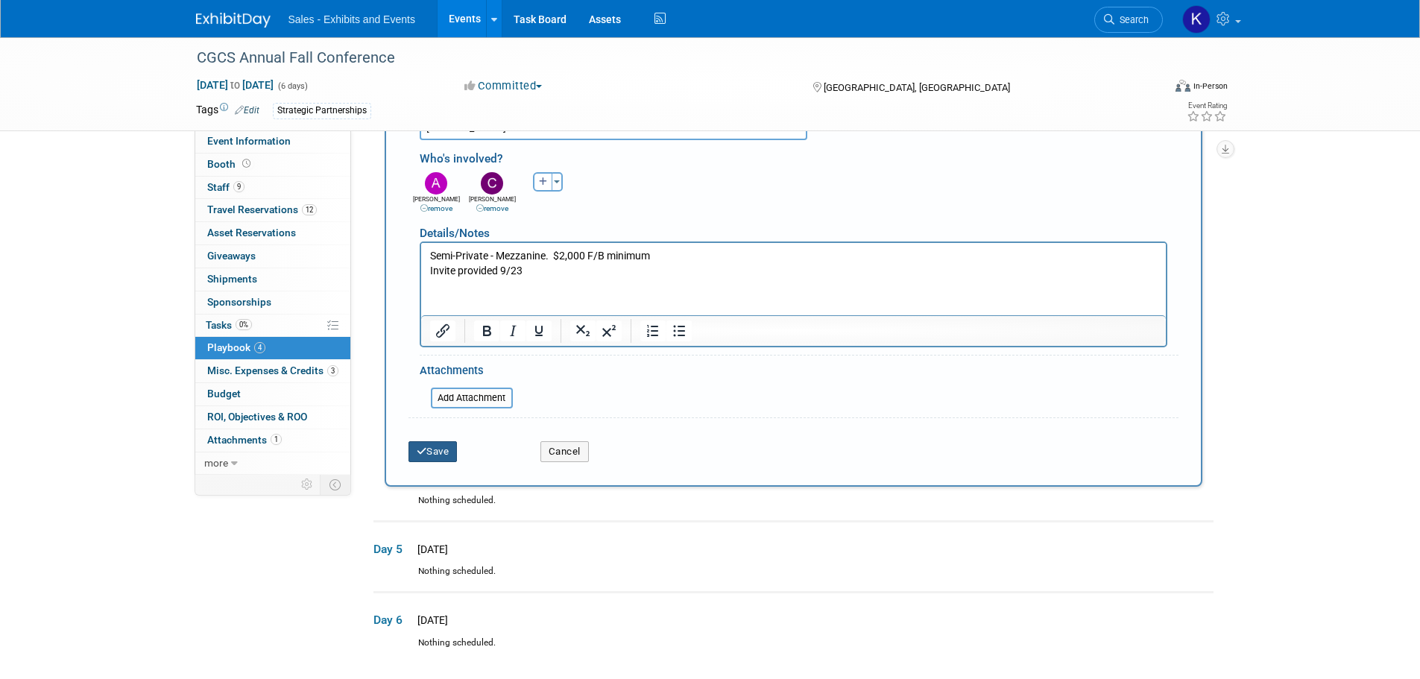
click at [438, 449] on button "Save" at bounding box center [433, 451] width 49 height 21
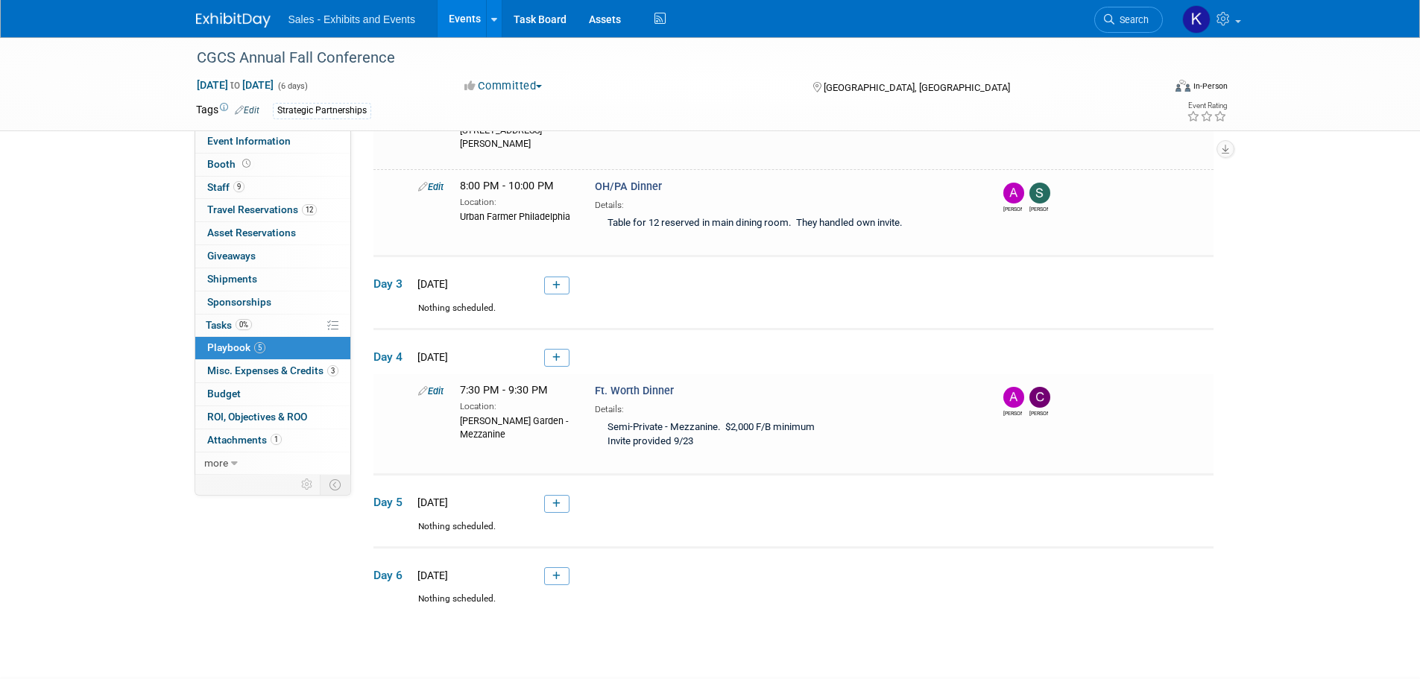
scroll to position [469, 0]
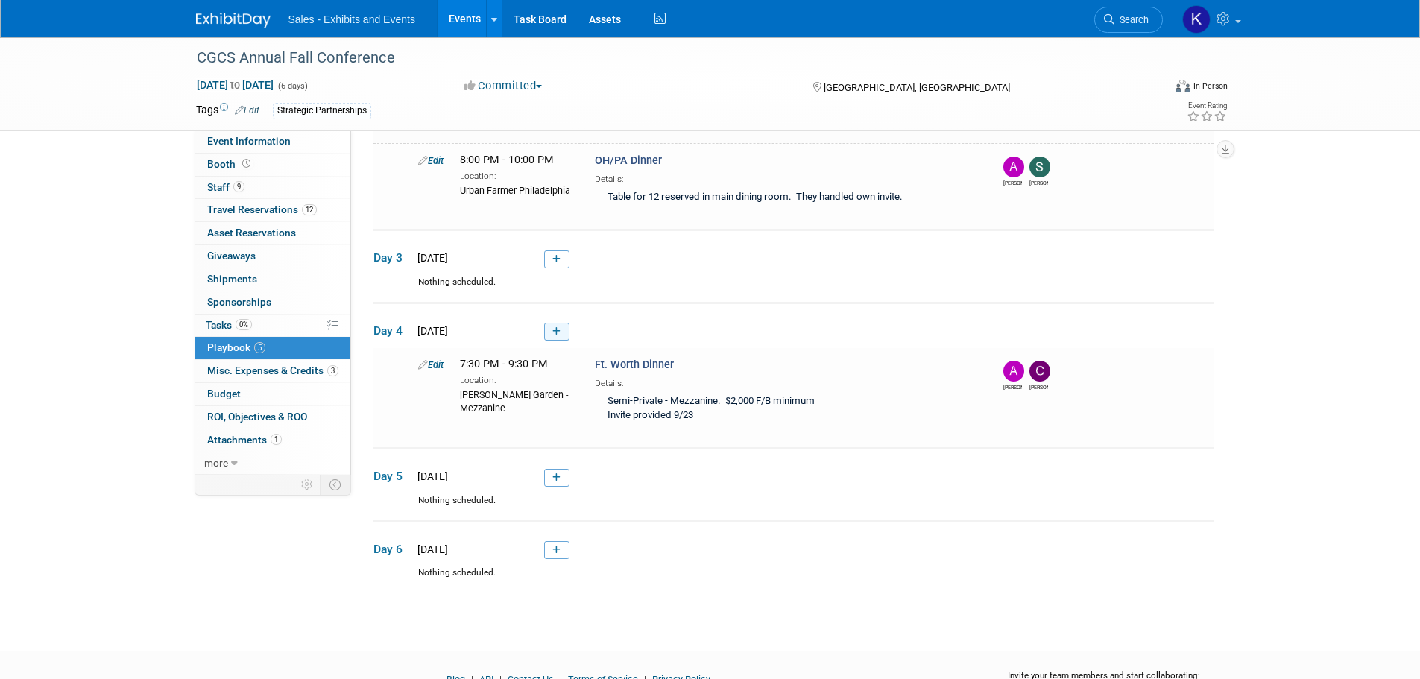
click at [552, 324] on link at bounding box center [556, 332] width 25 height 18
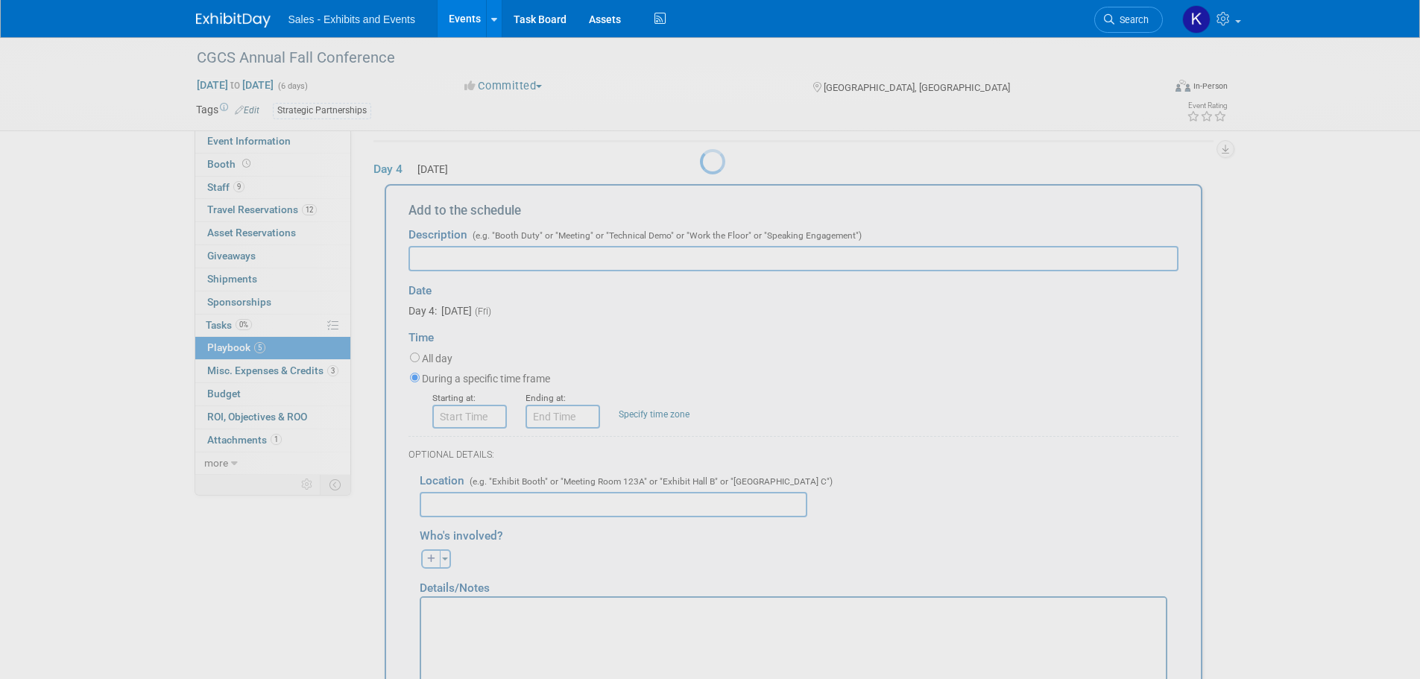
scroll to position [0, 0]
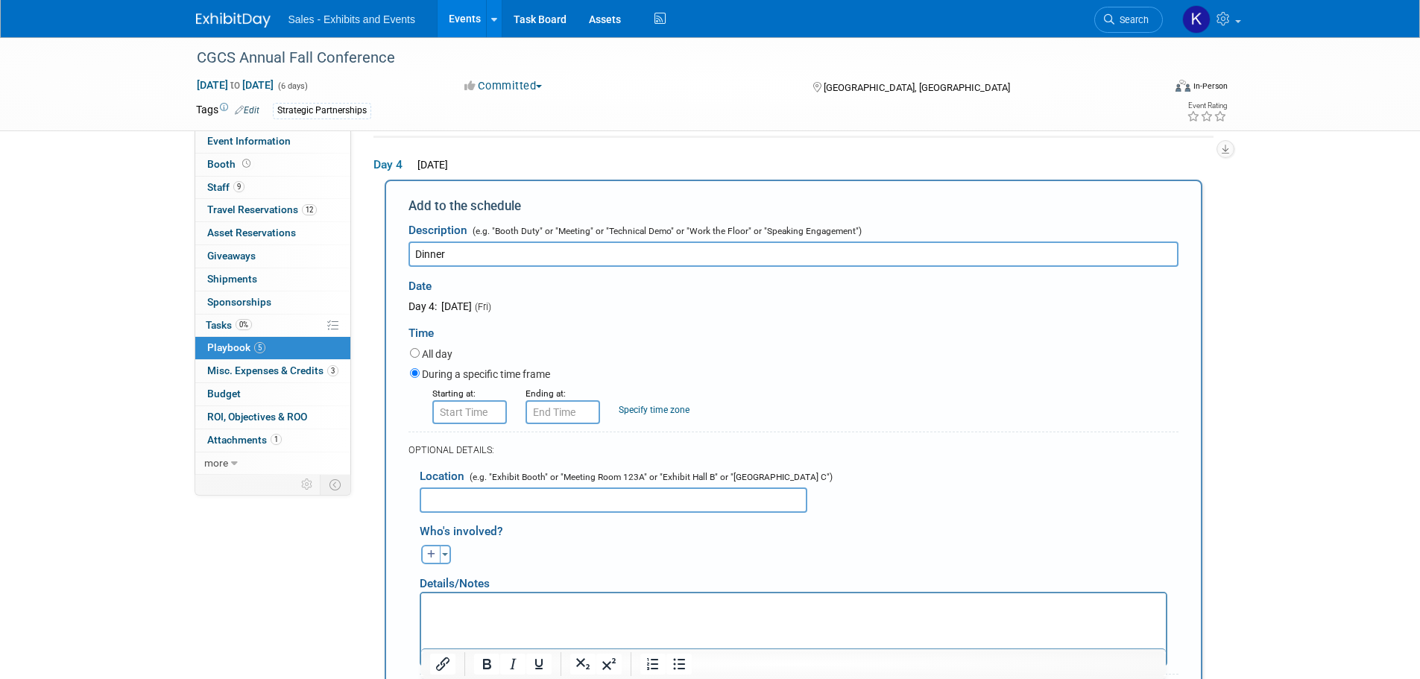
type input "Dinner"
drag, startPoint x: 485, startPoint y: 414, endPoint x: 496, endPoint y: 414, distance: 11.2
click at [486, 414] on input "8:00 AM" at bounding box center [469, 412] width 75 height 24
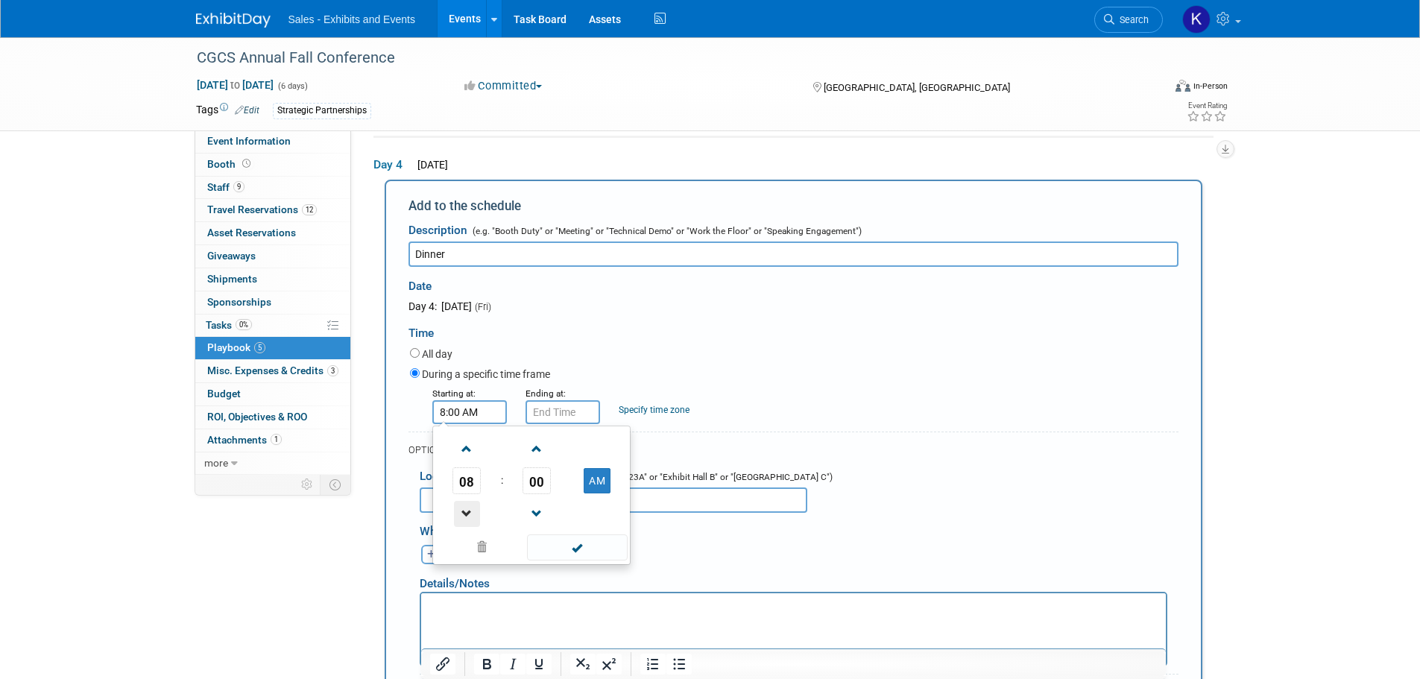
click at [468, 511] on span at bounding box center [467, 514] width 26 height 26
click at [535, 480] on span "00" at bounding box center [537, 480] width 28 height 27
click at [546, 482] on td "30" at bounding box center [556, 490] width 48 height 40
click at [590, 480] on button "AM" at bounding box center [597, 480] width 27 height 25
type input "7:30 PM"
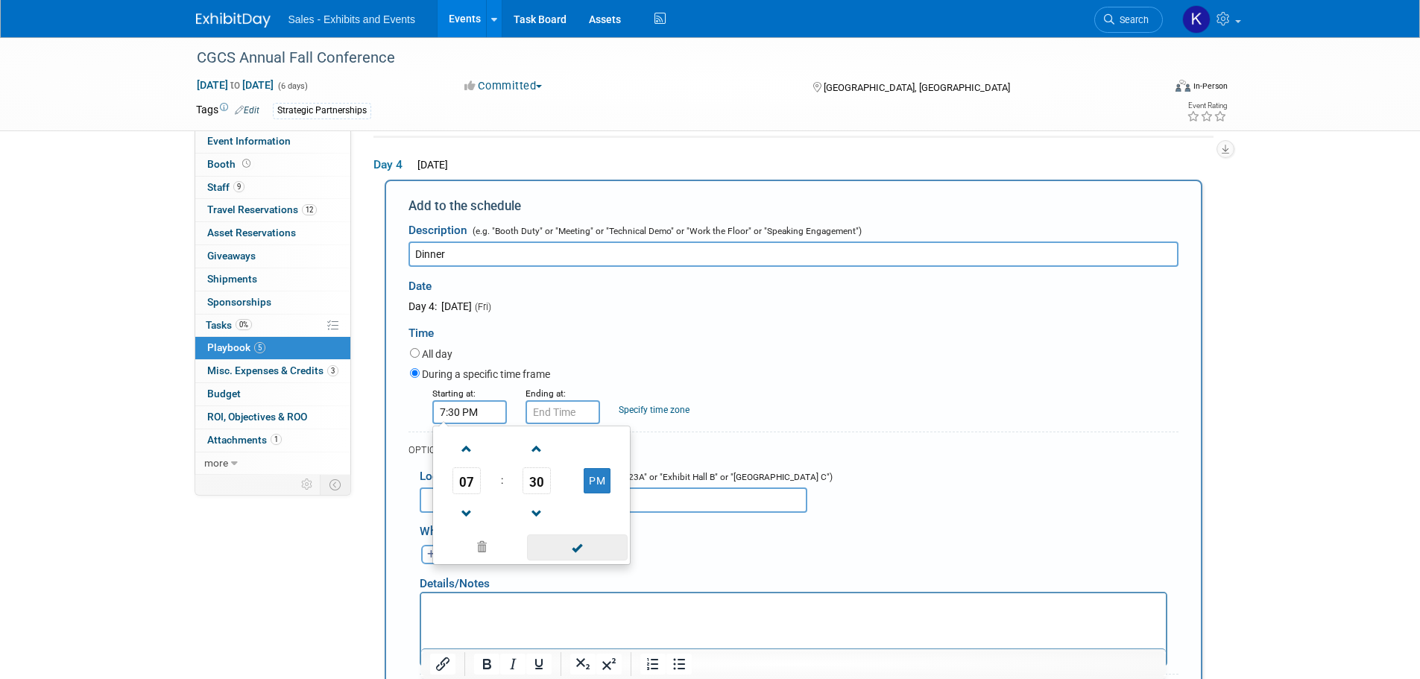
click at [579, 548] on span at bounding box center [577, 547] width 101 height 26
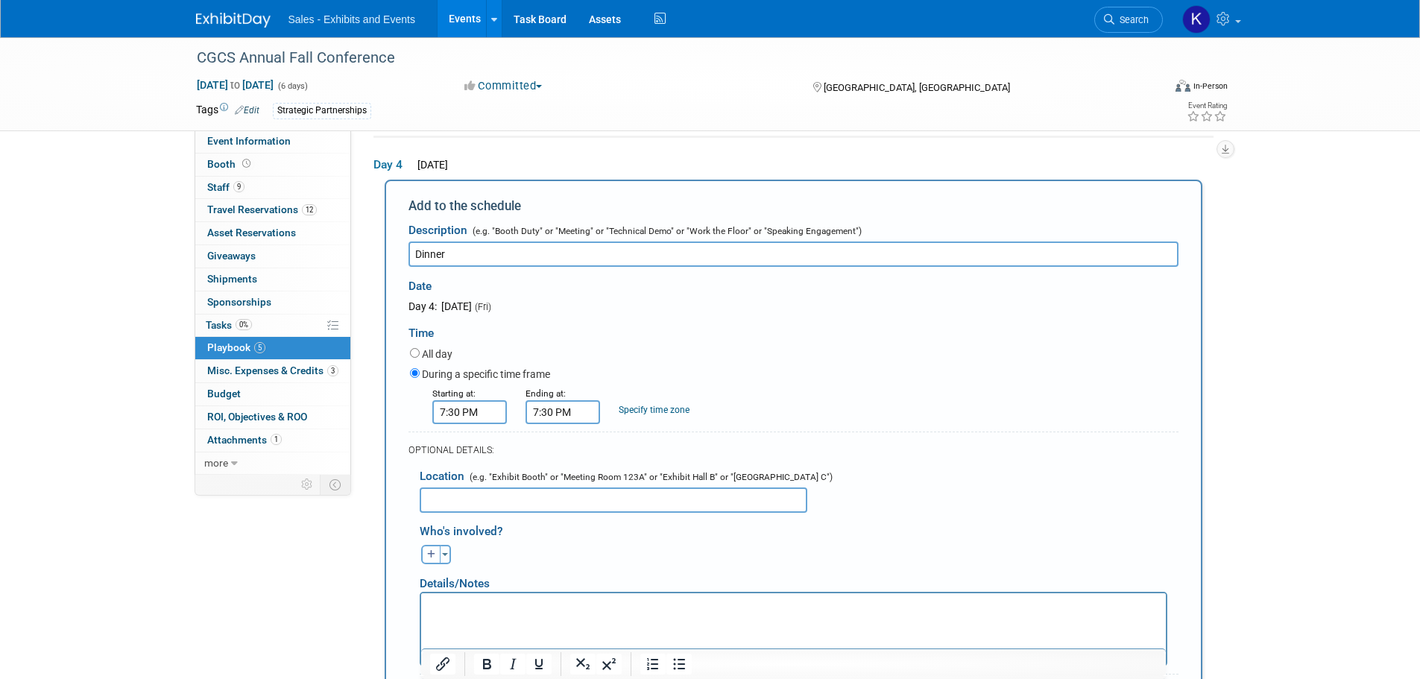
click at [561, 414] on input "7:30 PM" at bounding box center [563, 412] width 75 height 24
click at [567, 450] on span at bounding box center [560, 449] width 26 height 26
drag, startPoint x: 567, startPoint y: 450, endPoint x: 587, endPoint y: 467, distance: 27.0
click at [567, 452] on span at bounding box center [560, 449] width 26 height 26
type input "9:30 PM"
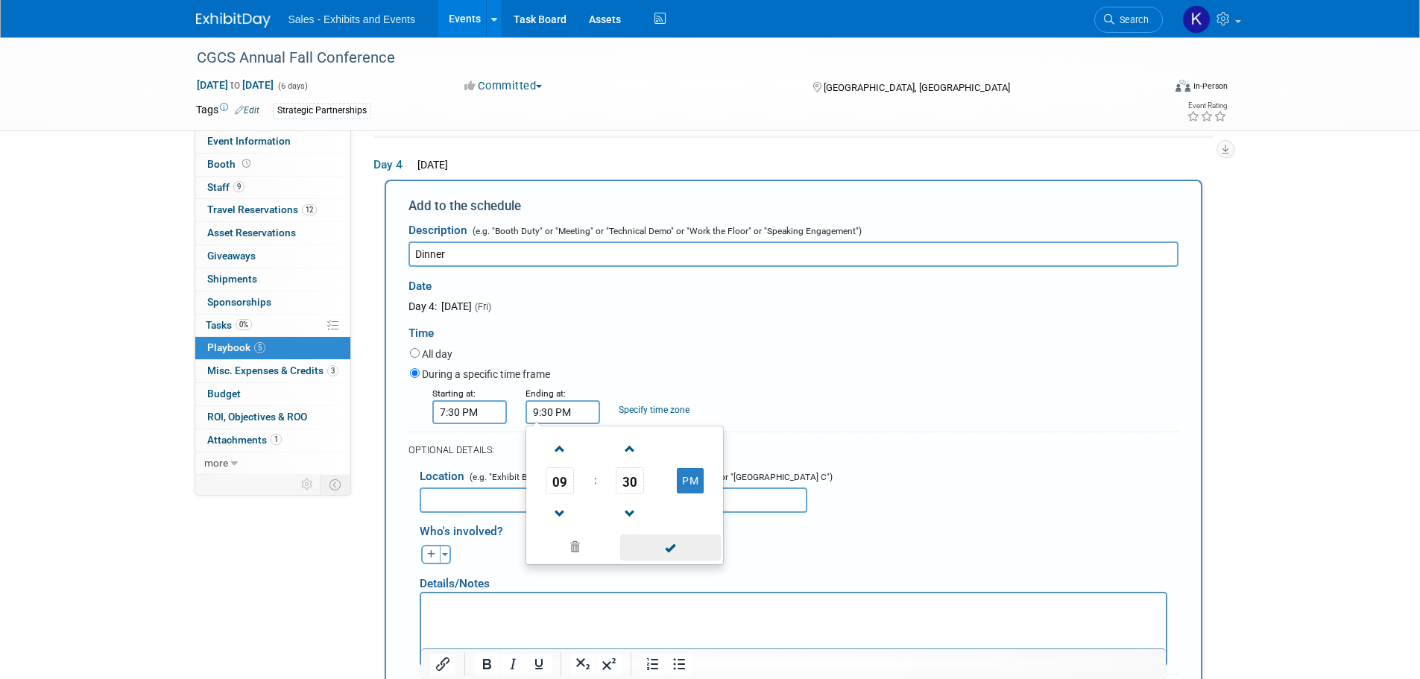
click at [657, 551] on span at bounding box center [670, 547] width 101 height 26
click at [473, 494] on input "text" at bounding box center [614, 500] width 388 height 25
type input "H"
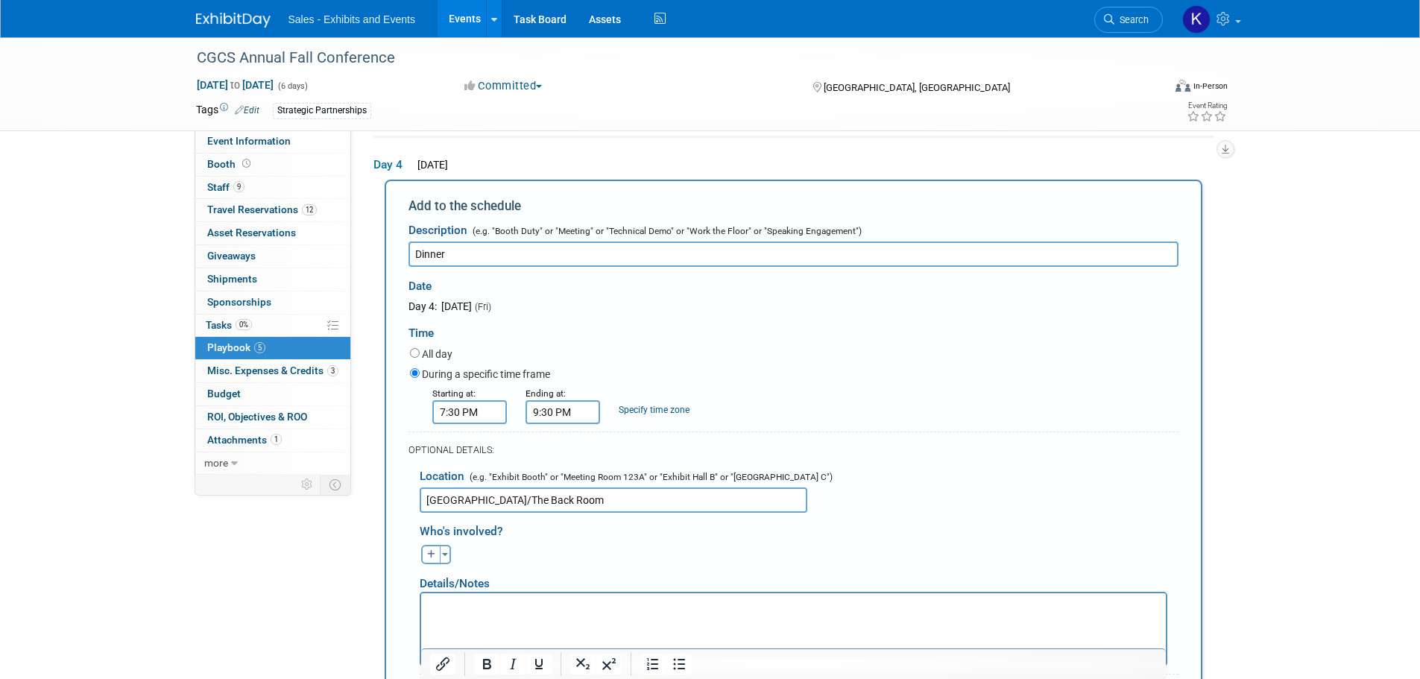
type input "[GEOGRAPHIC_DATA]/The Back Room"
click at [486, 604] on p "Rich Text Area. Press ALT-0 for help." at bounding box center [793, 606] width 728 height 15
click at [456, 601] on p "Rich Text Area. Press ALT-0 for help." at bounding box center [793, 606] width 728 height 15
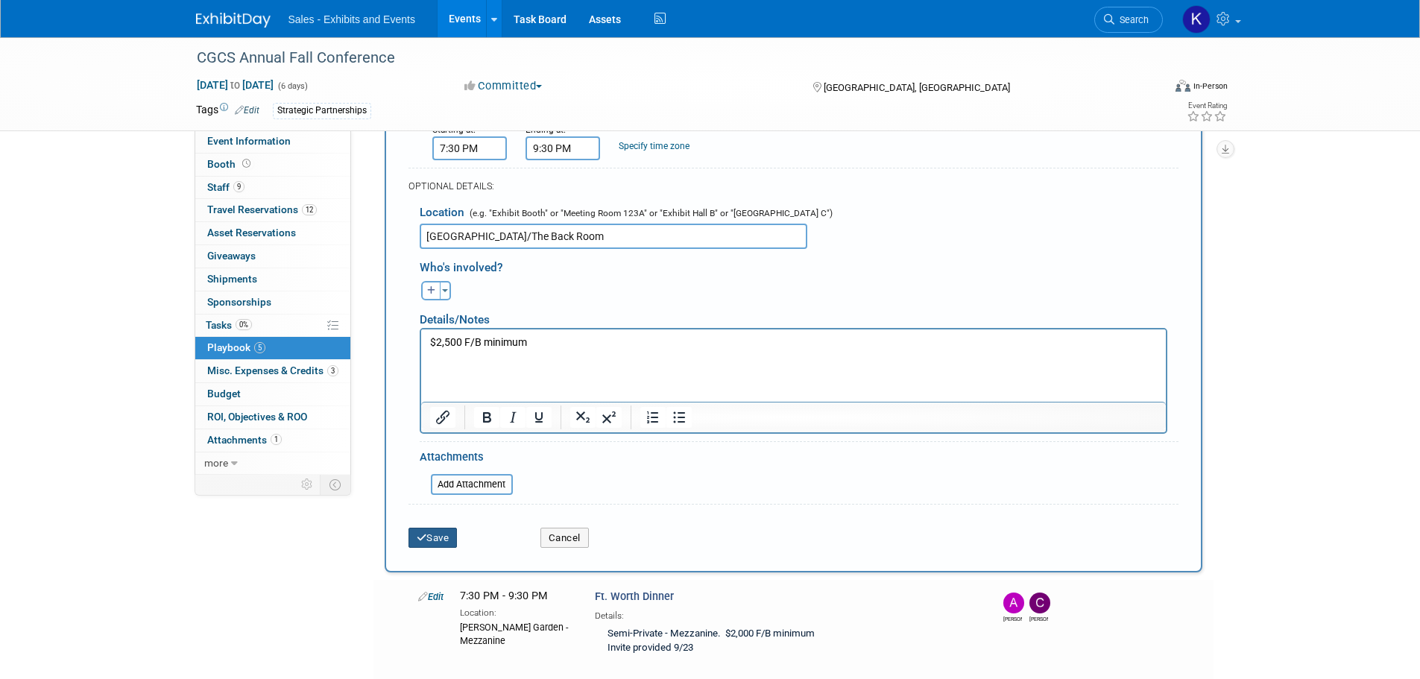
click at [430, 535] on button "Save" at bounding box center [433, 538] width 49 height 21
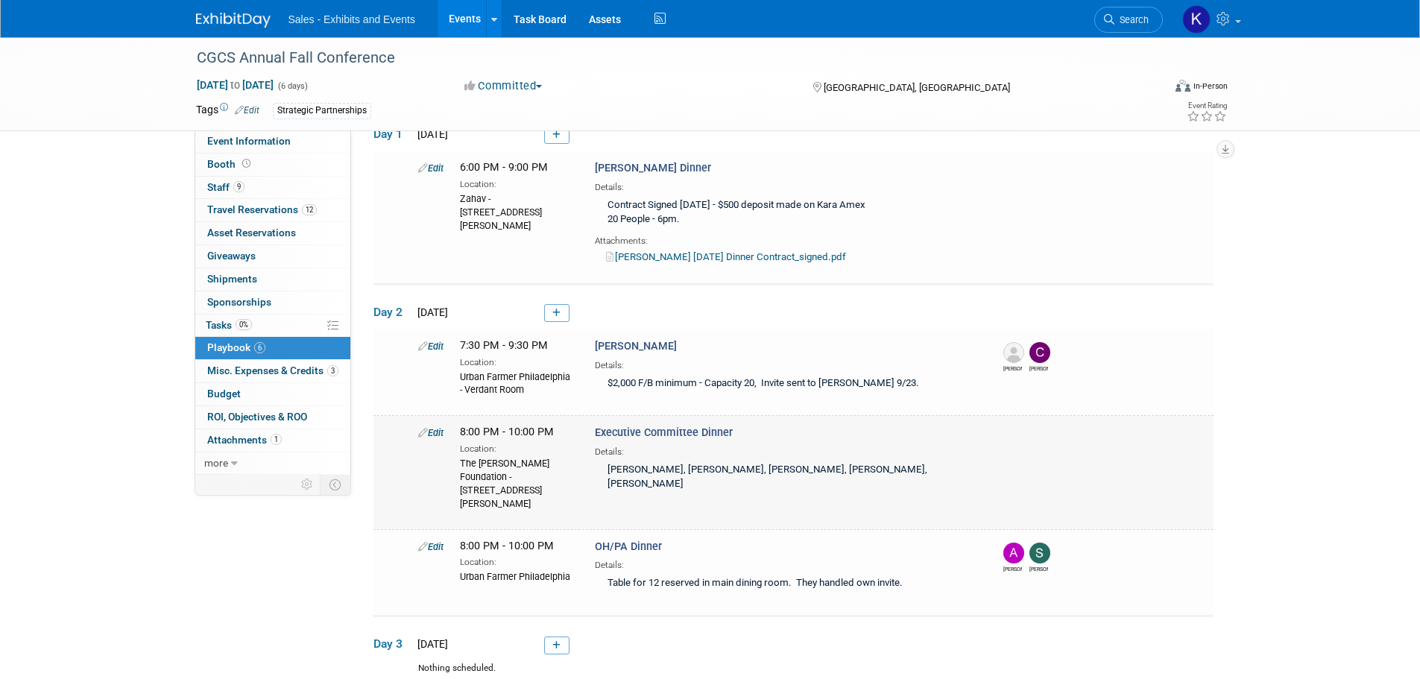
scroll to position [224, 0]
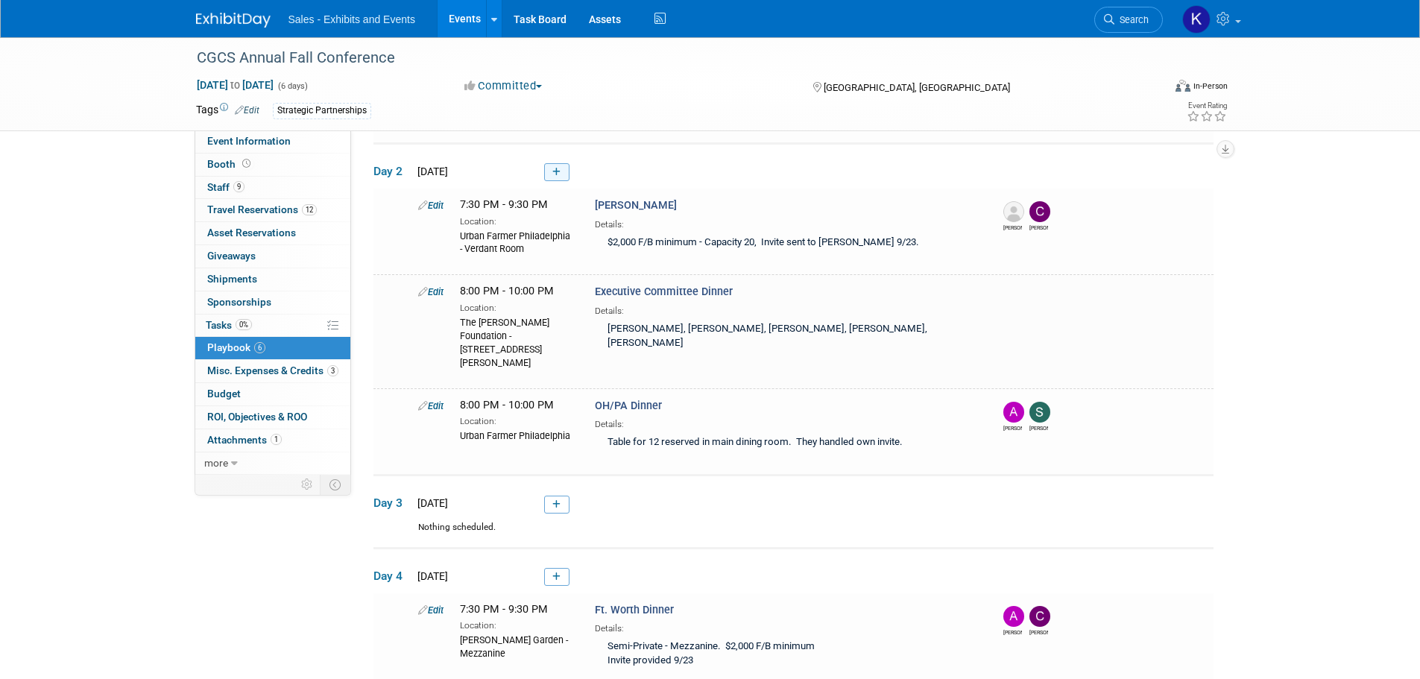
click at [557, 174] on icon at bounding box center [556, 172] width 8 height 9
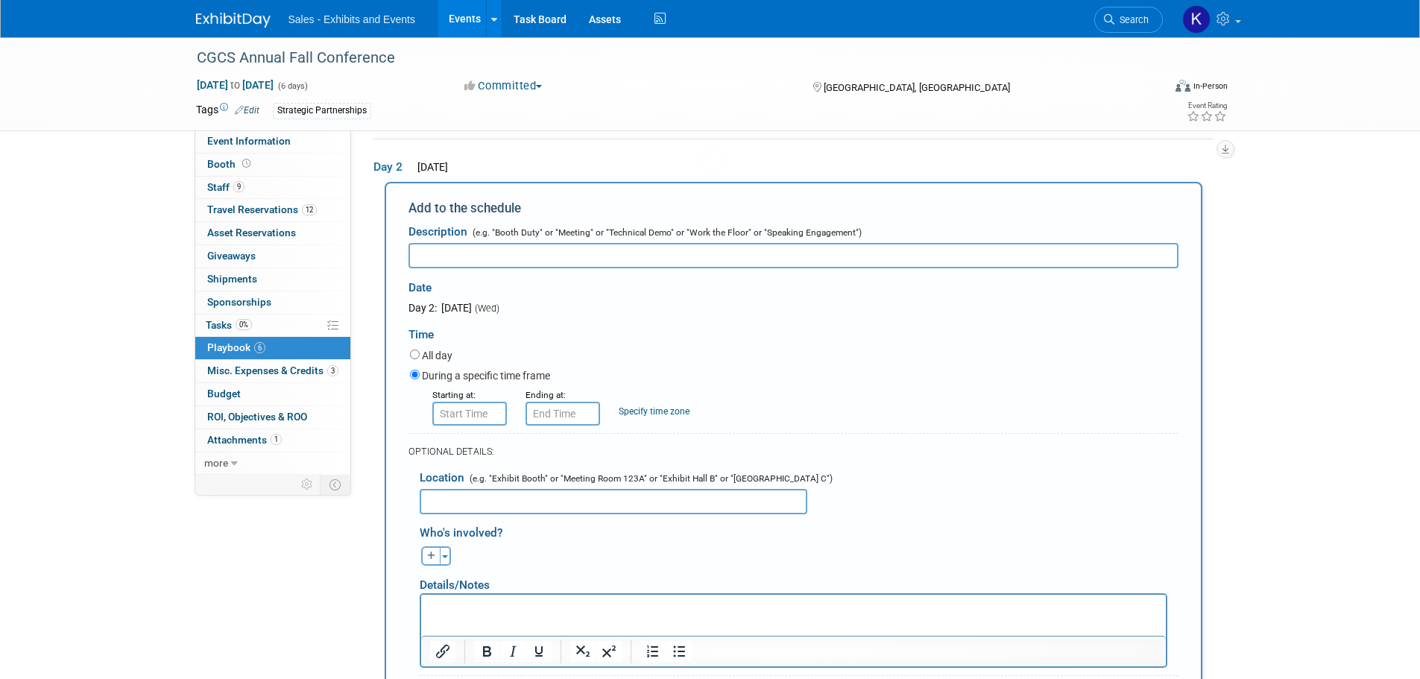
scroll to position [0, 0]
type input "Dinner TBD"
click at [493, 409] on input "8:00 AM" at bounding box center [469, 414] width 75 height 24
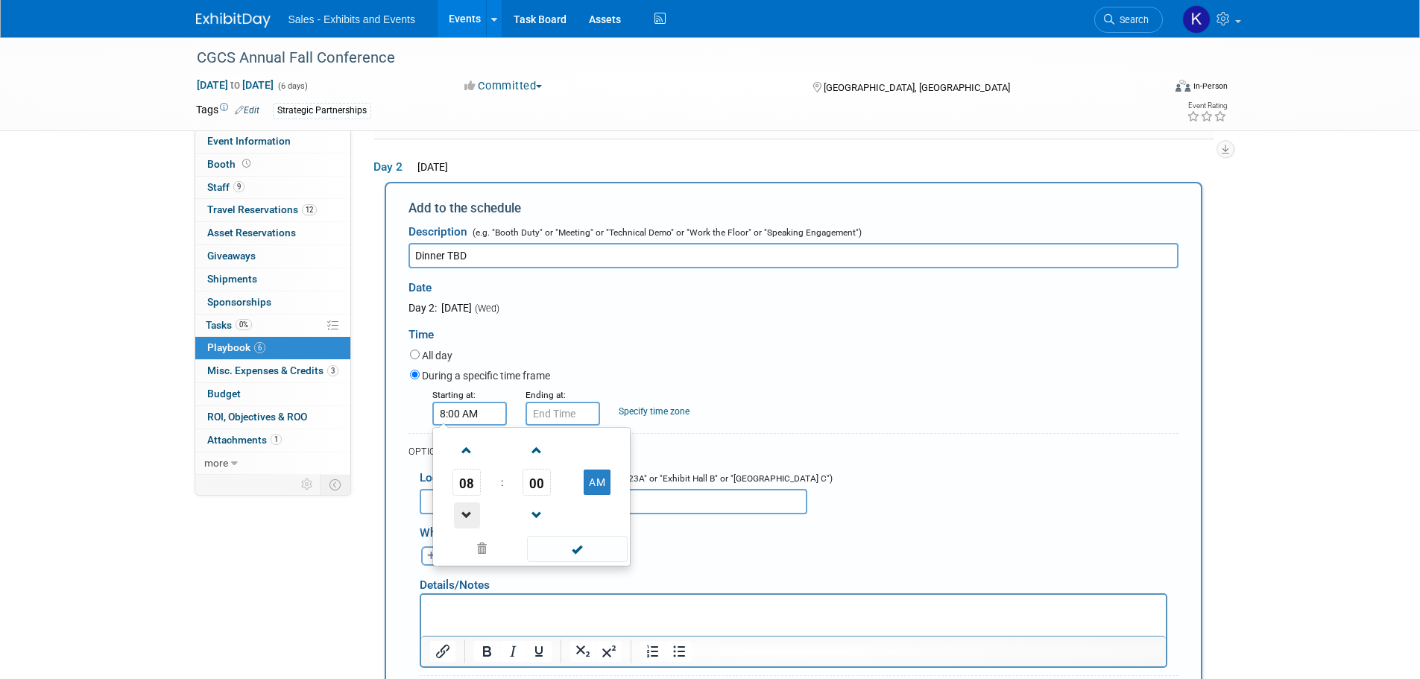
click at [466, 529] on link at bounding box center [466, 515] width 28 height 38
click at [543, 496] on link at bounding box center [537, 515] width 28 height 38
click at [472, 465] on link at bounding box center [466, 450] width 28 height 38
click at [534, 479] on span "59" at bounding box center [537, 482] width 28 height 27
click at [549, 491] on td "30" at bounding box center [556, 491] width 48 height 40
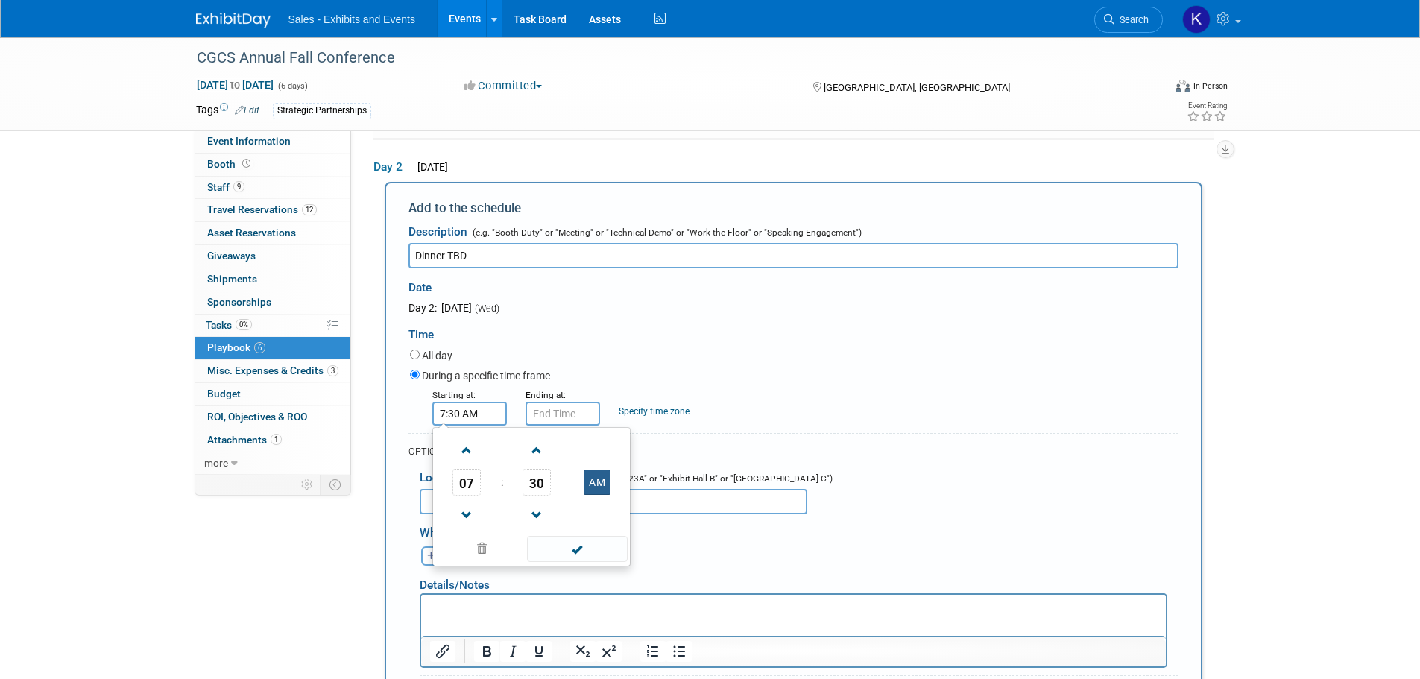
drag, startPoint x: 596, startPoint y: 483, endPoint x: 602, endPoint y: 491, distance: 10.1
click at [595, 483] on button "AM" at bounding box center [597, 482] width 27 height 25
type input "7:30 PM"
click at [584, 554] on span at bounding box center [577, 549] width 101 height 26
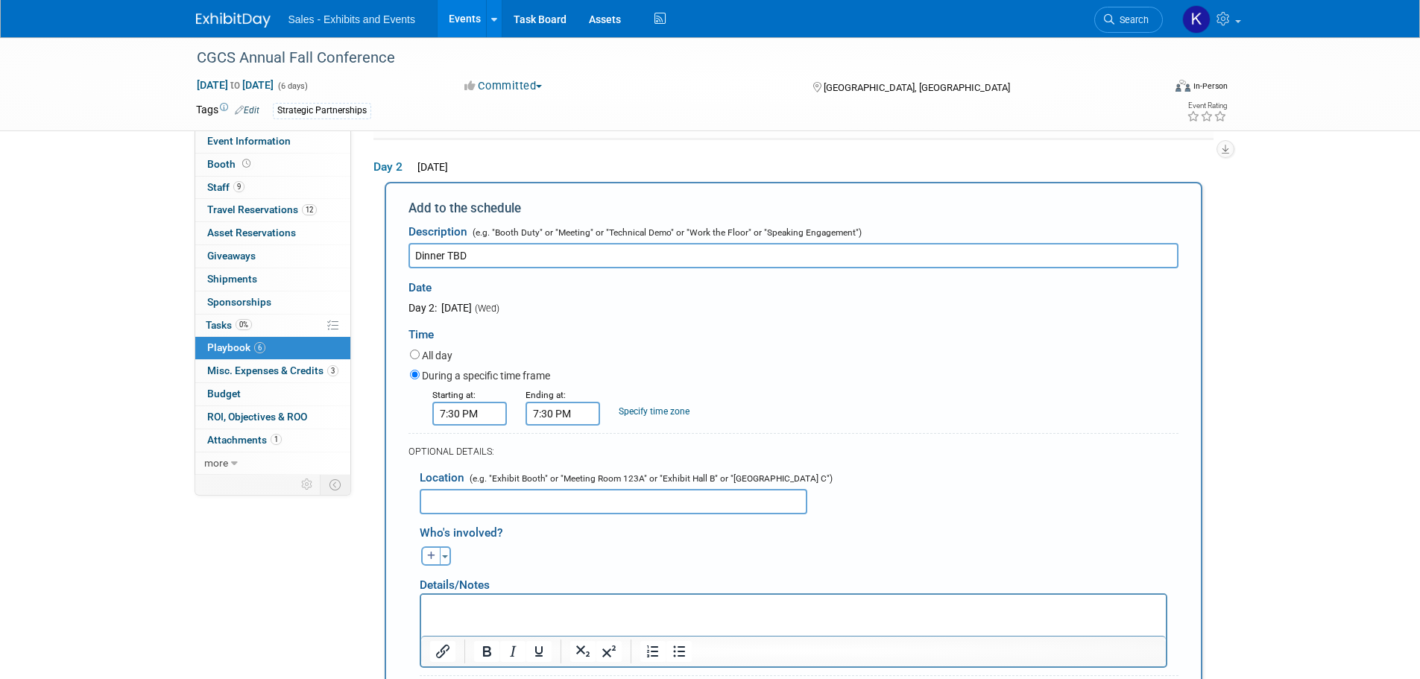
click at [553, 417] on input "7:30 PM" at bounding box center [563, 414] width 75 height 24
click at [562, 446] on span at bounding box center [560, 451] width 26 height 26
type input "9:30 PM"
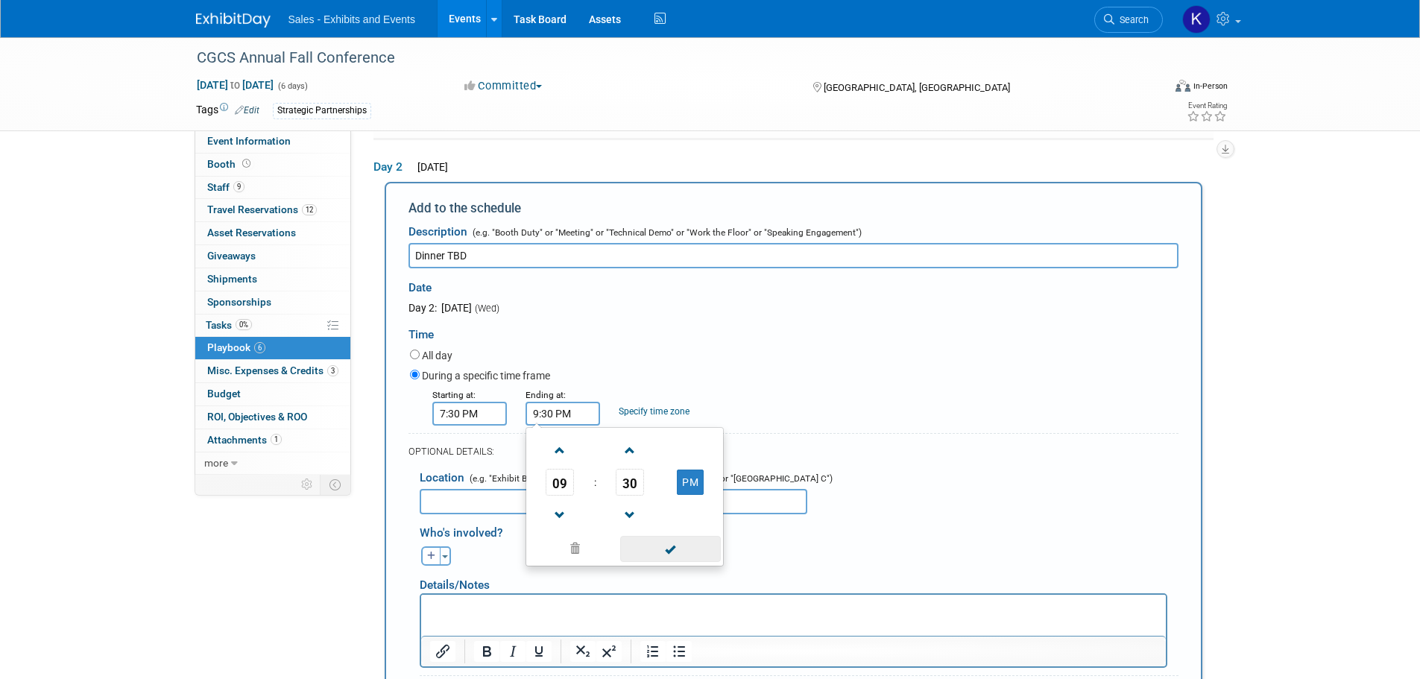
click at [658, 553] on span at bounding box center [670, 549] width 101 height 26
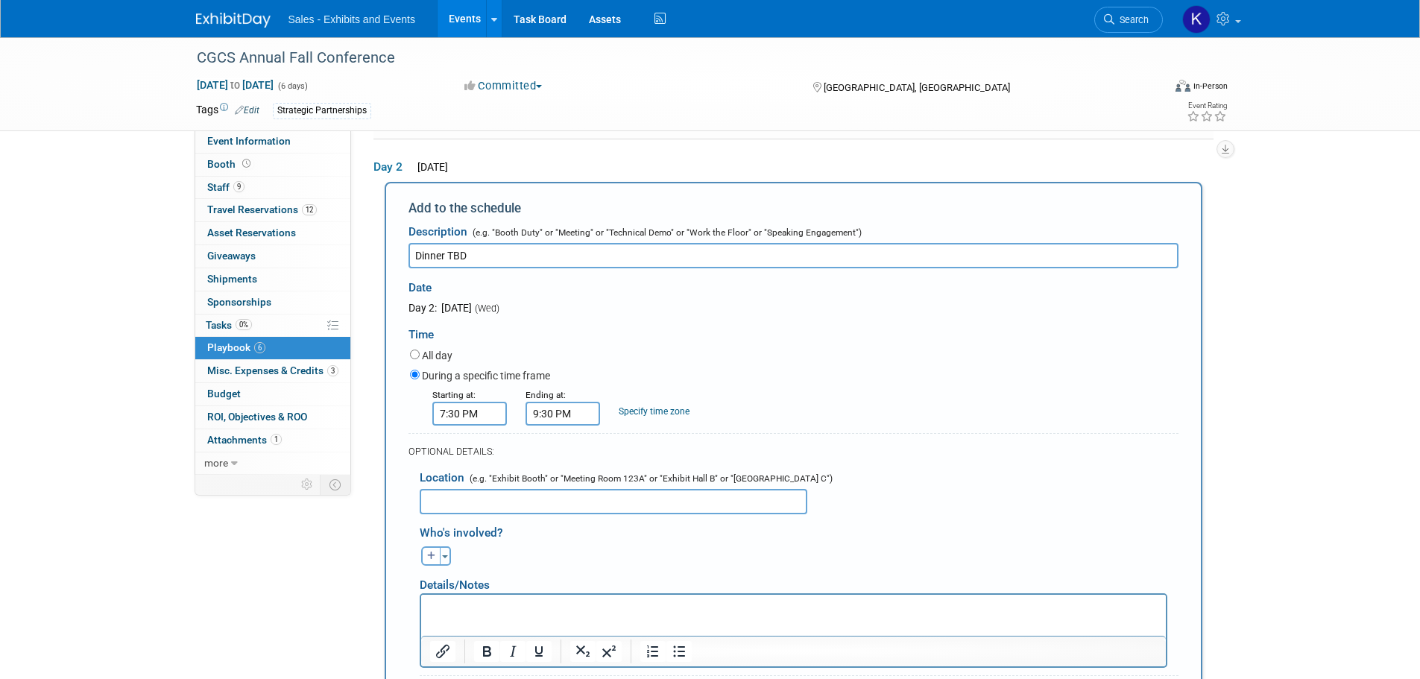
drag, startPoint x: 496, startPoint y: 499, endPoint x: 592, endPoint y: 490, distance: 96.6
click at [497, 500] on input "text" at bounding box center [614, 501] width 388 height 25
type input "[PERSON_NAME]"
click at [1006, 413] on div "Starting at: 7:30 PM Ending at: 9:30 PM Specify time zone Time zone:" at bounding box center [794, 406] width 791 height 39
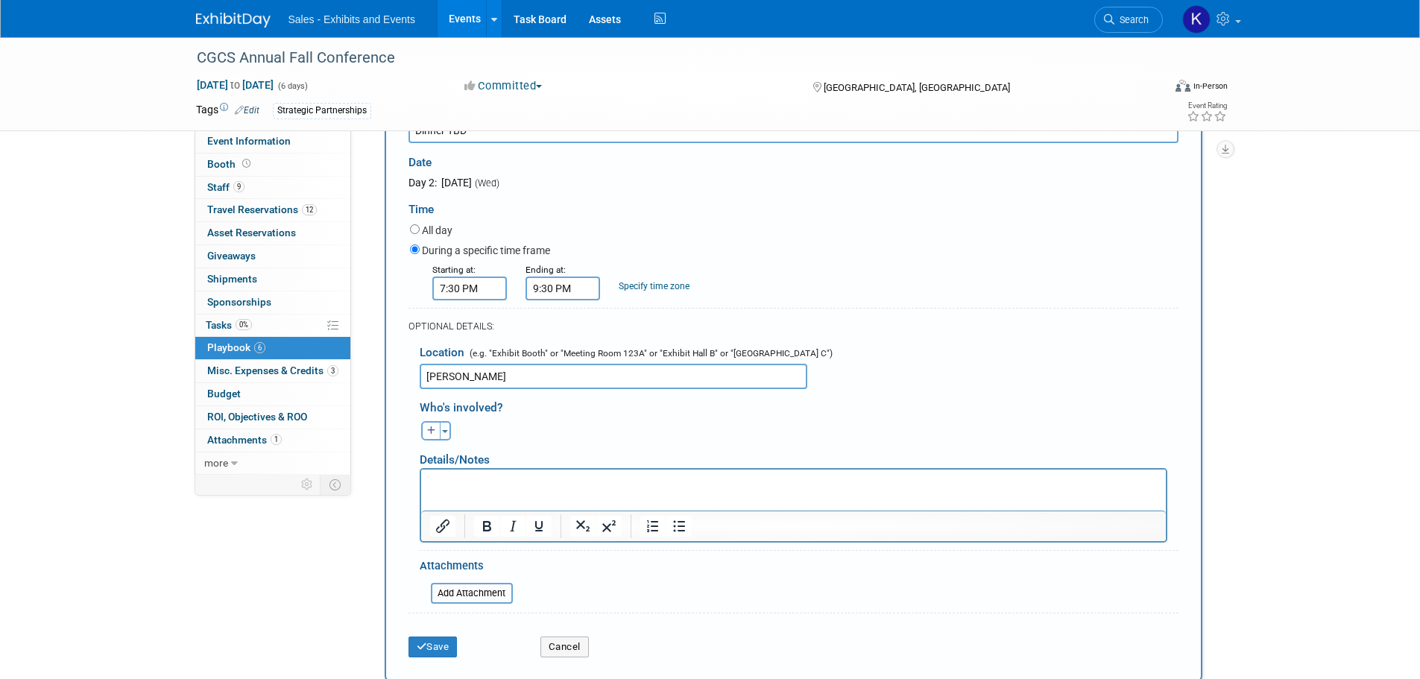
scroll to position [376, 0]
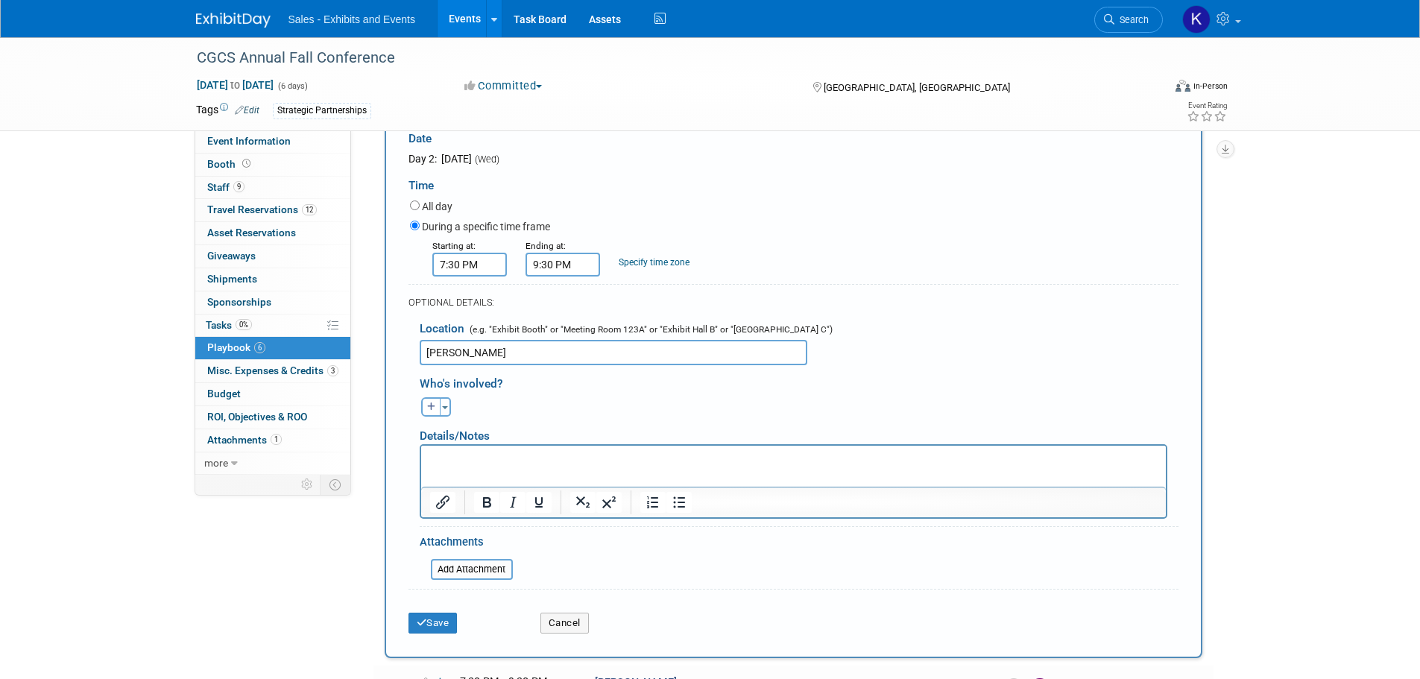
click at [486, 457] on p "Rich Text Area. Press ALT-0 for help." at bounding box center [793, 459] width 728 height 15
click at [445, 628] on button "Save" at bounding box center [433, 623] width 49 height 21
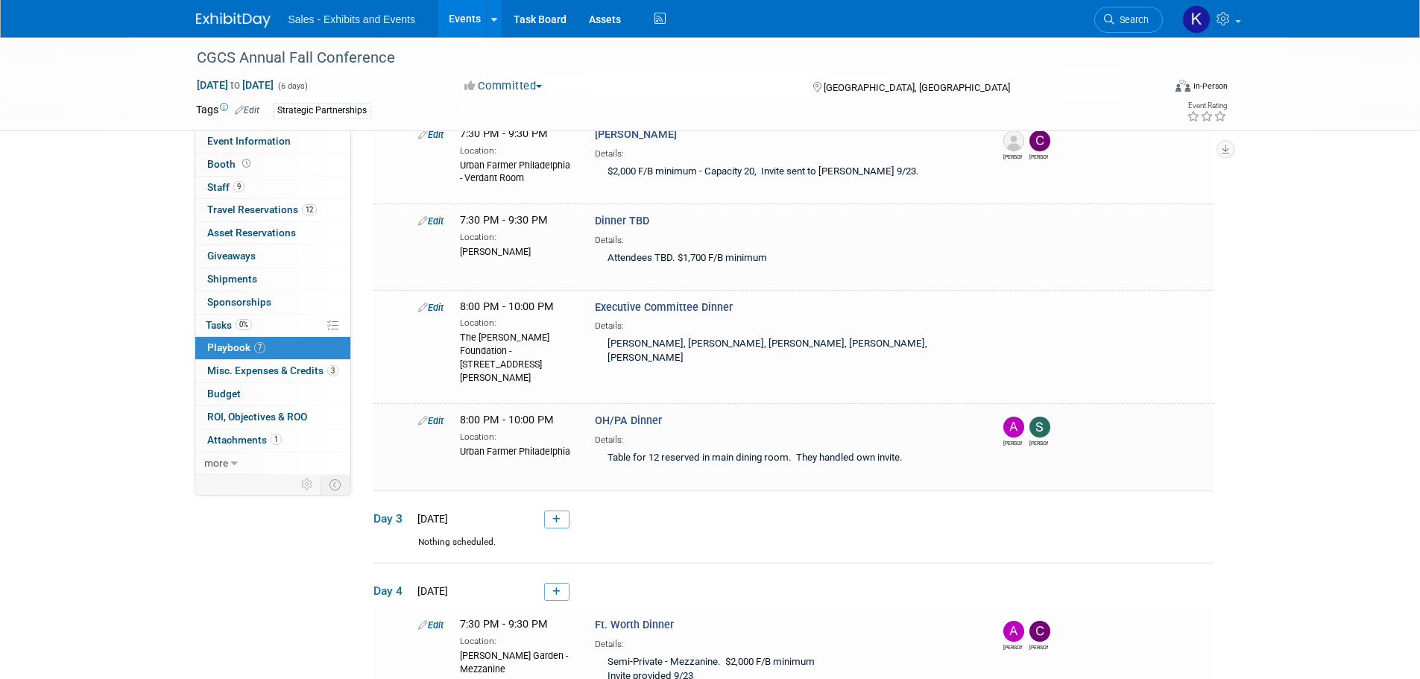
scroll to position [268, 0]
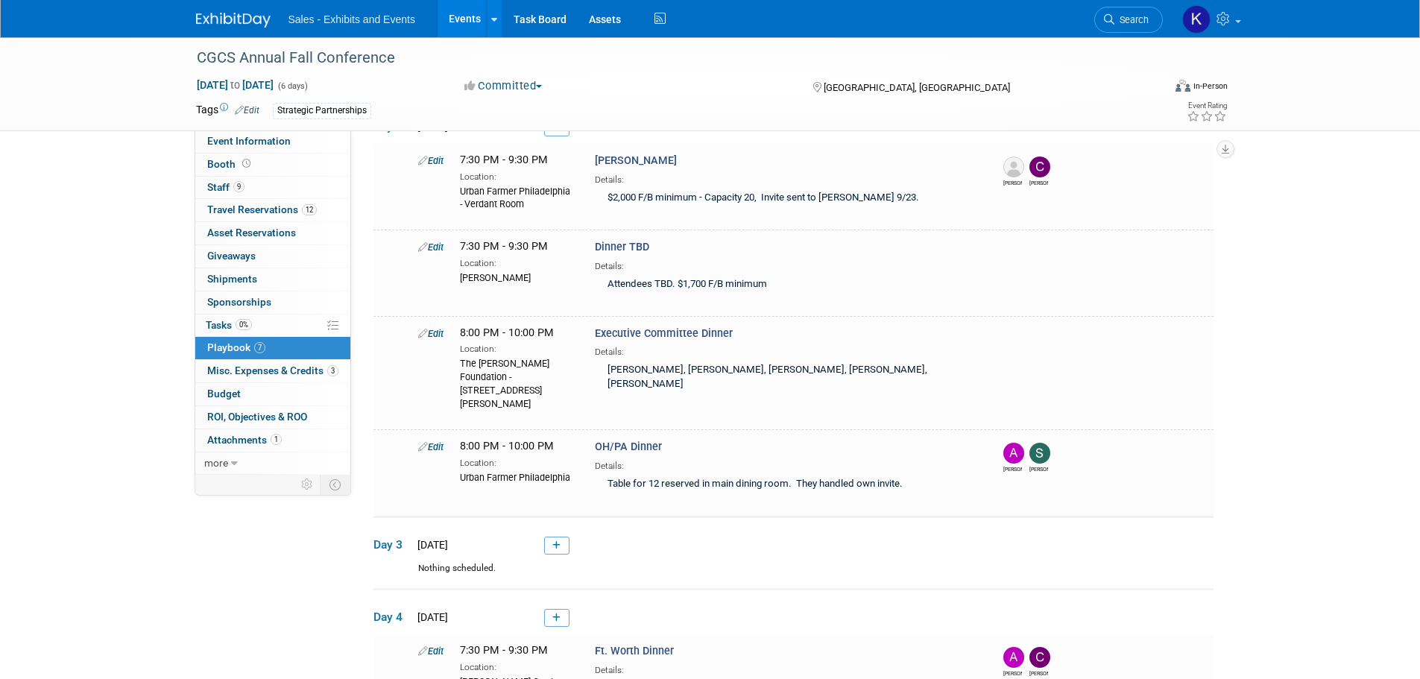
click at [227, 338] on link "7 Playbook 7" at bounding box center [272, 348] width 155 height 22
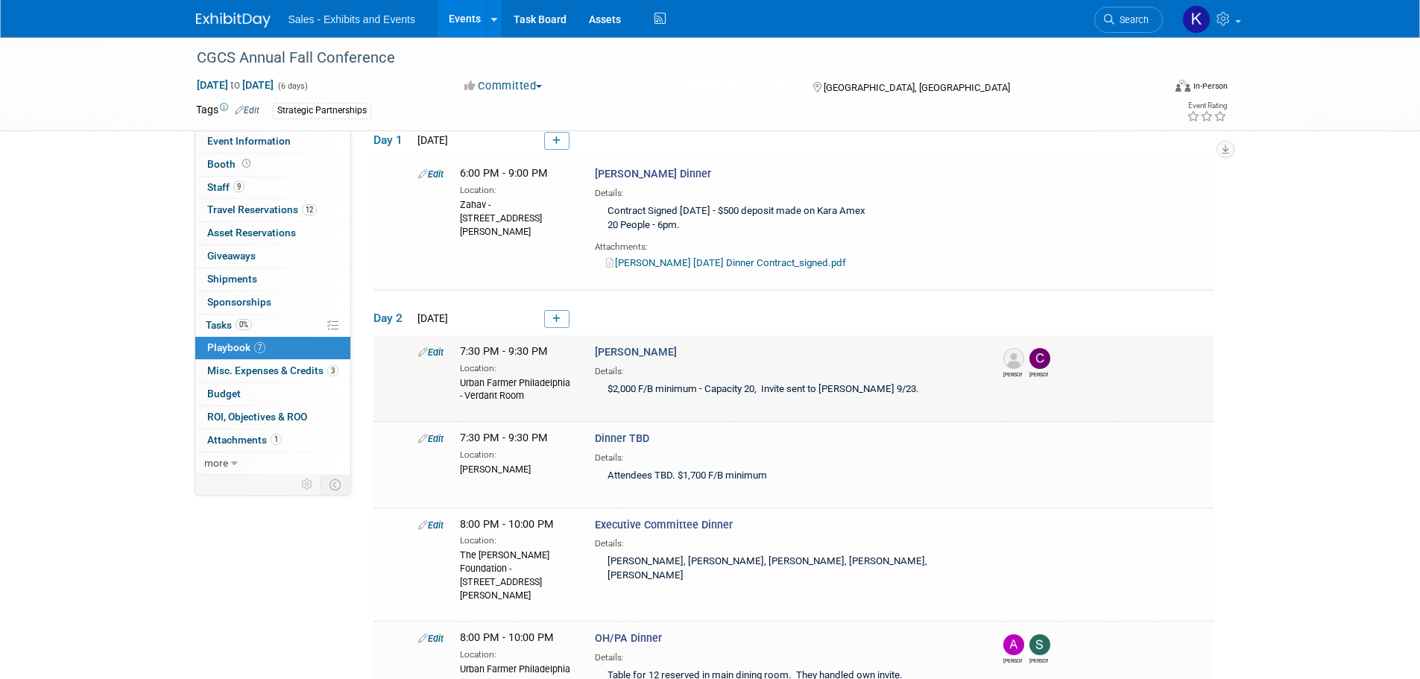
scroll to position [447, 0]
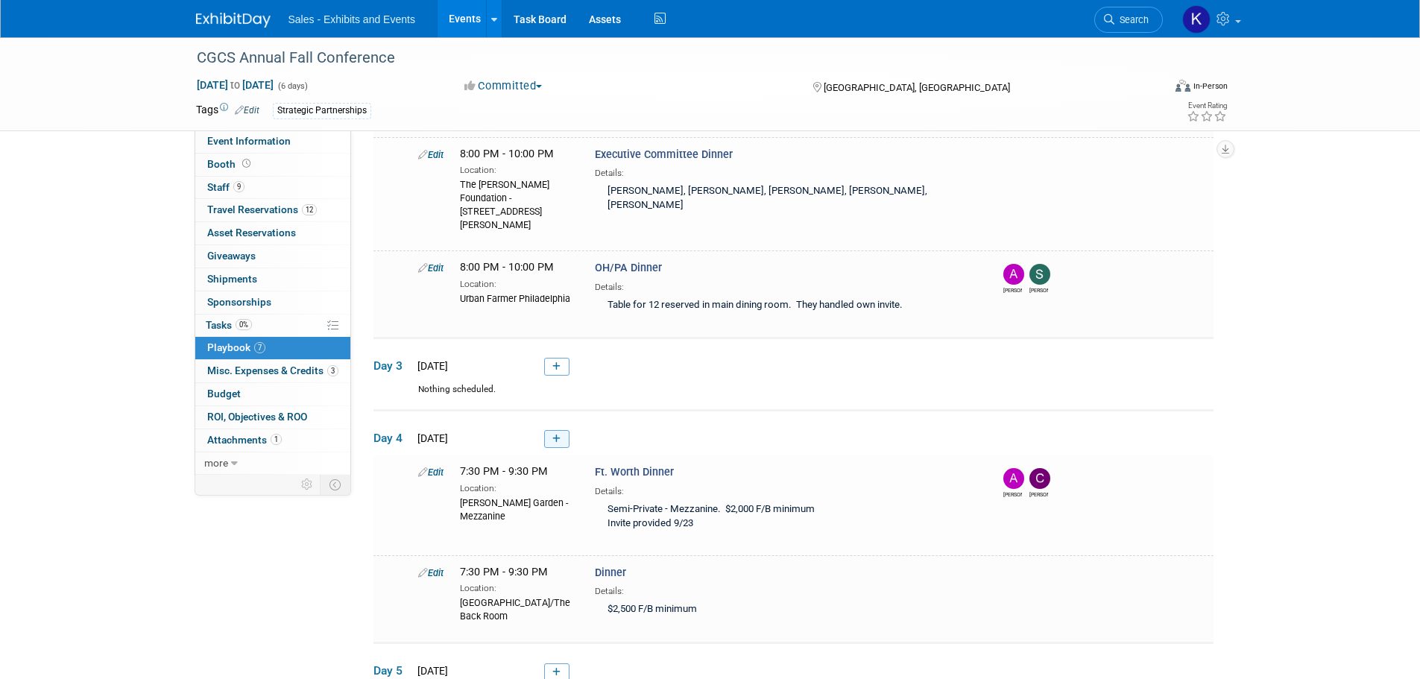
click at [558, 436] on icon at bounding box center [556, 439] width 8 height 9
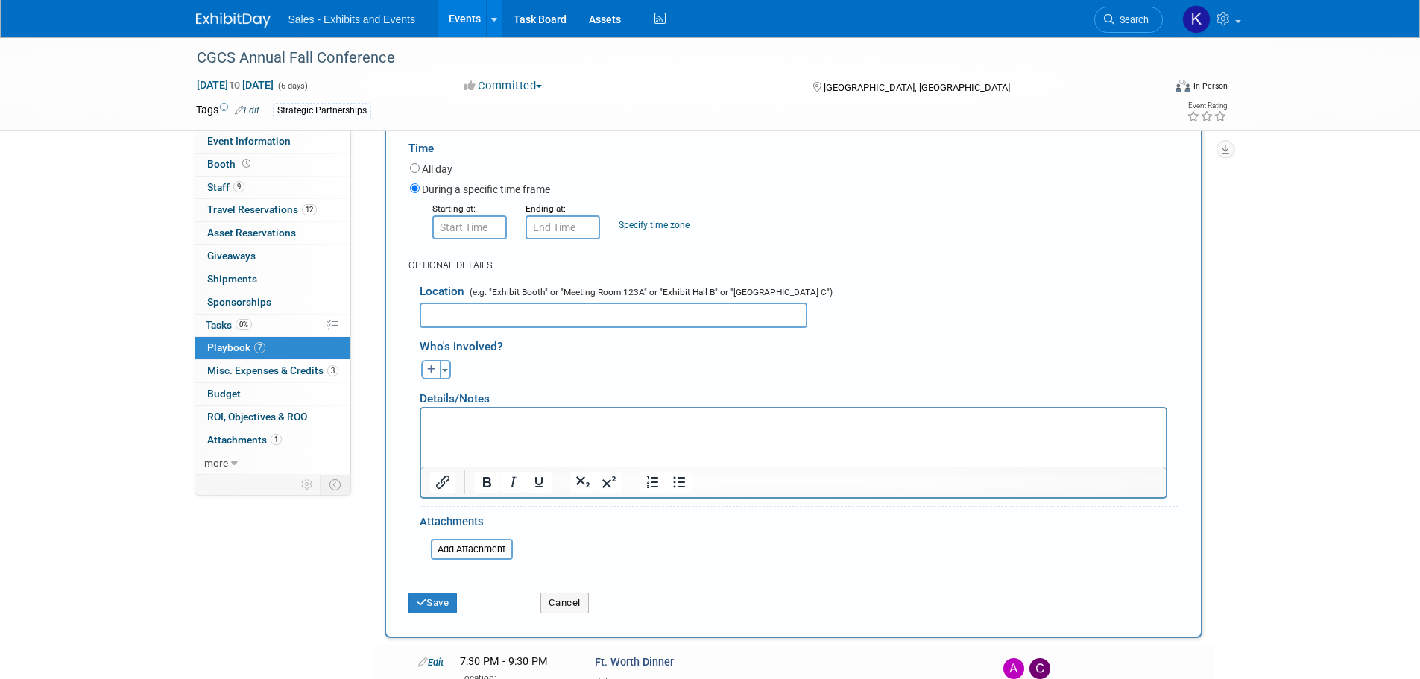
scroll to position [940, 0]
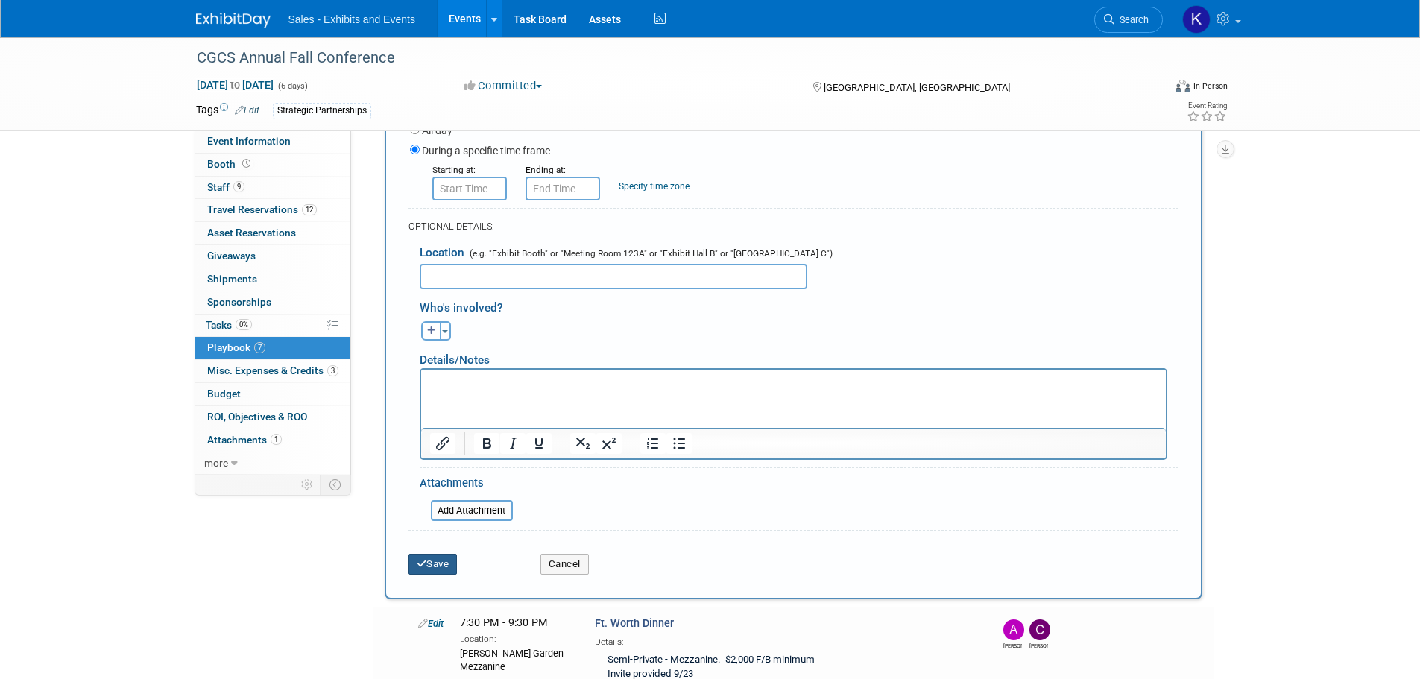
type input "FL Dinner - Gigi handling"
drag, startPoint x: 423, startPoint y: 565, endPoint x: 435, endPoint y: 564, distance: 11.2
click at [423, 566] on icon "submit" at bounding box center [422, 564] width 10 height 10
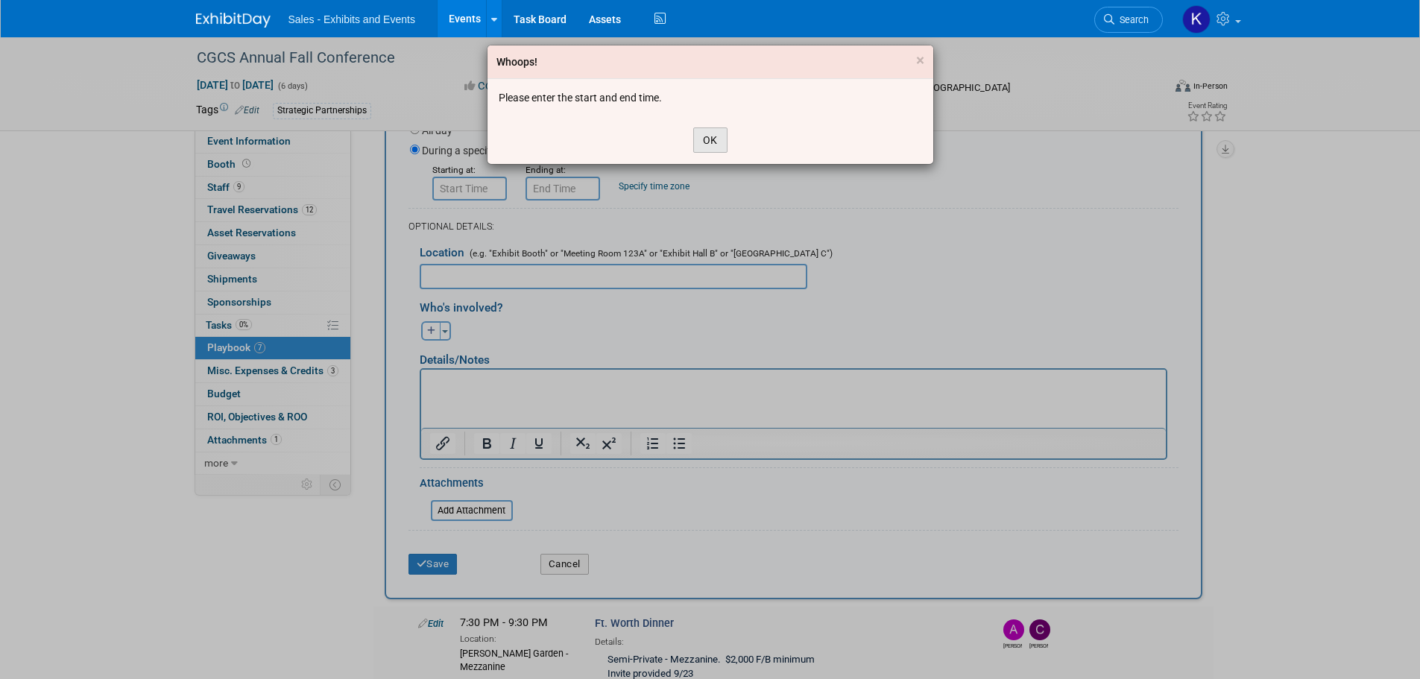
click at [721, 135] on button "OK" at bounding box center [710, 139] width 34 height 25
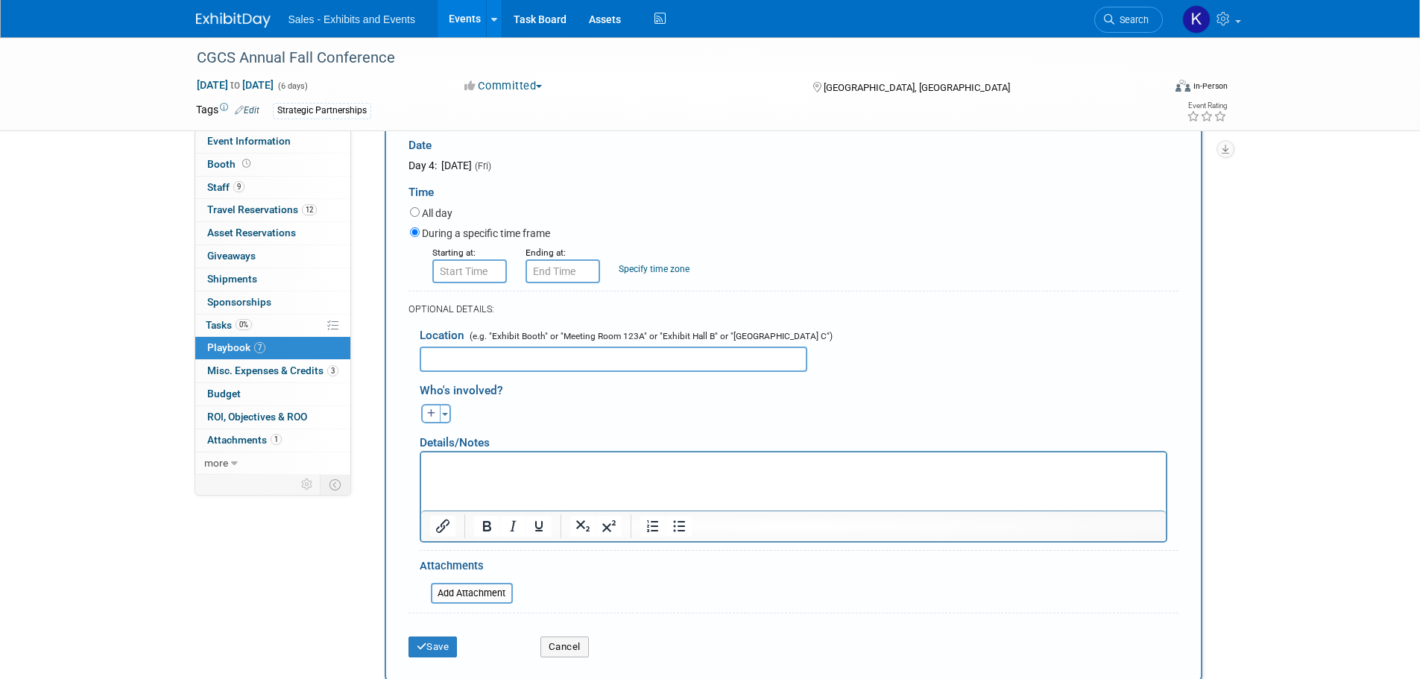
scroll to position [716, 0]
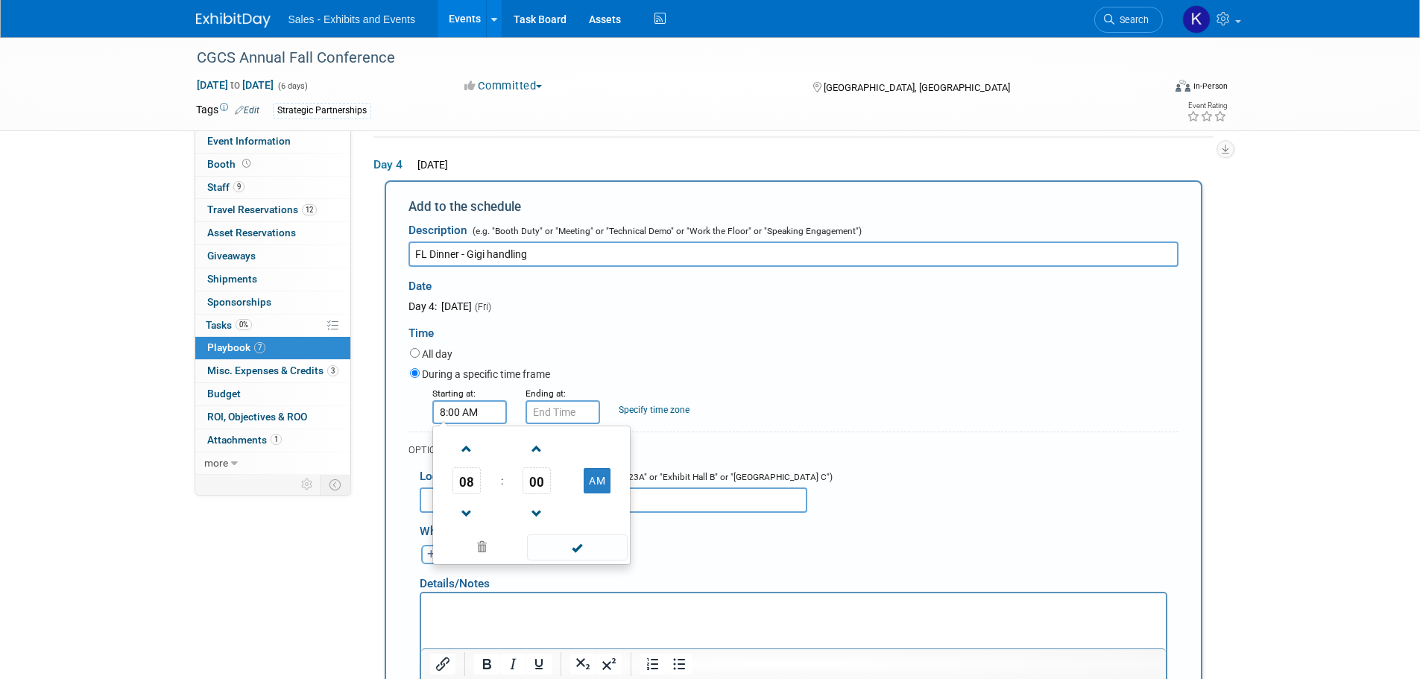
click at [496, 407] on input "8:00 AM" at bounding box center [469, 412] width 75 height 24
click at [468, 444] on span at bounding box center [467, 449] width 26 height 26
click at [464, 517] on span at bounding box center [467, 514] width 26 height 26
click at [466, 490] on span "07" at bounding box center [466, 480] width 28 height 27
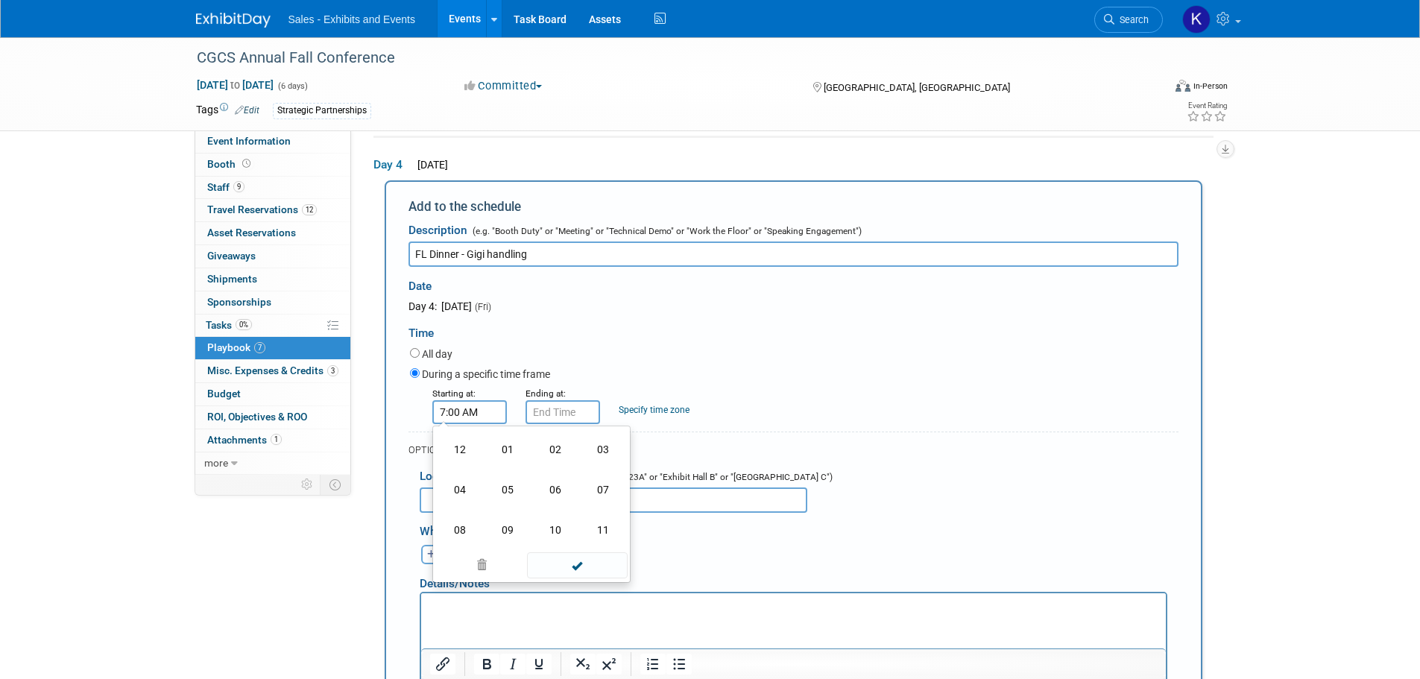
click at [495, 420] on input "7:00 AM" at bounding box center [469, 412] width 75 height 24
click at [573, 571] on span at bounding box center [577, 565] width 101 height 26
click at [486, 415] on input "7:00 AM" at bounding box center [469, 412] width 75 height 24
click at [539, 481] on span "00" at bounding box center [537, 480] width 28 height 27
click at [551, 485] on td "30" at bounding box center [556, 490] width 48 height 40
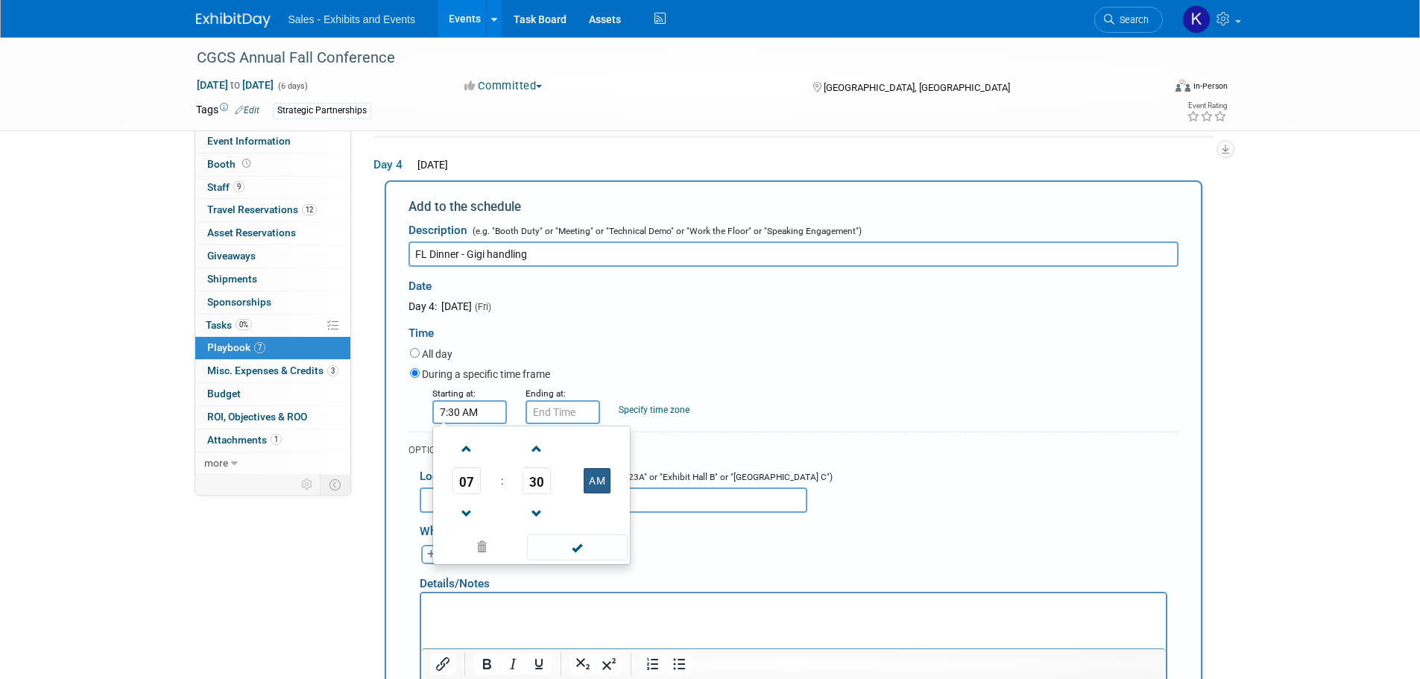
click at [596, 483] on button "AM" at bounding box center [597, 480] width 27 height 25
type input "7:30 PM"
drag, startPoint x: 581, startPoint y: 543, endPoint x: 572, endPoint y: 491, distance: 52.9
click at [580, 543] on span at bounding box center [577, 547] width 101 height 26
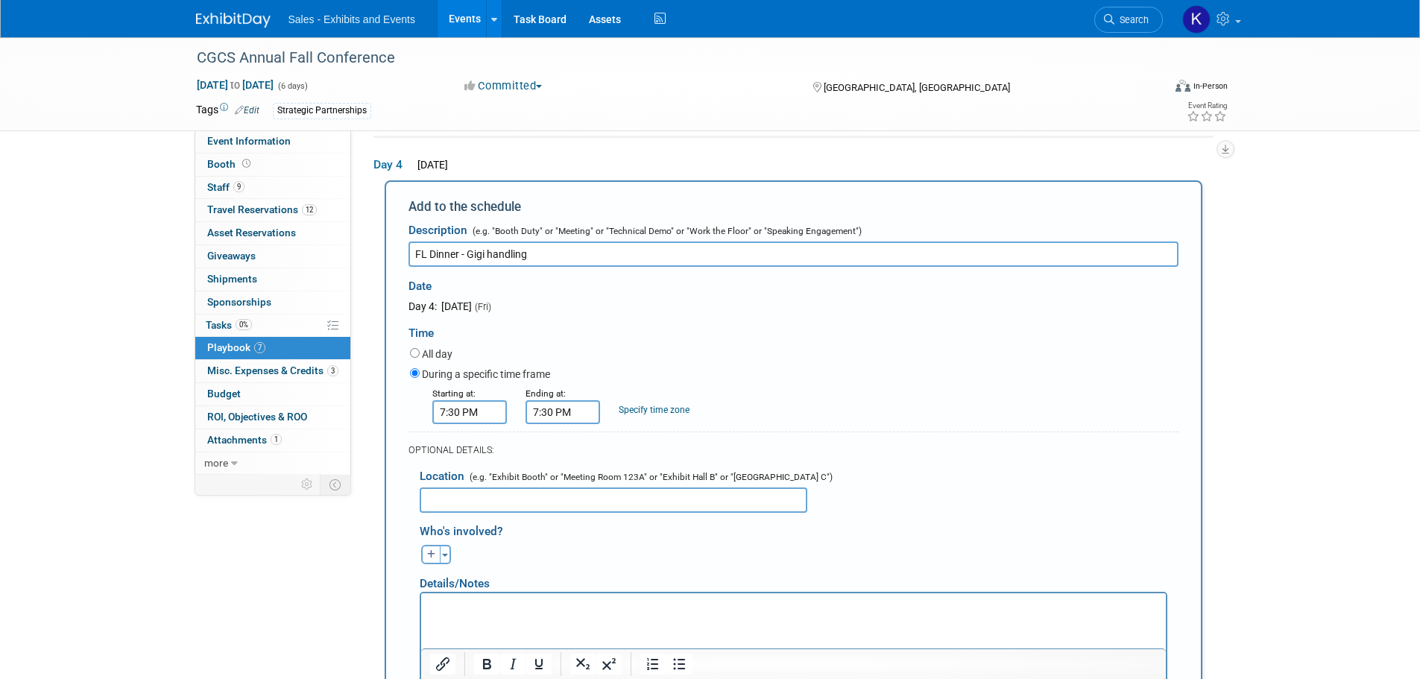
click at [556, 417] on input "7:30 PM" at bounding box center [563, 412] width 75 height 24
click at [568, 443] on span at bounding box center [560, 449] width 26 height 26
type input "9:30 PM"
click at [659, 542] on span at bounding box center [670, 547] width 101 height 26
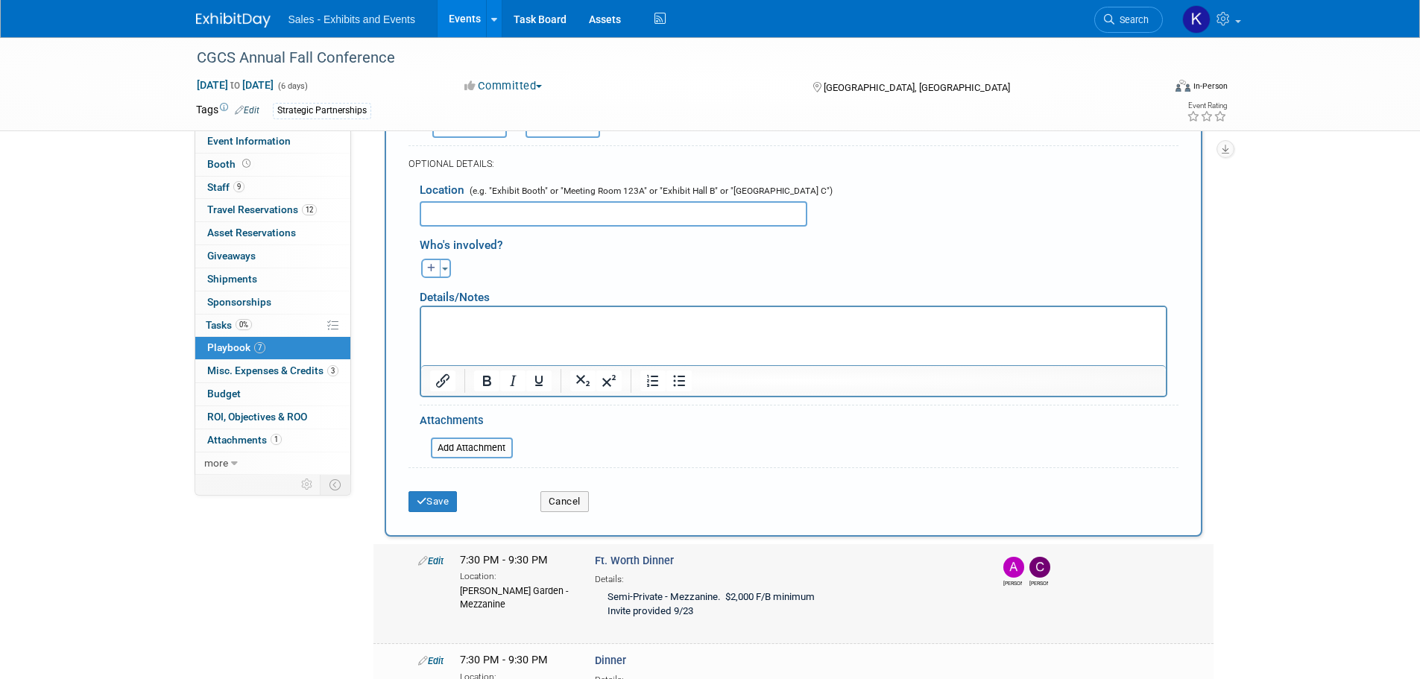
scroll to position [1015, 0]
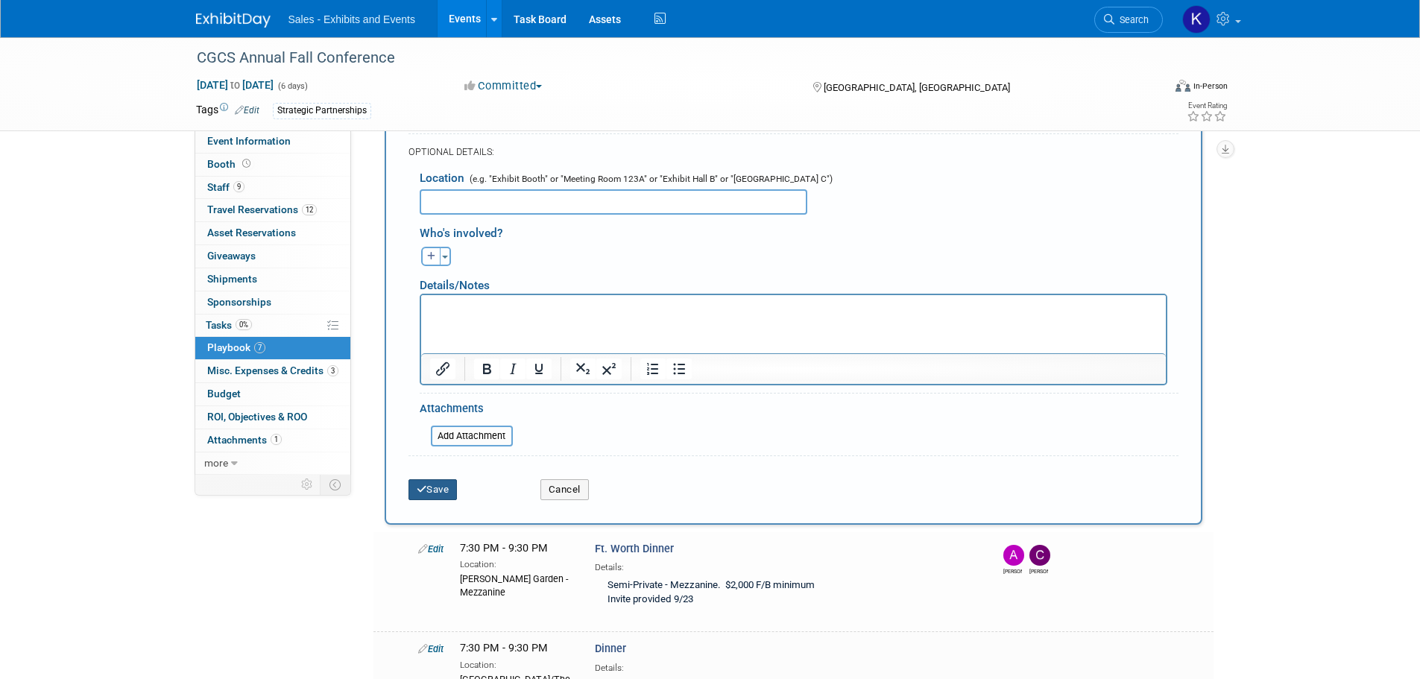
drag, startPoint x: 438, startPoint y: 488, endPoint x: 508, endPoint y: 488, distance: 70.1
click at [439, 488] on button "Save" at bounding box center [433, 489] width 49 height 21
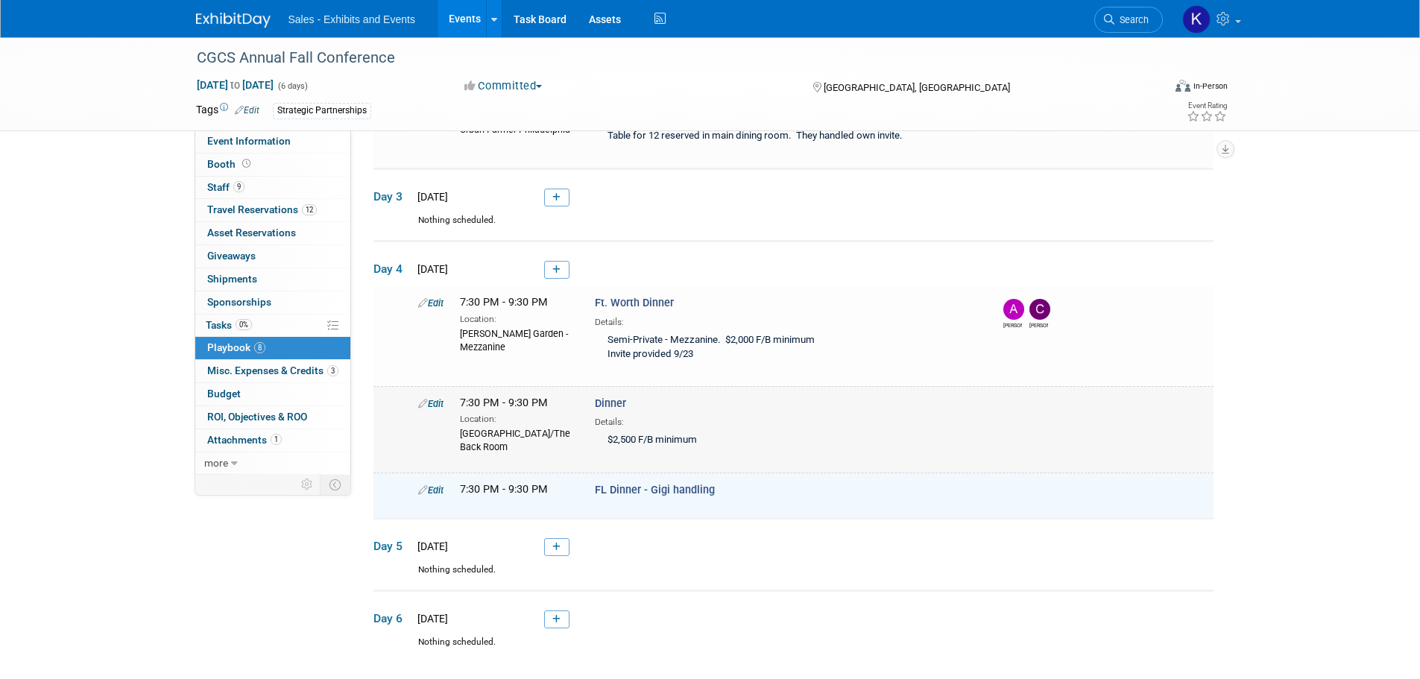
scroll to position [611, 0]
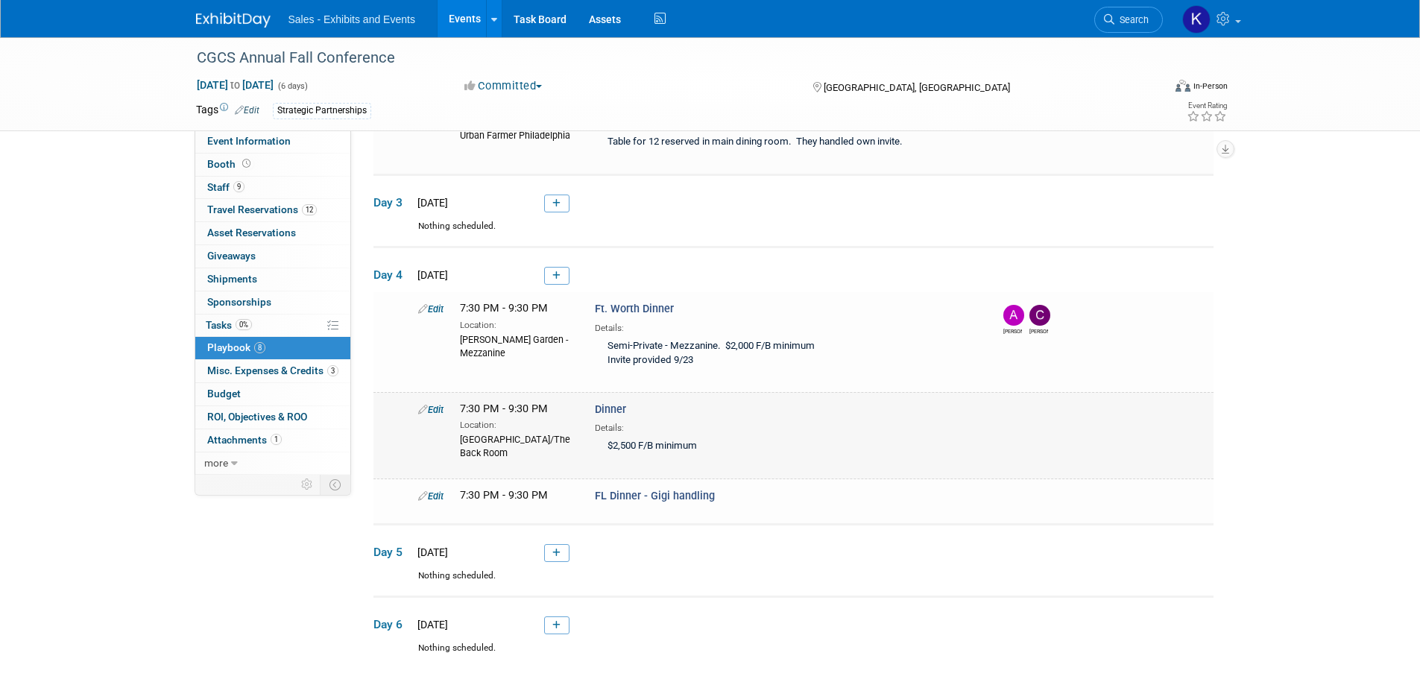
click at [434, 406] on link "Edit" at bounding box center [430, 409] width 25 height 11
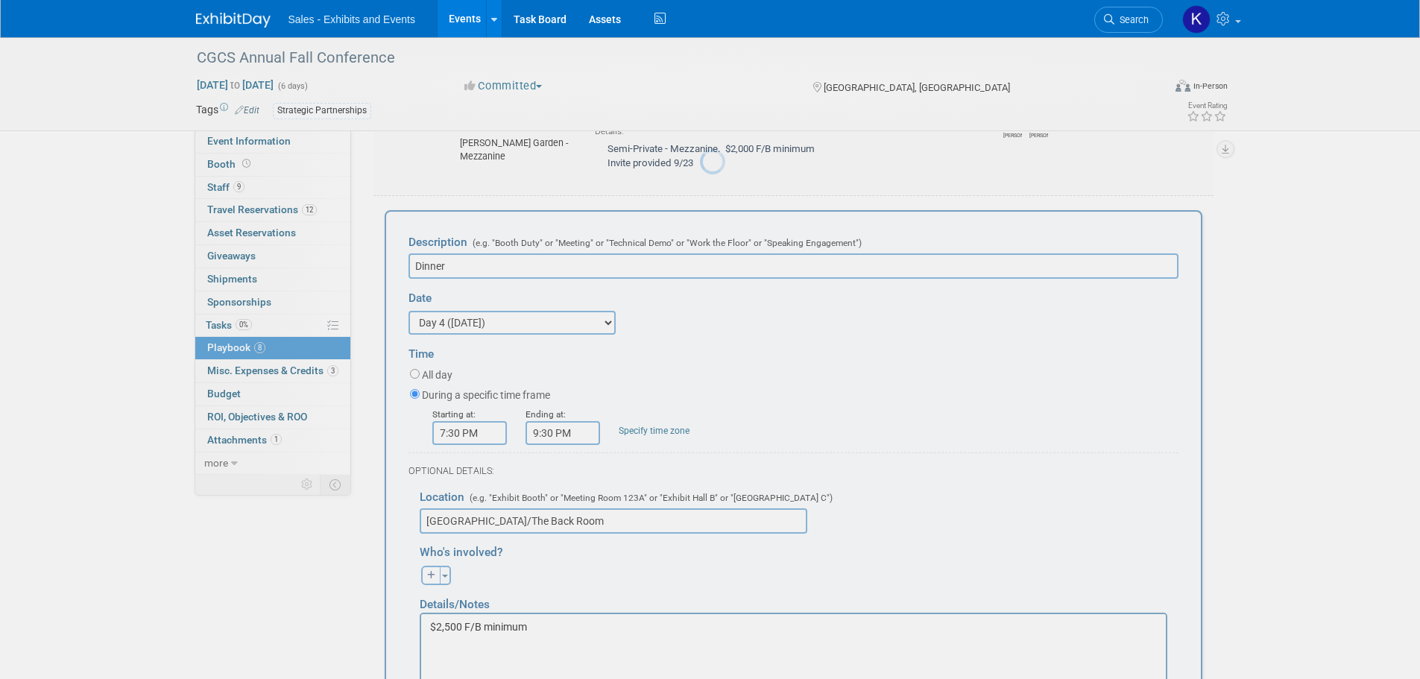
scroll to position [0, 0]
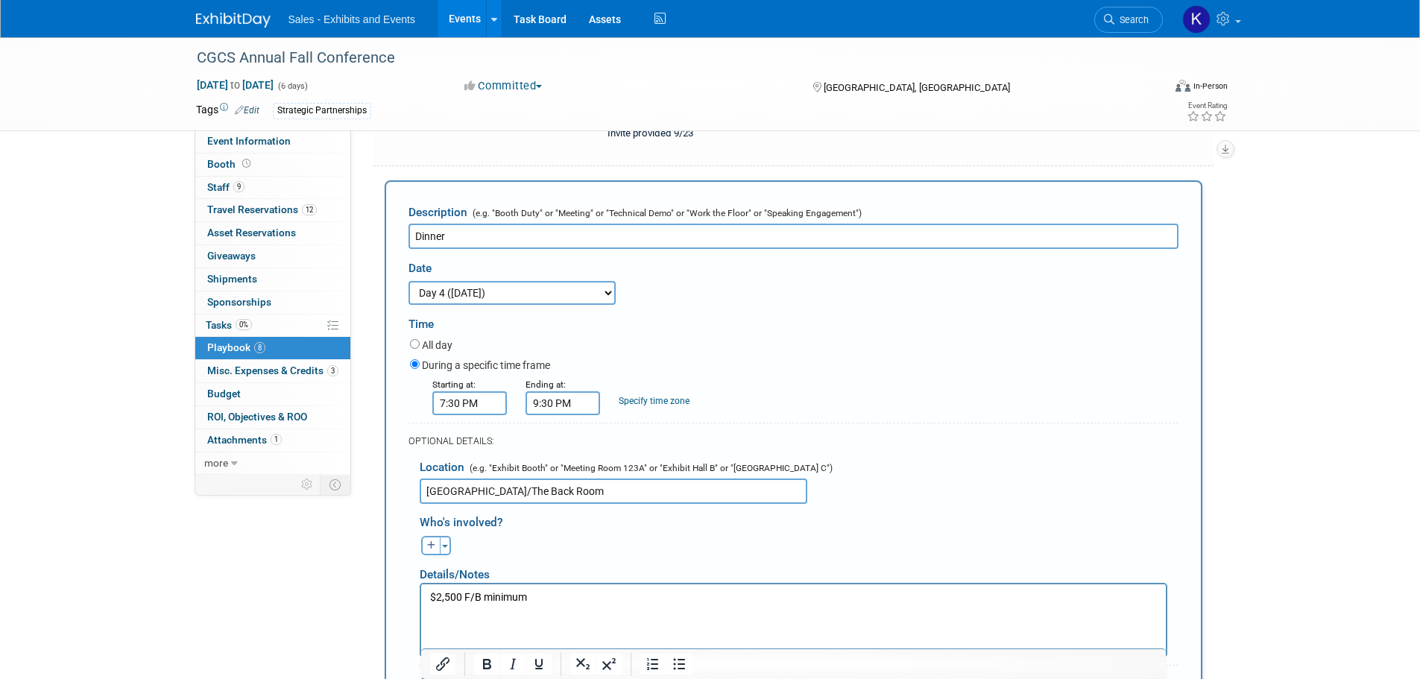
click at [415, 233] on input "Dinner" at bounding box center [794, 236] width 770 height 25
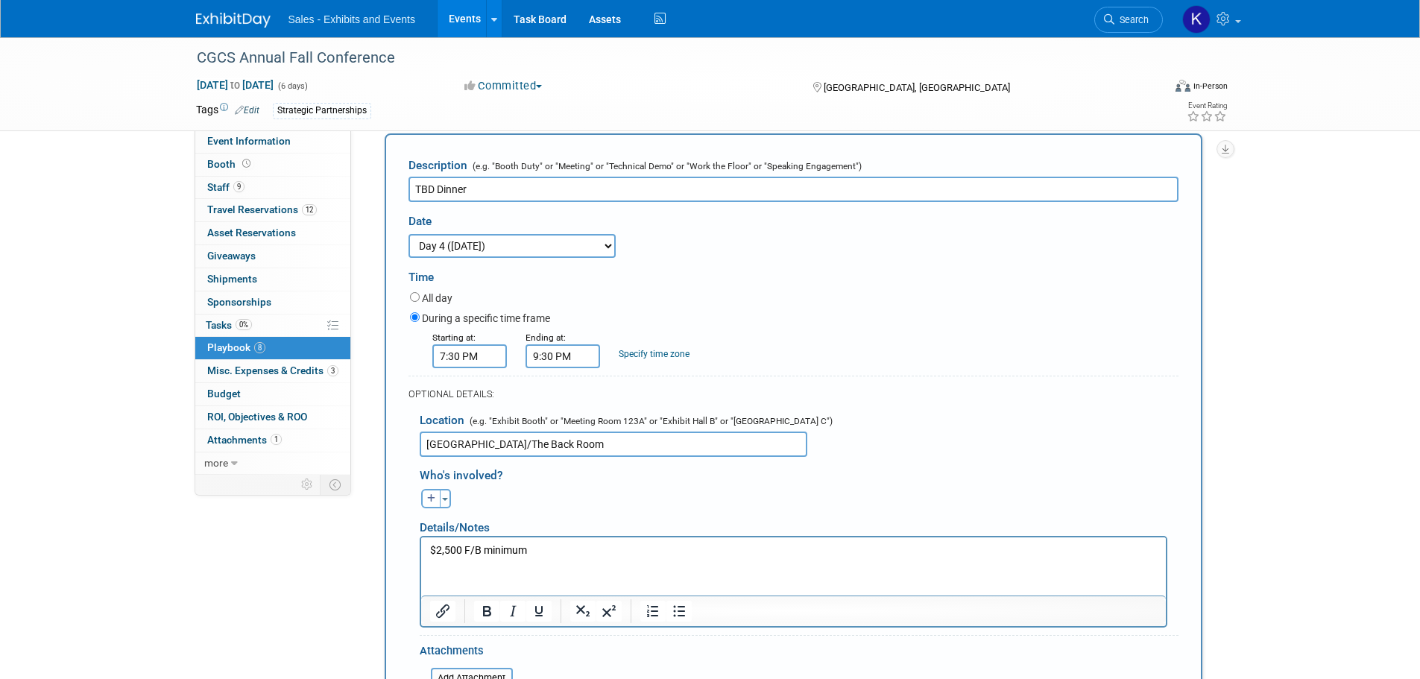
scroll to position [1129, 0]
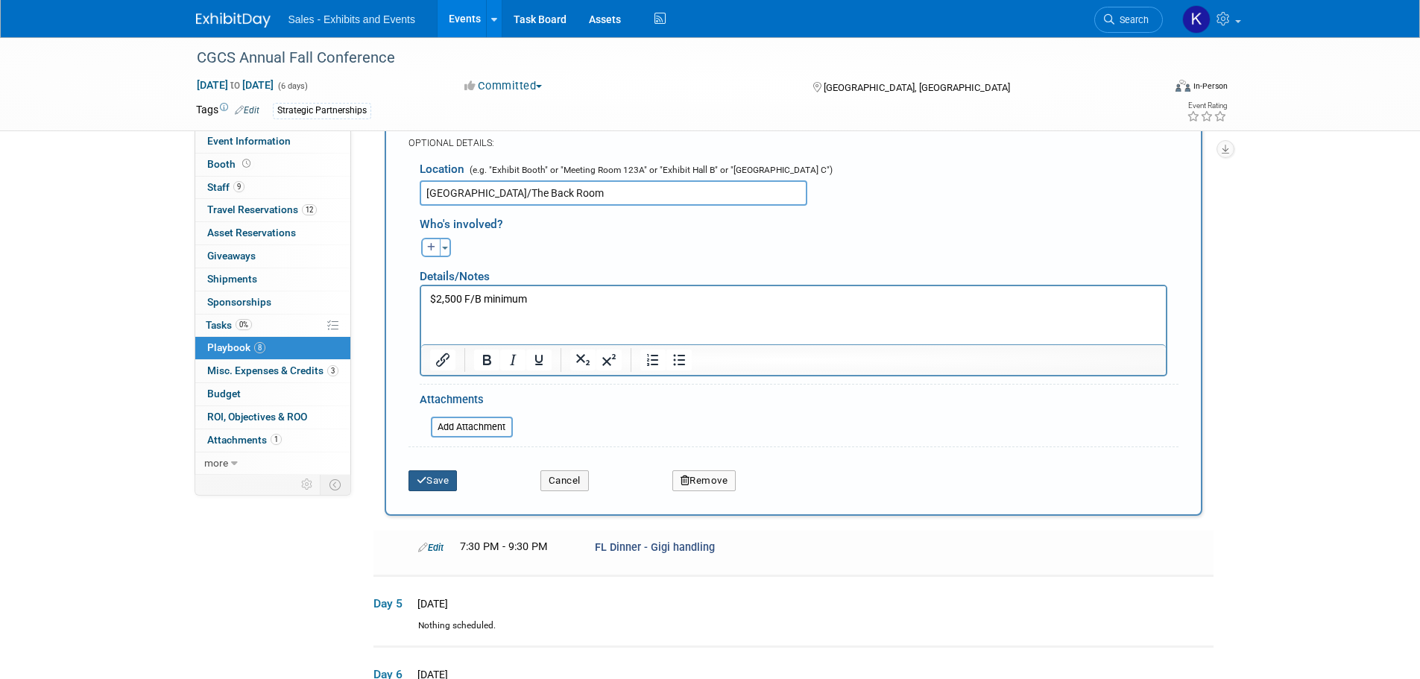
type input "TBD Dinner"
click at [426, 484] on icon "submit" at bounding box center [422, 481] width 10 height 10
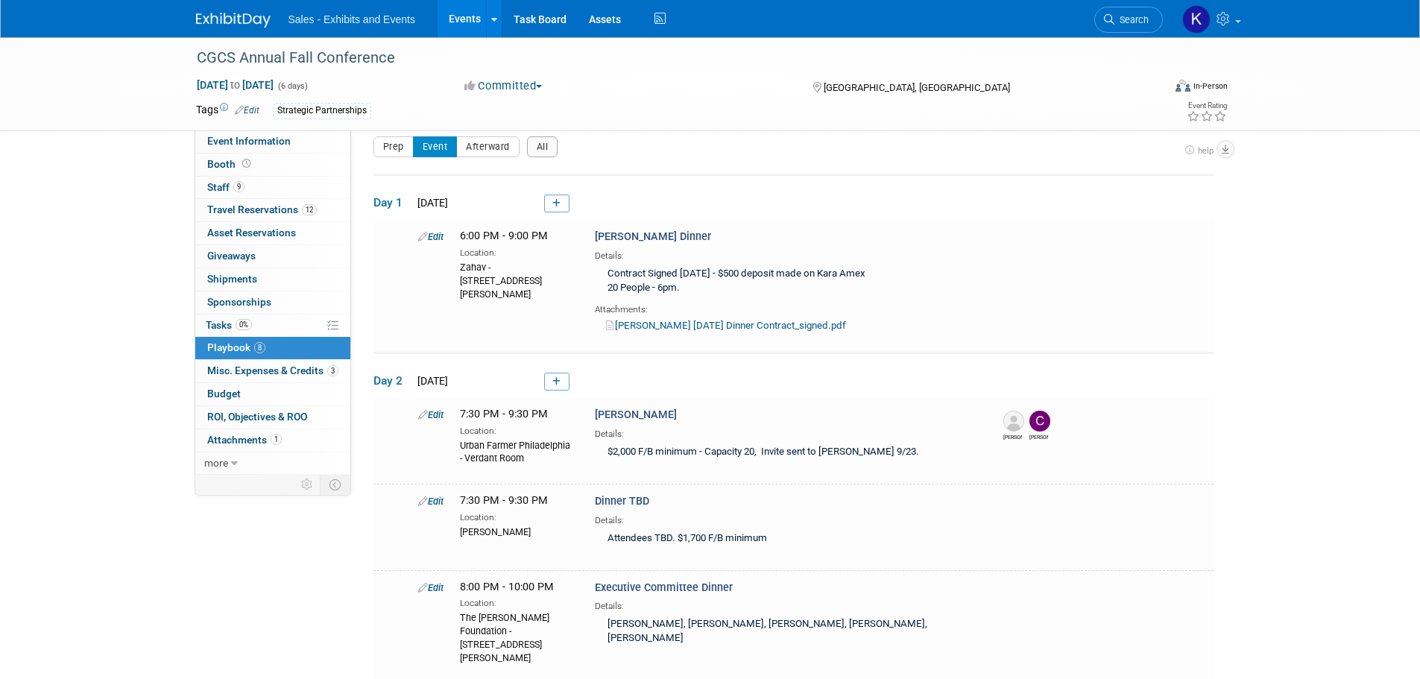
scroll to position [0, 0]
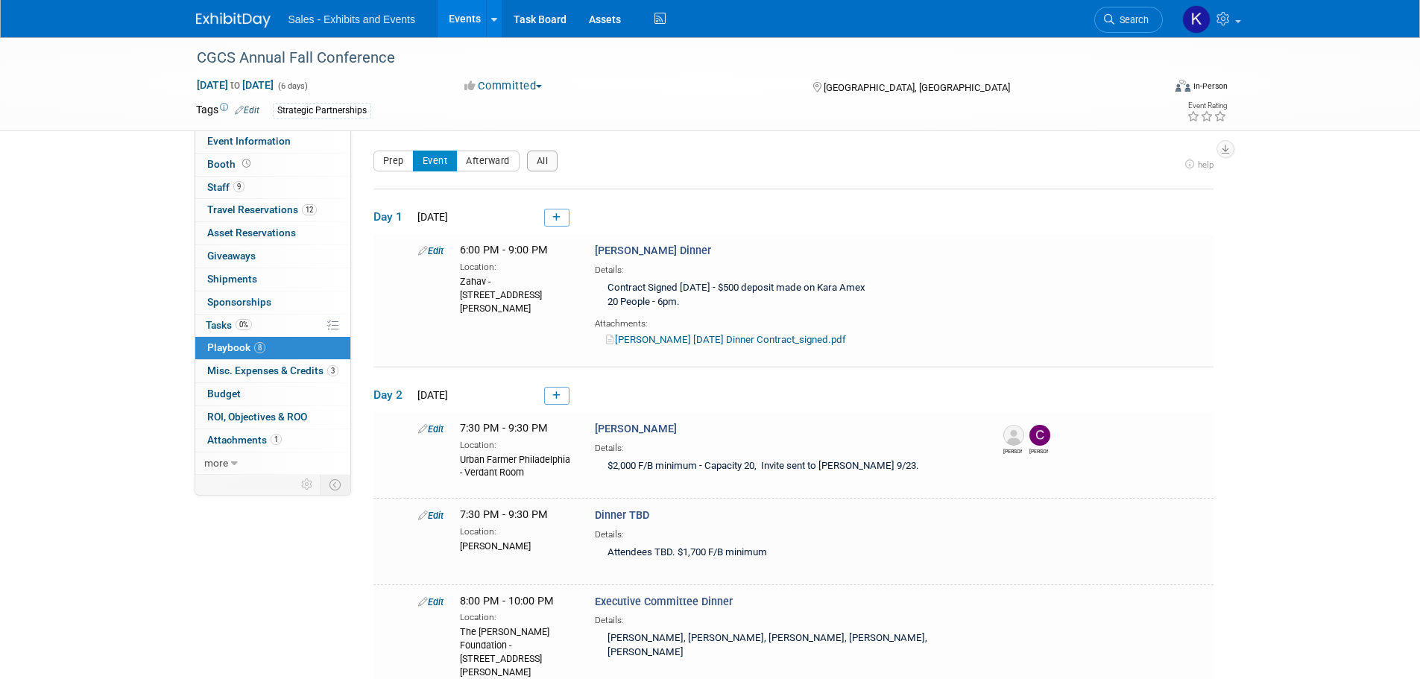
click at [219, 347] on span "Playbook 8" at bounding box center [236, 347] width 58 height 12
click at [223, 324] on span "Tasks 0%" at bounding box center [229, 325] width 46 height 12
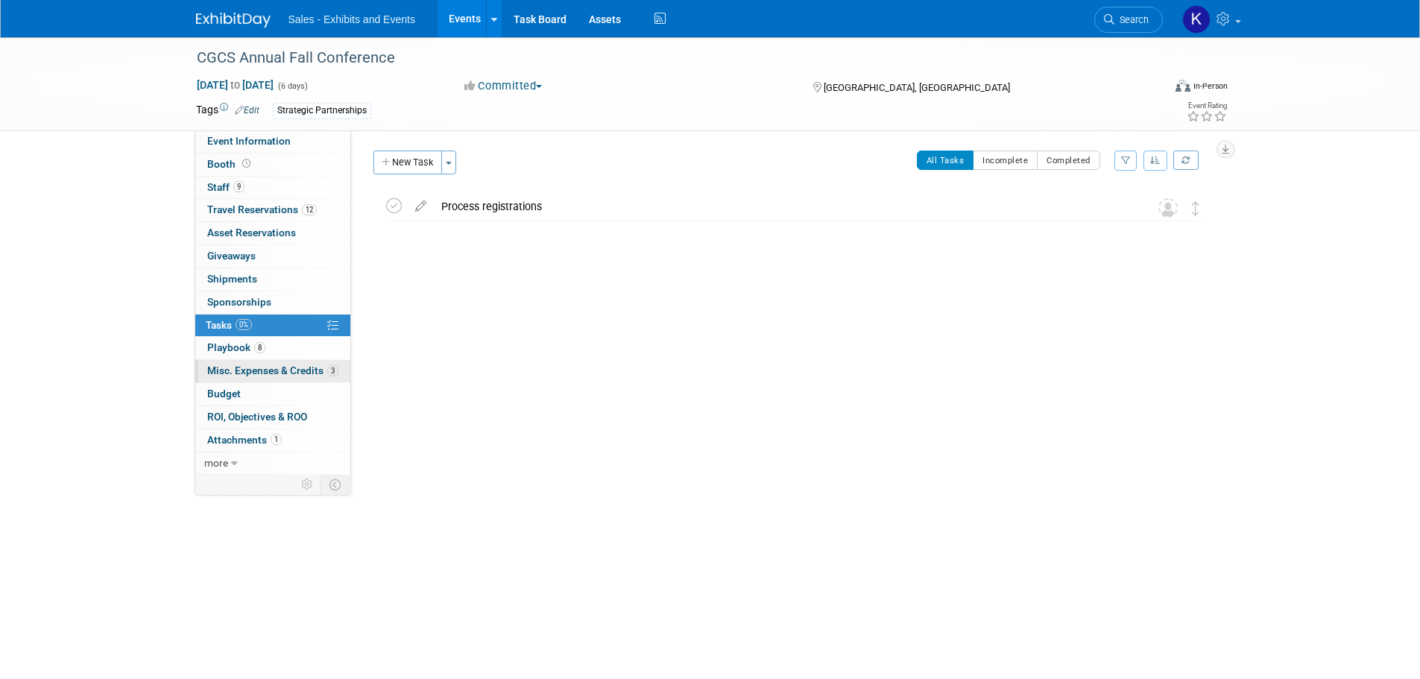
click at [242, 371] on span "Misc. Expenses & Credits 3" at bounding box center [272, 371] width 131 height 12
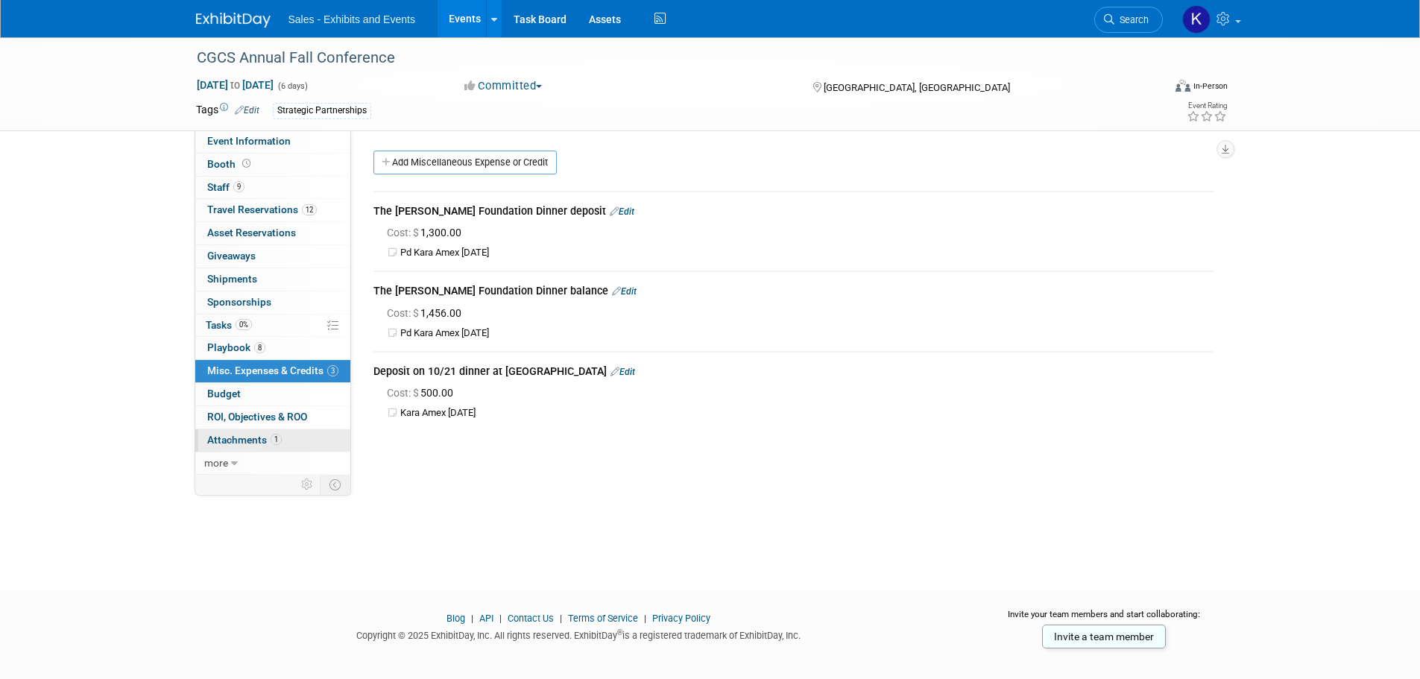
click at [247, 442] on span "Attachments 1" at bounding box center [244, 440] width 75 height 12
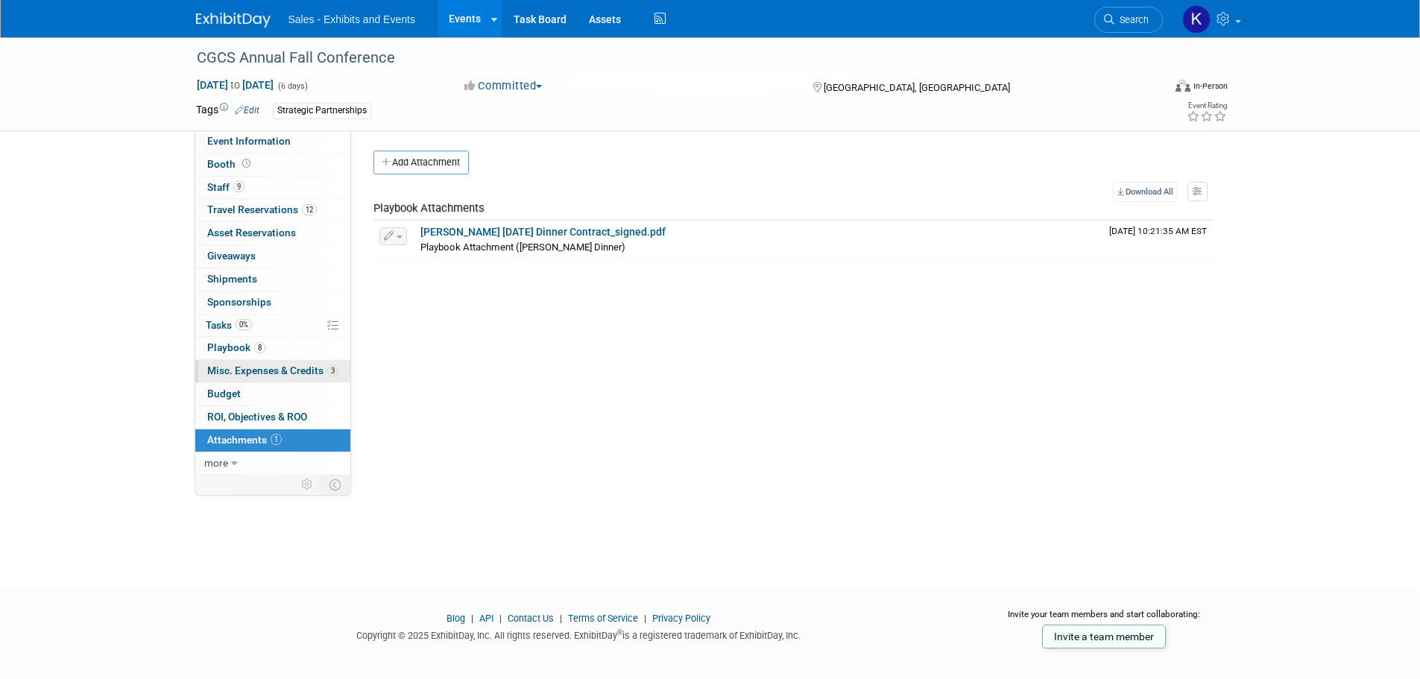
click at [226, 371] on span "Misc. Expenses & Credits 3" at bounding box center [272, 371] width 131 height 12
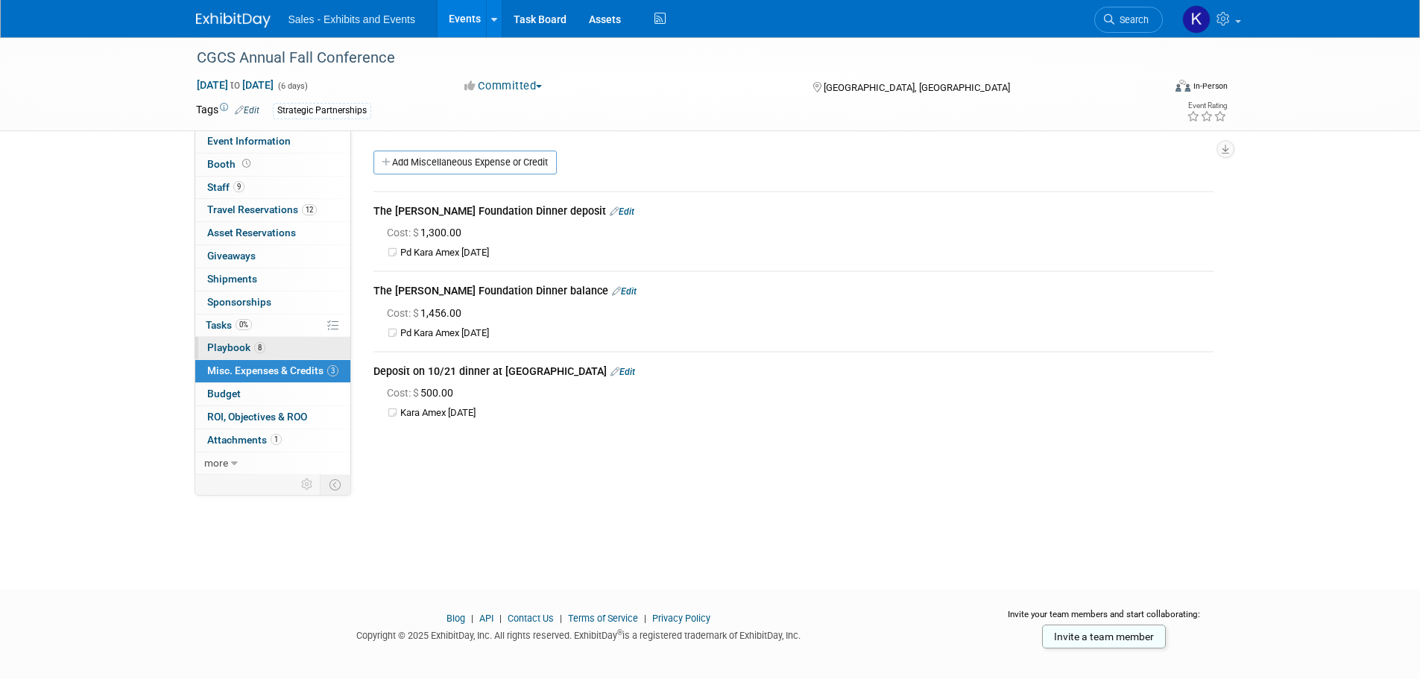
click at [225, 350] on span "Playbook 8" at bounding box center [236, 347] width 58 height 12
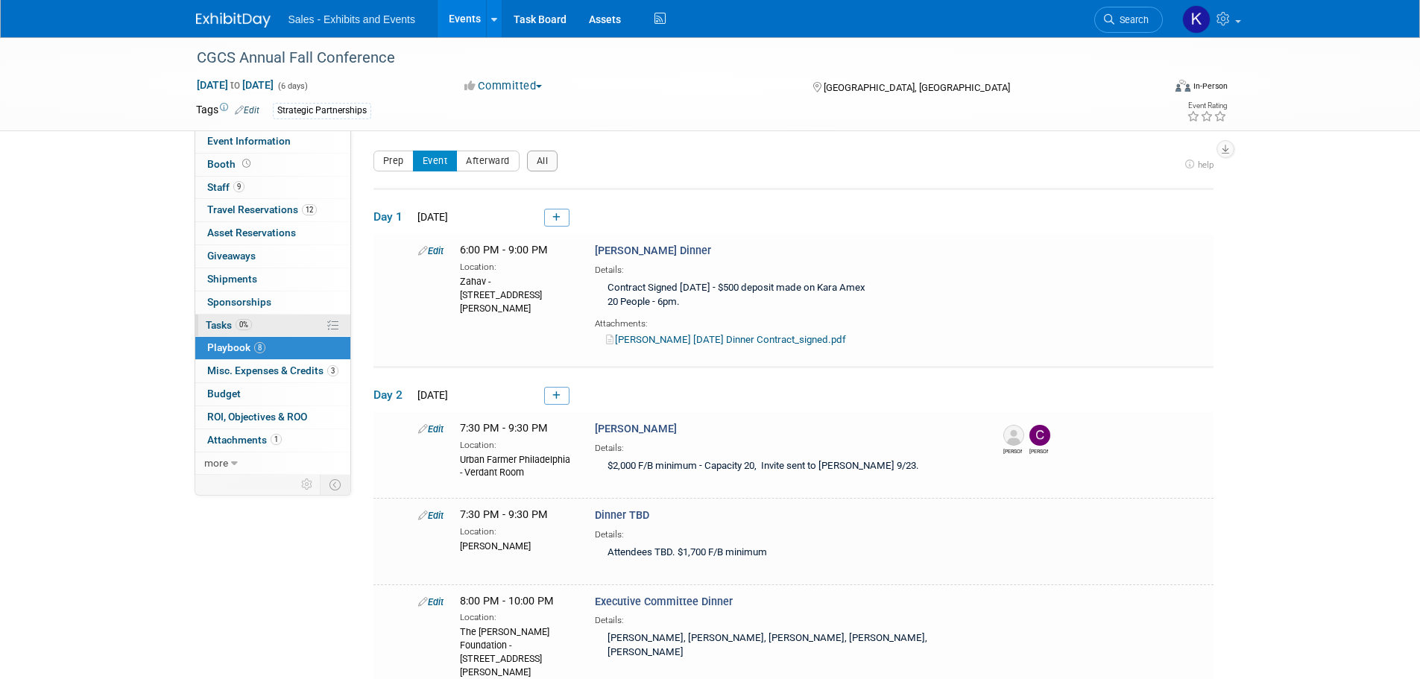
click at [223, 320] on span "Tasks 0%" at bounding box center [229, 325] width 46 height 12
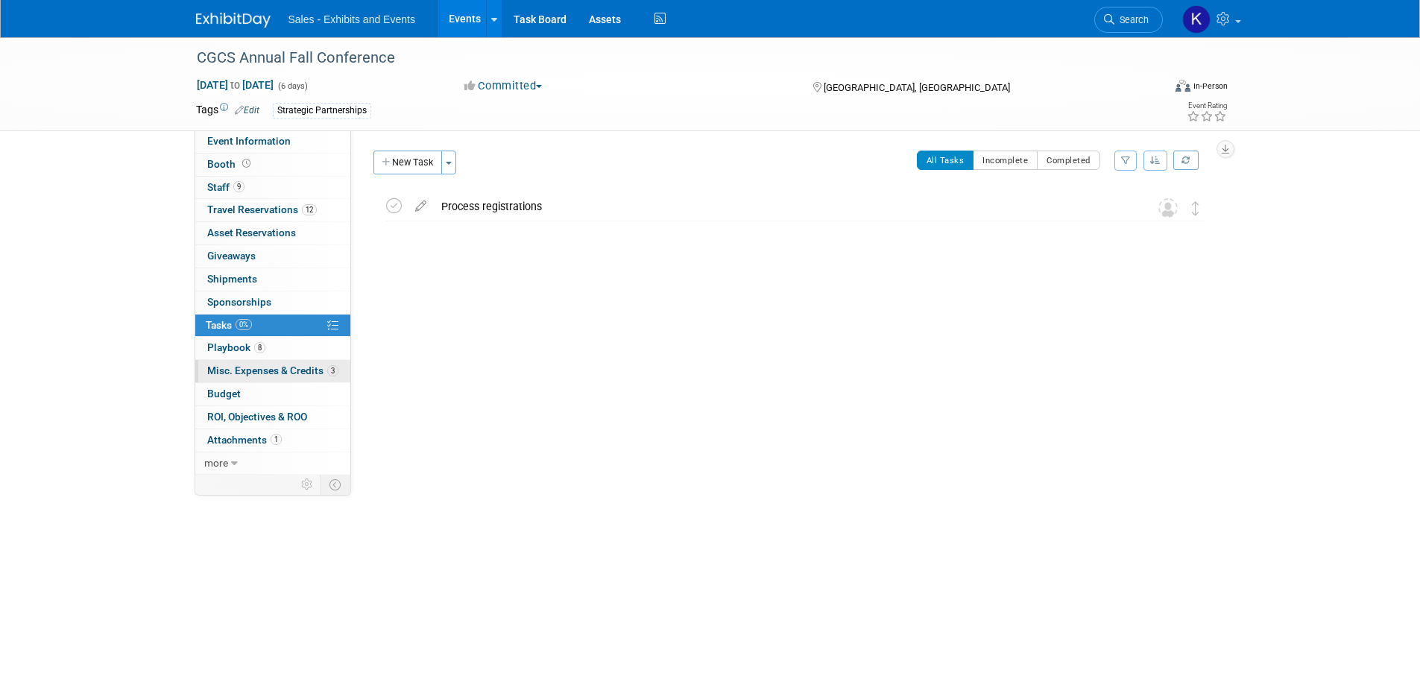
click at [271, 372] on span "Misc. Expenses & Credits 3" at bounding box center [272, 371] width 131 height 12
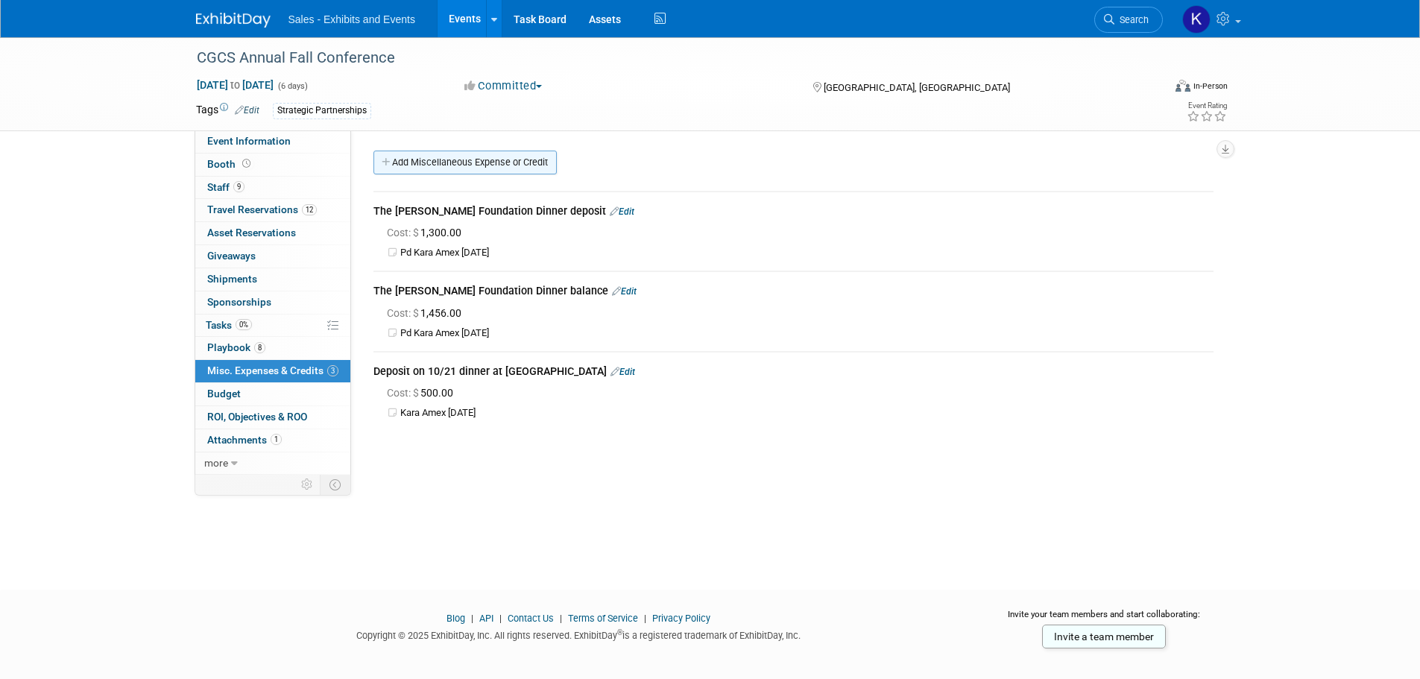
click at [484, 159] on link "Add Miscellaneous Expense or Credit" at bounding box center [464, 163] width 183 height 24
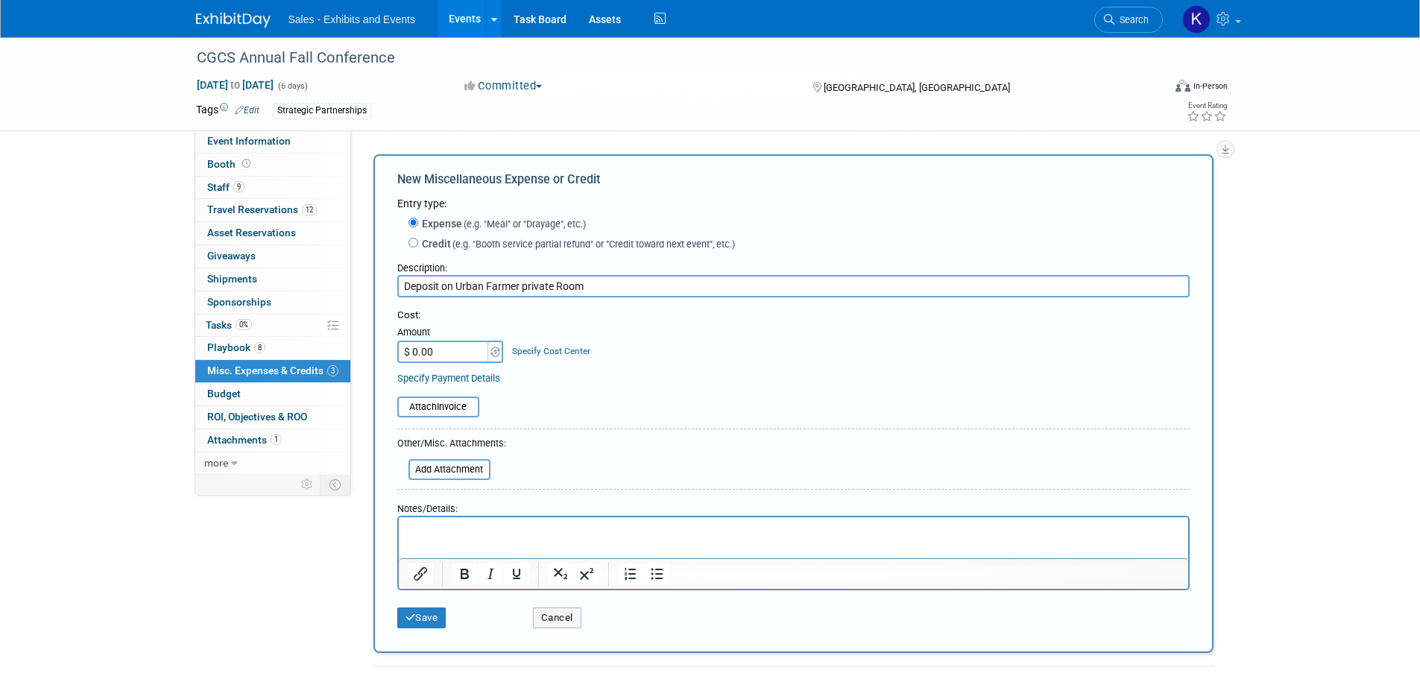
type input "Deposit on Urban Farmer private Room"
type input "$ 1,000.00"
click at [653, 327] on div "Cost: Amount $ 1,000.00 Specify Cost Center Cost Center -- Not Specified -- Eve…" at bounding box center [793, 336] width 792 height 54
click at [439, 519] on html at bounding box center [792, 527] width 789 height 21
click at [417, 407] on input "file" at bounding box center [388, 407] width 177 height 18
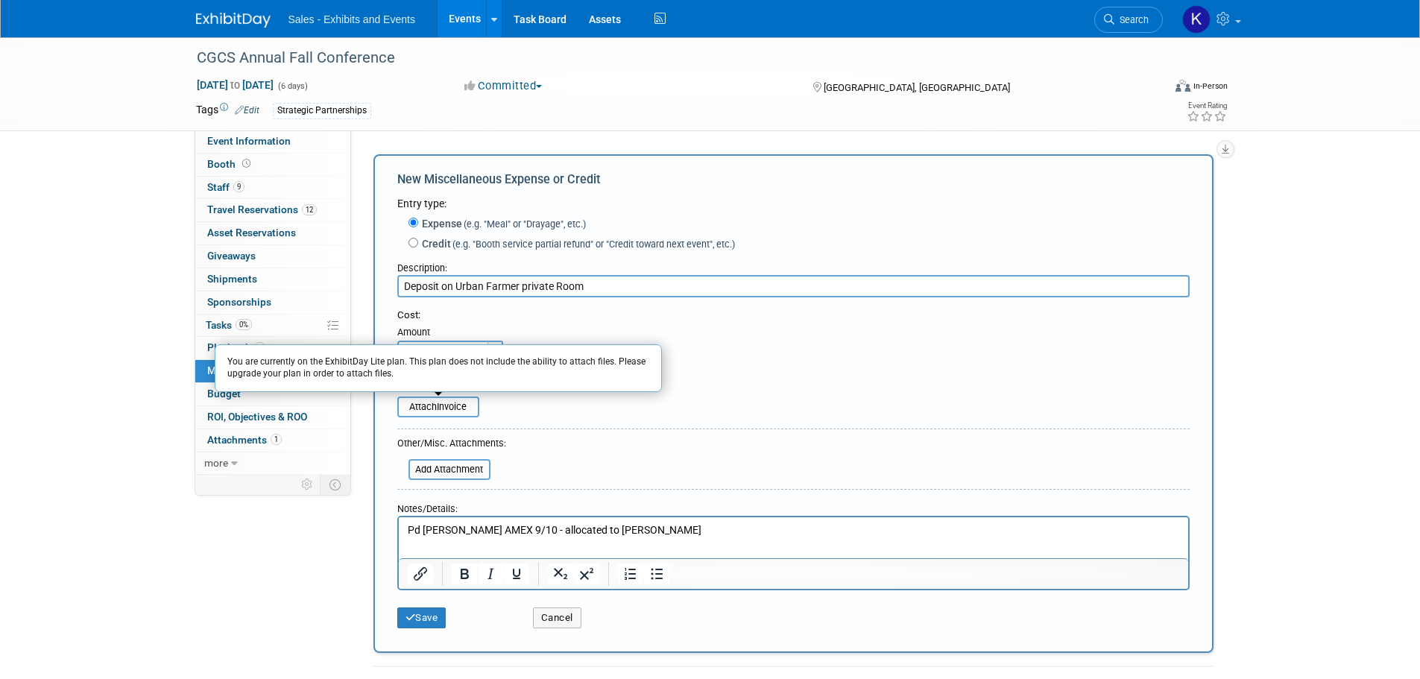
click at [748, 385] on div "Attach Invoice You are currently on the ExhibitDay Lite plan. This plan does no…" at bounding box center [793, 399] width 792 height 37
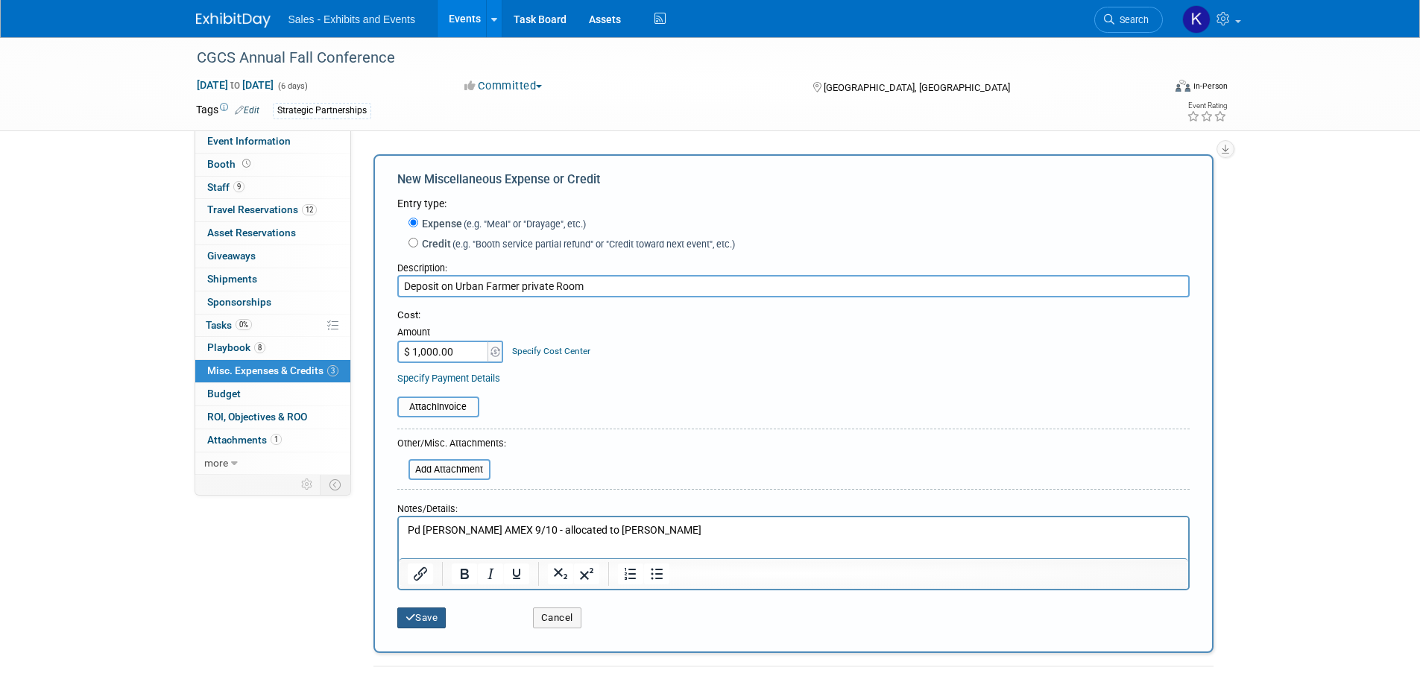
click at [422, 616] on button "Save" at bounding box center [421, 618] width 49 height 21
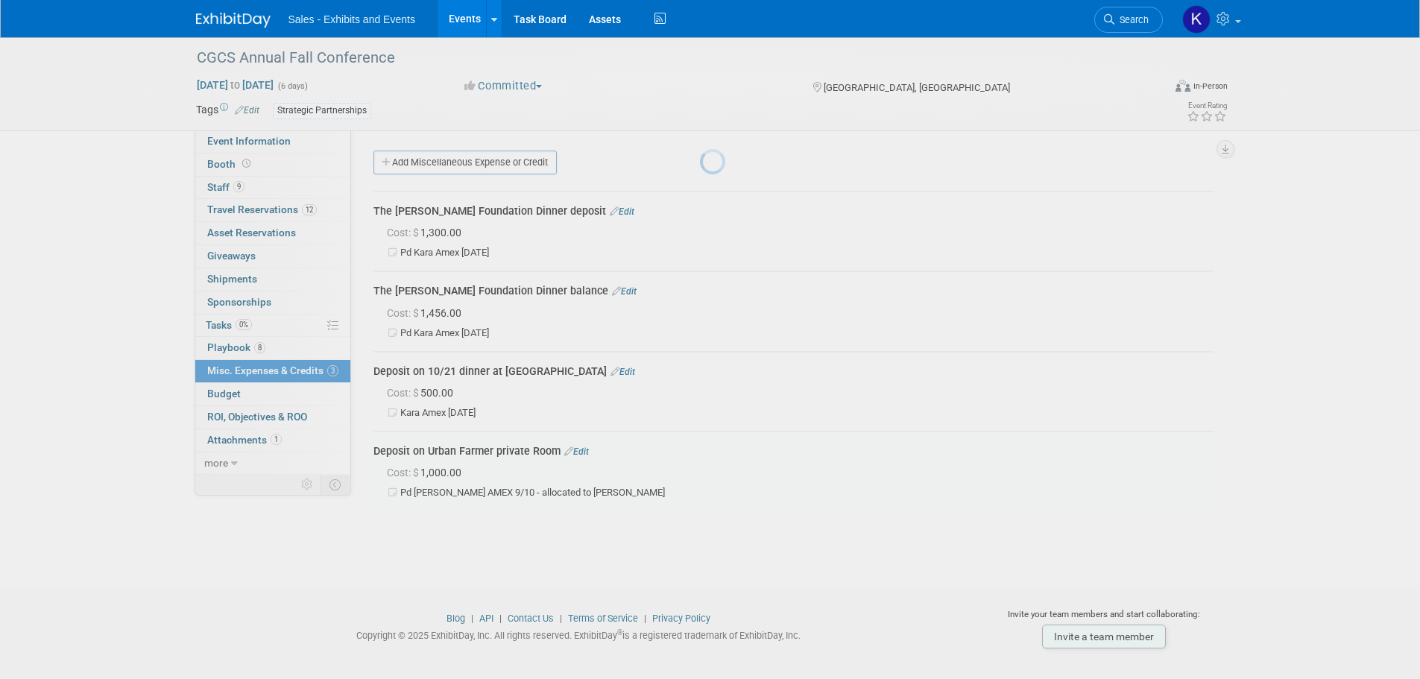
scroll to position [15, 0]
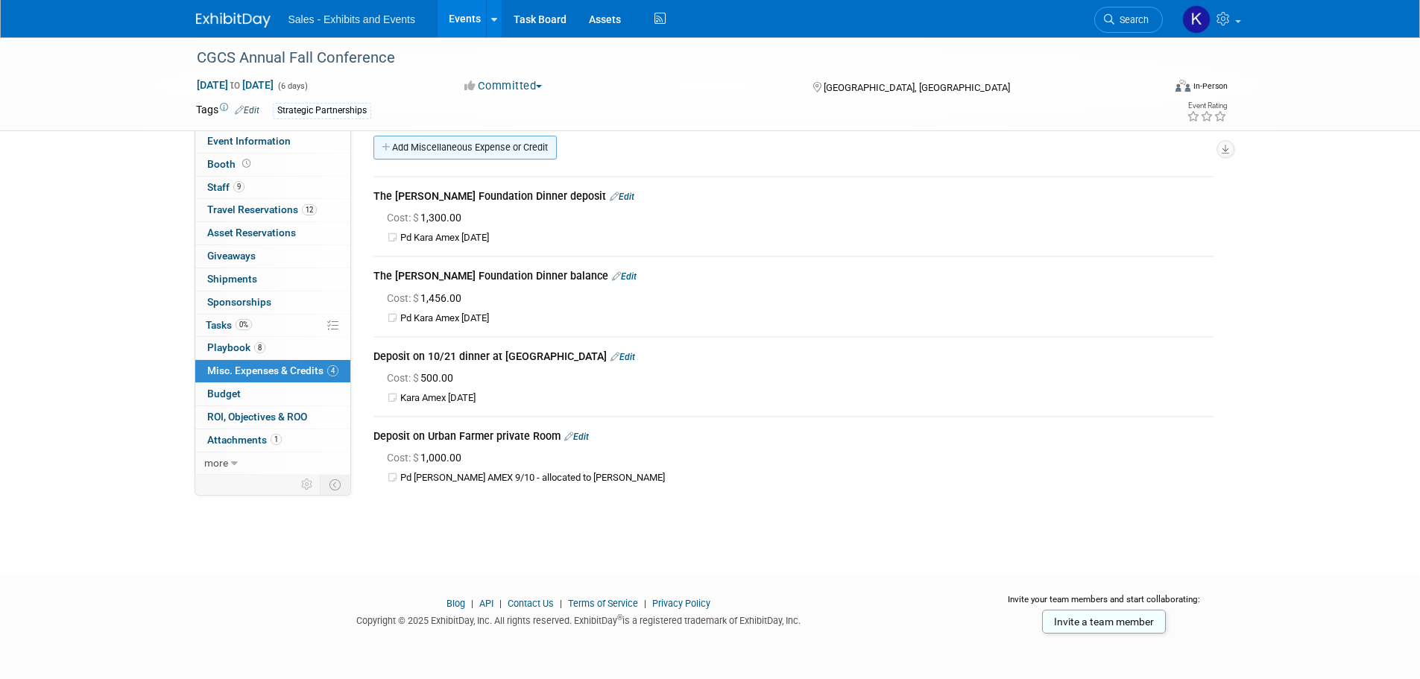
click at [451, 142] on link "Add Miscellaneous Expense or Credit" at bounding box center [464, 148] width 183 height 24
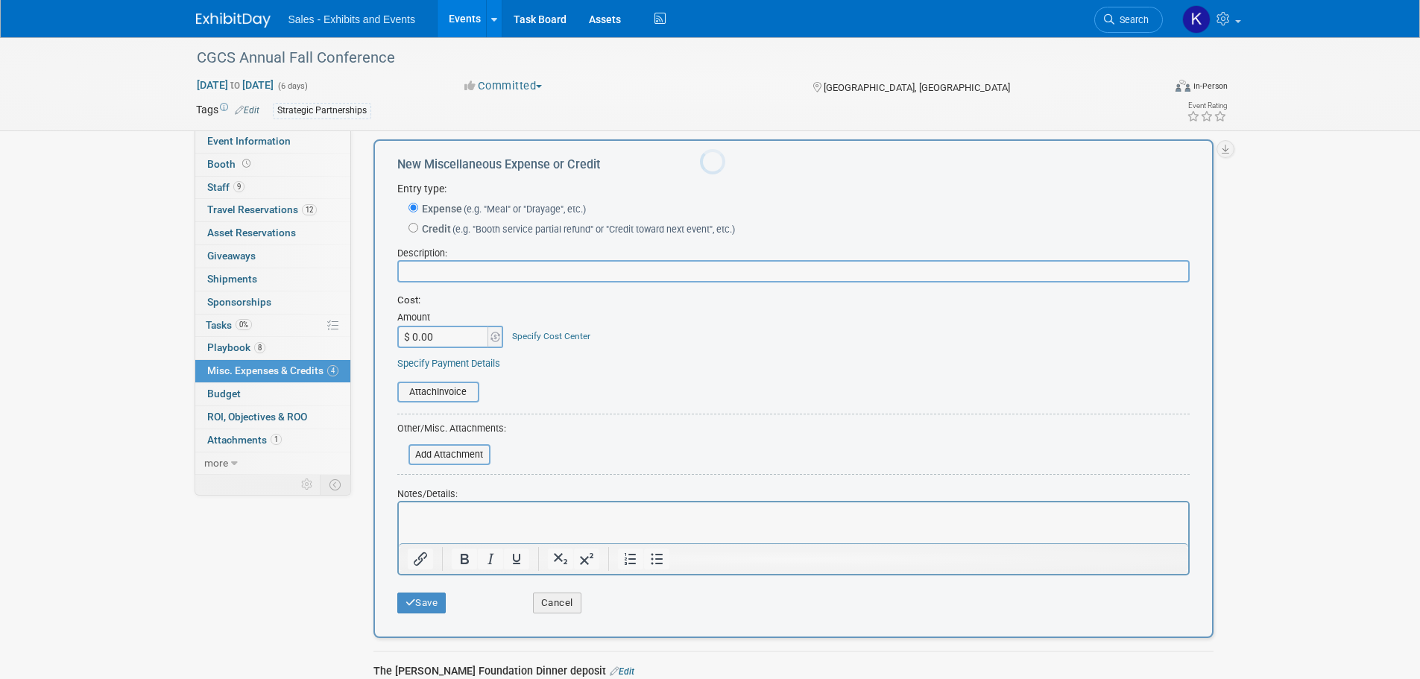
scroll to position [0, 0]
type input "Deposit for dinner at [GEOGRAPHIC_DATA]"
type input "$ 800.00"
click at [605, 356] on div "Cost: Amount $ 800.00 Specify Cost Center Cost Center -- Not Specified -- Event…" at bounding box center [793, 332] width 792 height 77
click at [450, 508] on p "Rich Text Area. Press ALT-0 for help." at bounding box center [793, 515] width 772 height 15
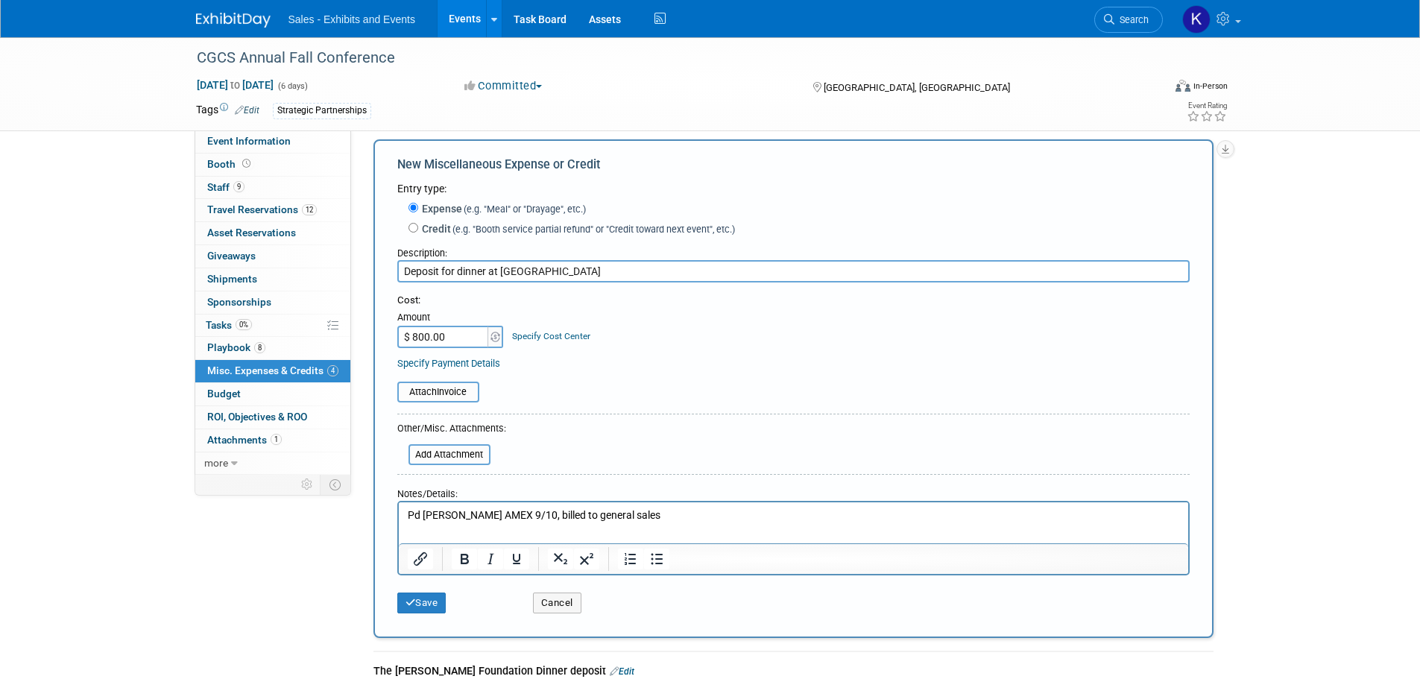
click at [425, 602] on button "Save" at bounding box center [421, 603] width 49 height 21
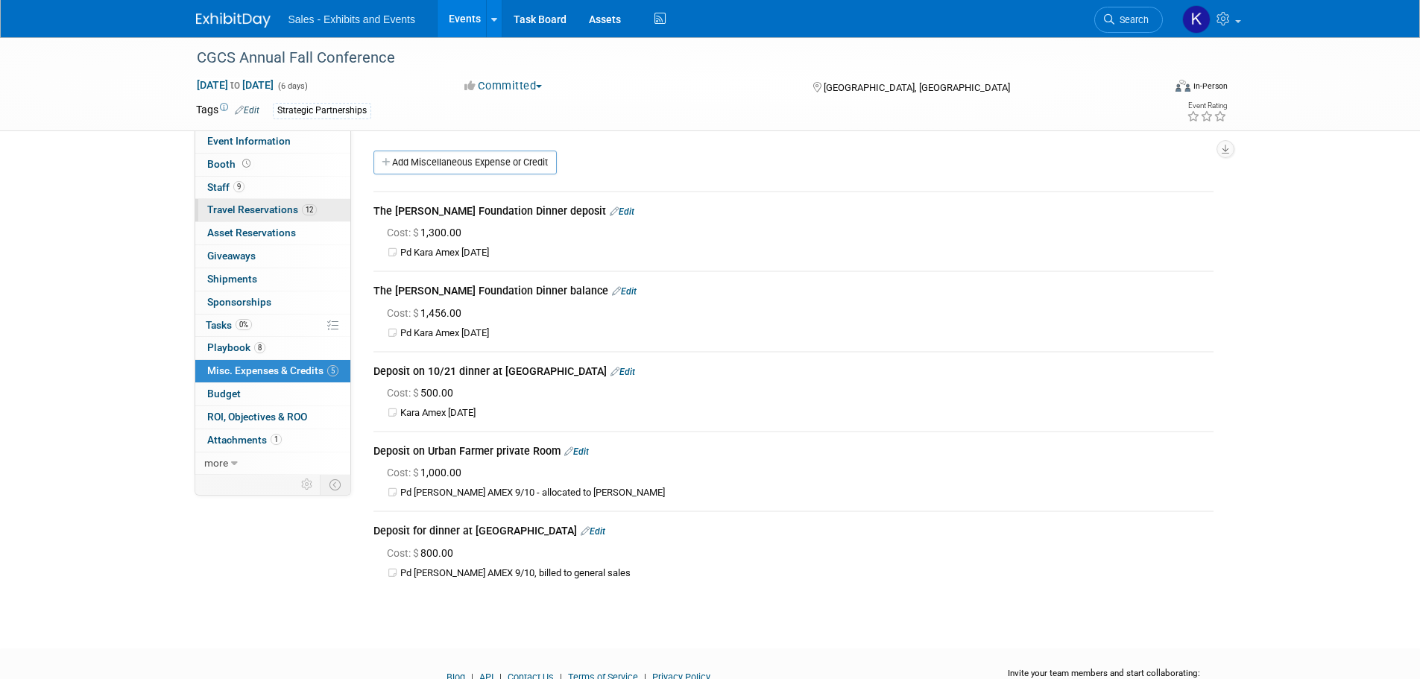
click at [236, 209] on span "Travel Reservations 12" at bounding box center [262, 210] width 110 height 12
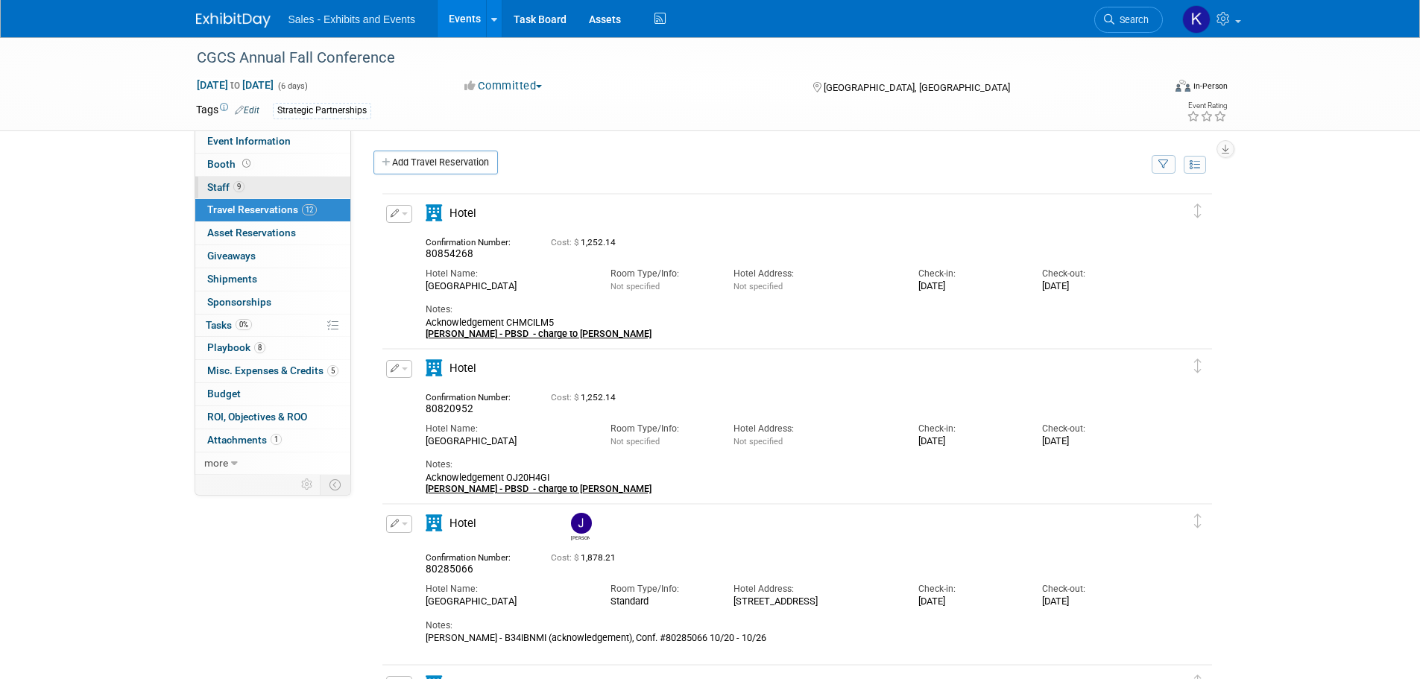
click at [216, 186] on span "Staff 9" at bounding box center [225, 187] width 37 height 12
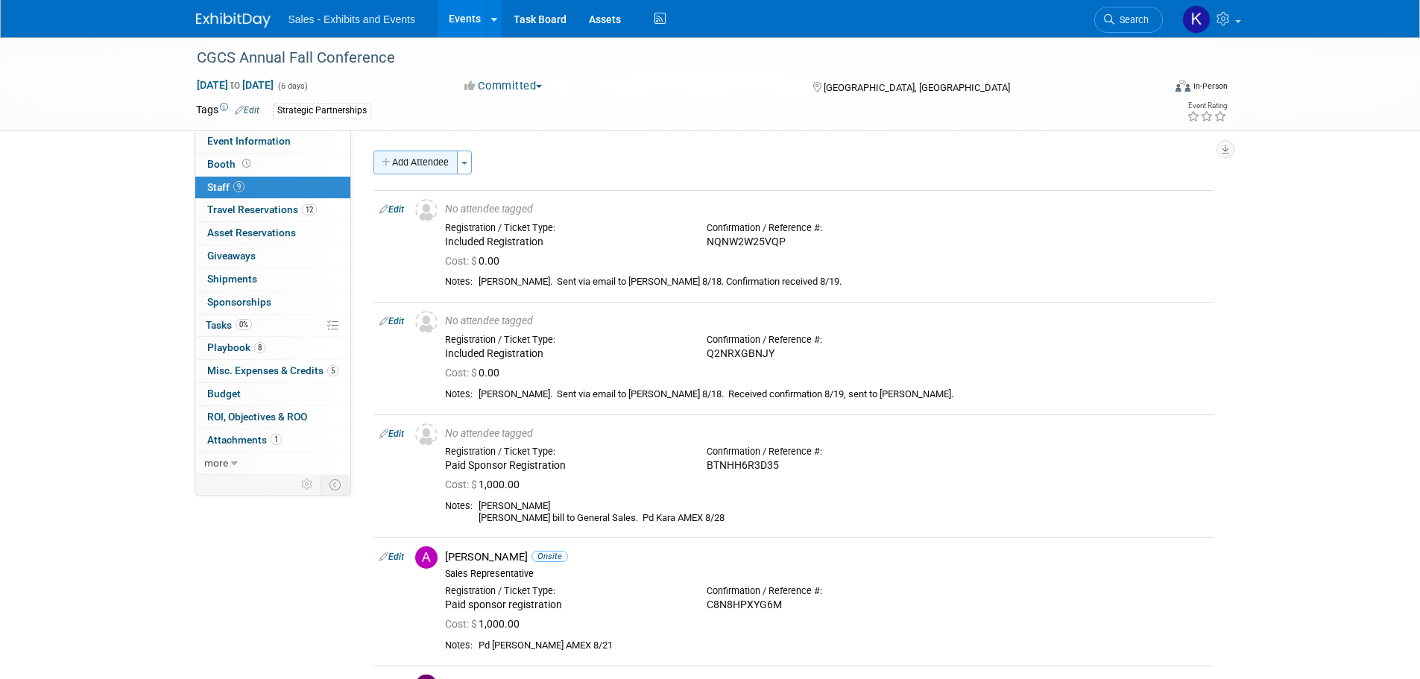
click at [412, 160] on button "Add Attendee" at bounding box center [415, 163] width 84 height 24
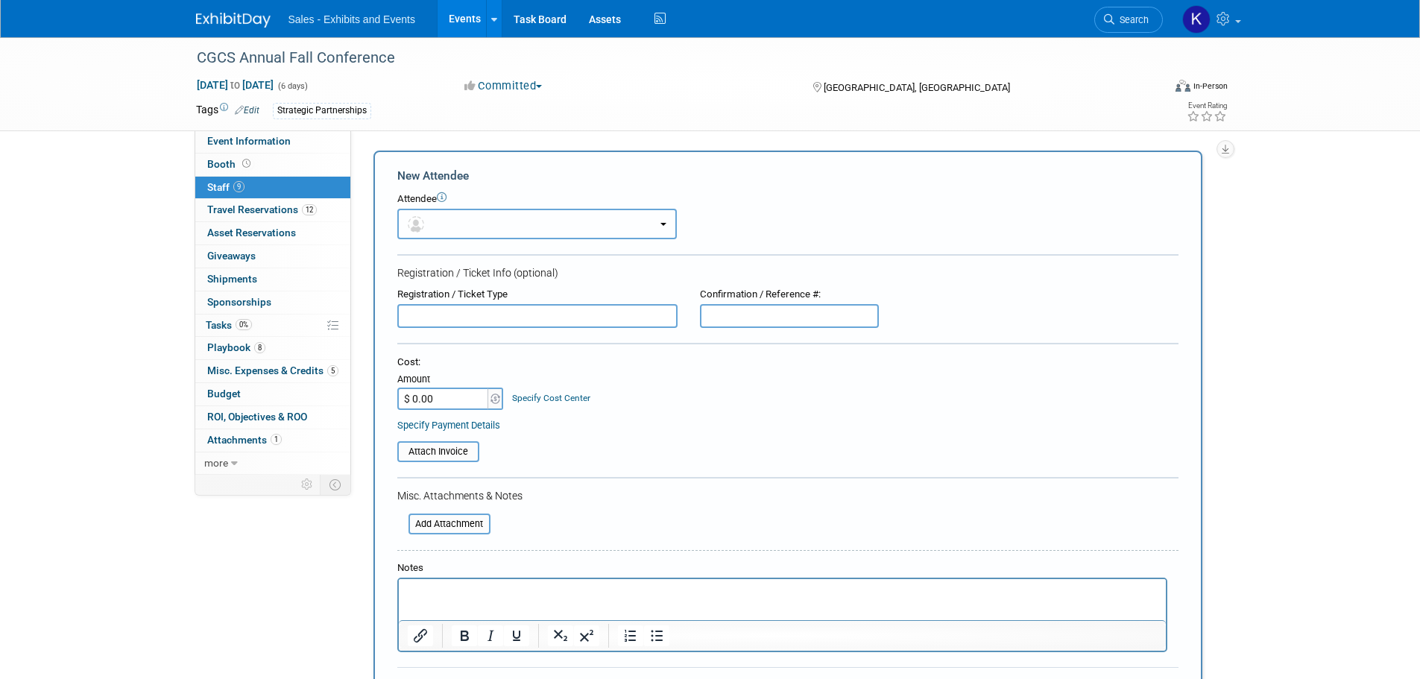
click at [605, 219] on button "button" at bounding box center [537, 224] width 280 height 31
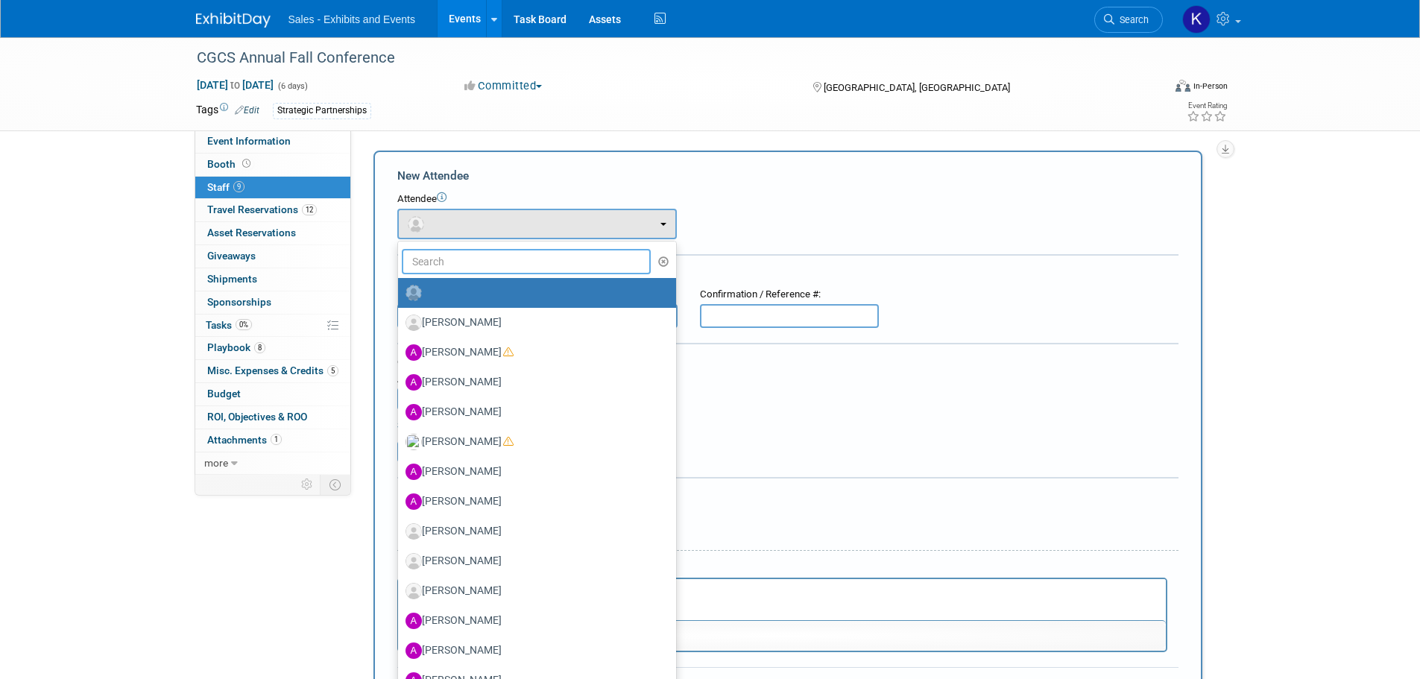
click at [517, 269] on input "text" at bounding box center [527, 261] width 250 height 25
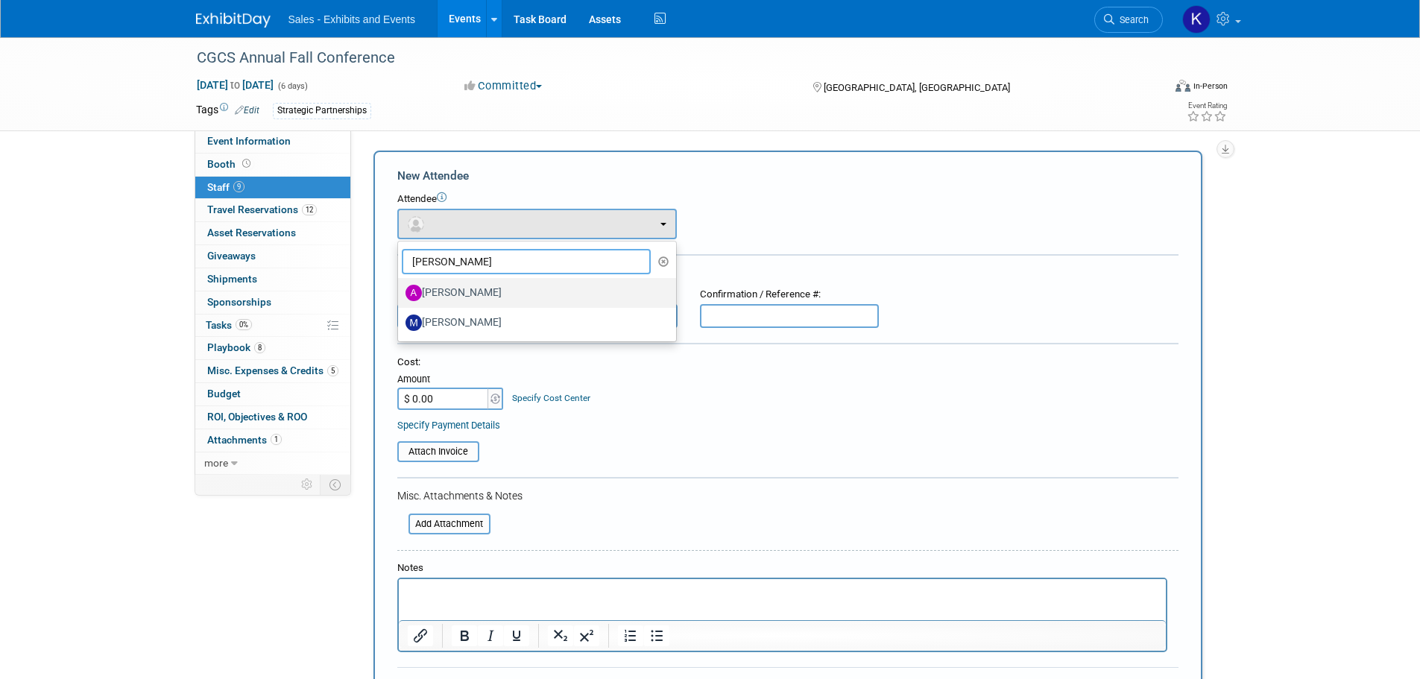
type input "[PERSON_NAME]"
click at [473, 288] on label "[PERSON_NAME]" at bounding box center [534, 293] width 256 height 24
click at [400, 288] on input "[PERSON_NAME]" at bounding box center [396, 291] width 10 height 10
select select "a04da99f-f9a8-4873-afe7-6ab00da703ff"
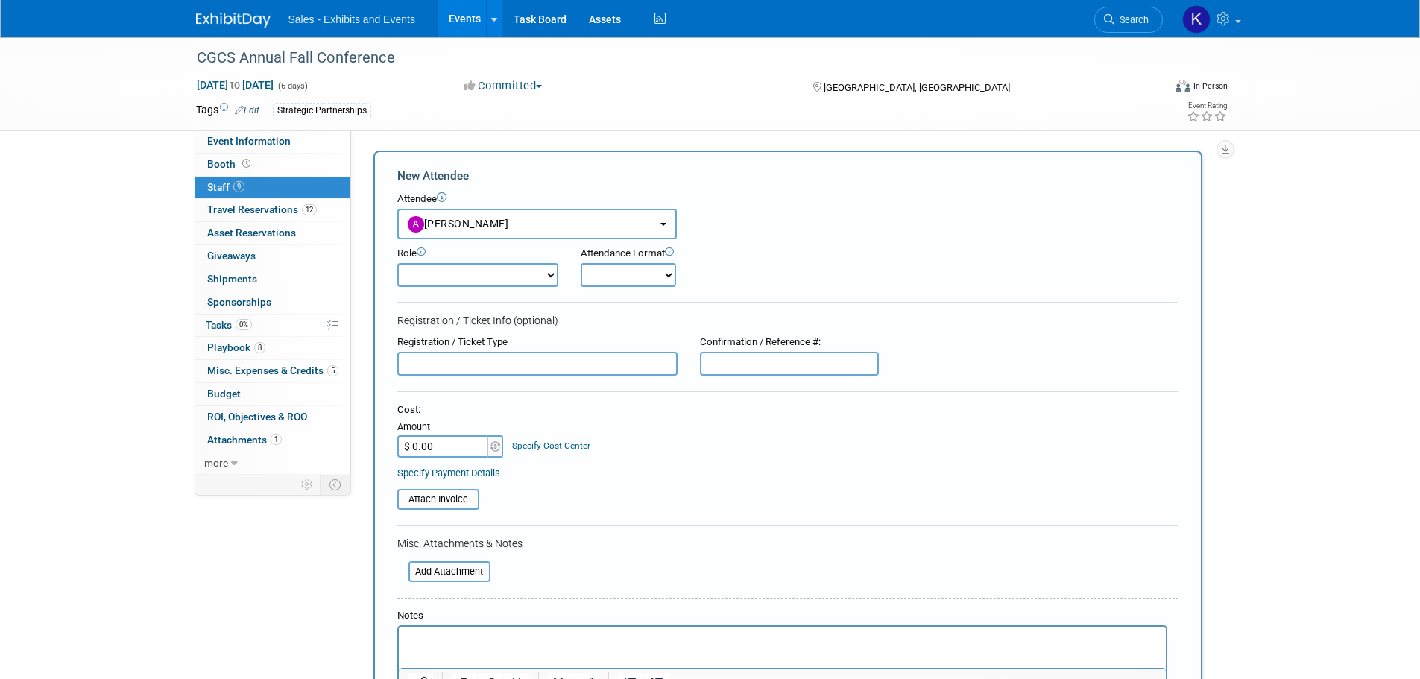
click at [543, 277] on select "Author Demonstrator Host Planner Presenter Product Rep Sales Representative" at bounding box center [477, 275] width 161 height 24
select select "4"
click at [397, 263] on select "Author Demonstrator Host Planner Presenter Product Rep Sales Representative" at bounding box center [477, 275] width 161 height 24
click at [650, 277] on select "Onsite Remote" at bounding box center [628, 275] width 95 height 24
select select "1"
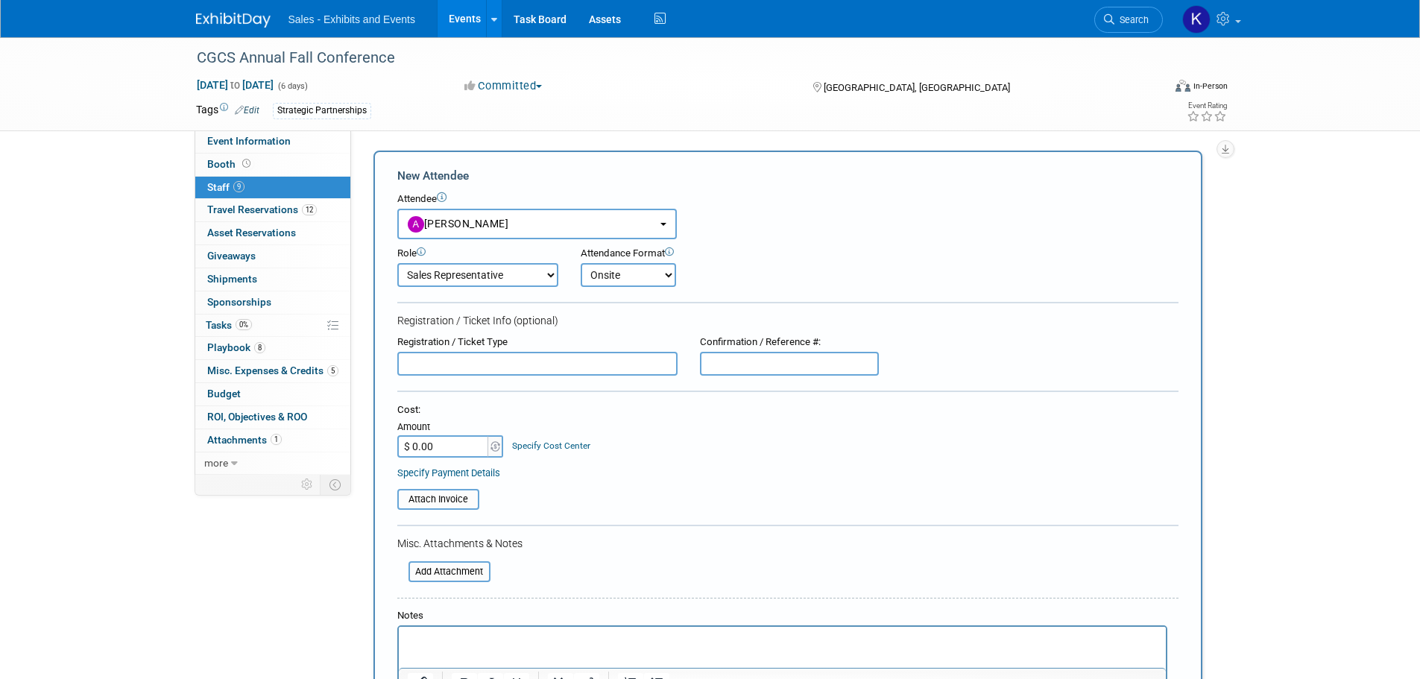
click at [581, 263] on select "Onsite Remote" at bounding box center [628, 275] width 95 height 24
drag, startPoint x: 750, startPoint y: 359, endPoint x: 766, endPoint y: 356, distance: 16.7
click at [751, 358] on input "text" at bounding box center [789, 364] width 179 height 24
type input "76FN7PRSLB"
type input "$ 1,000.00"
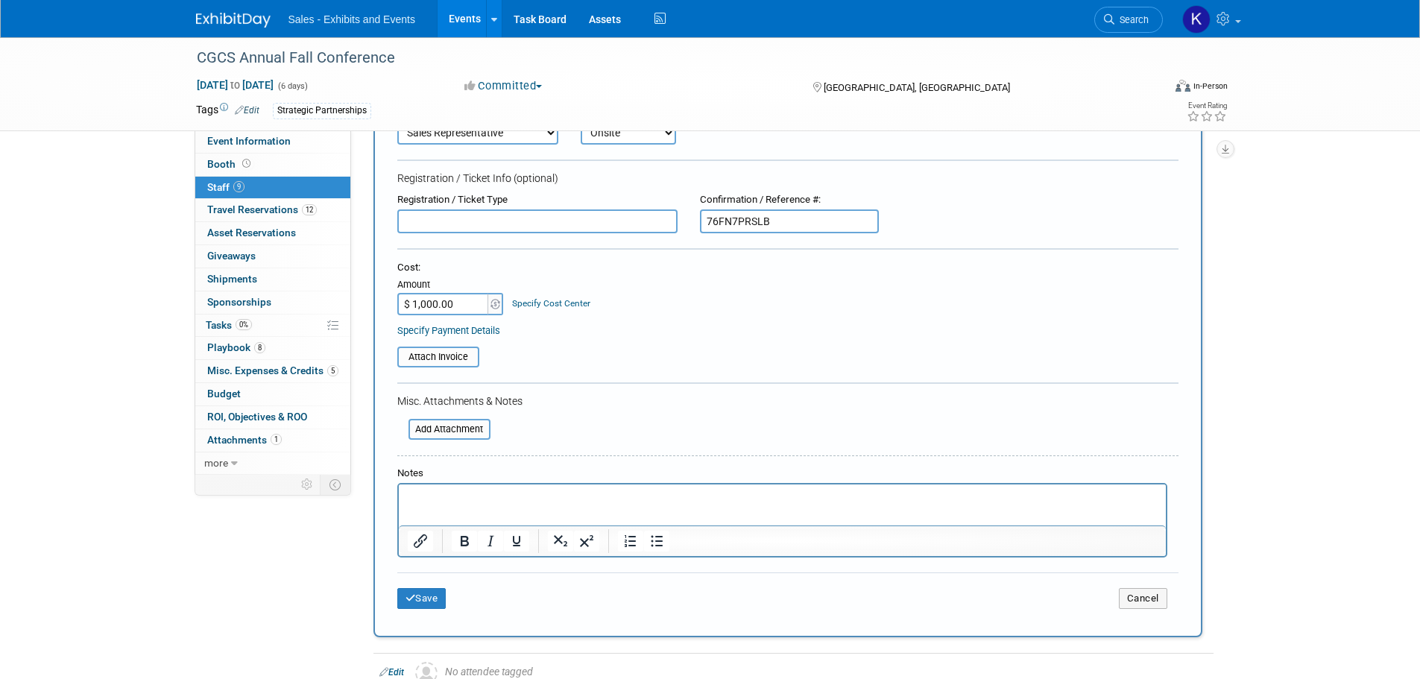
scroll to position [149, 0]
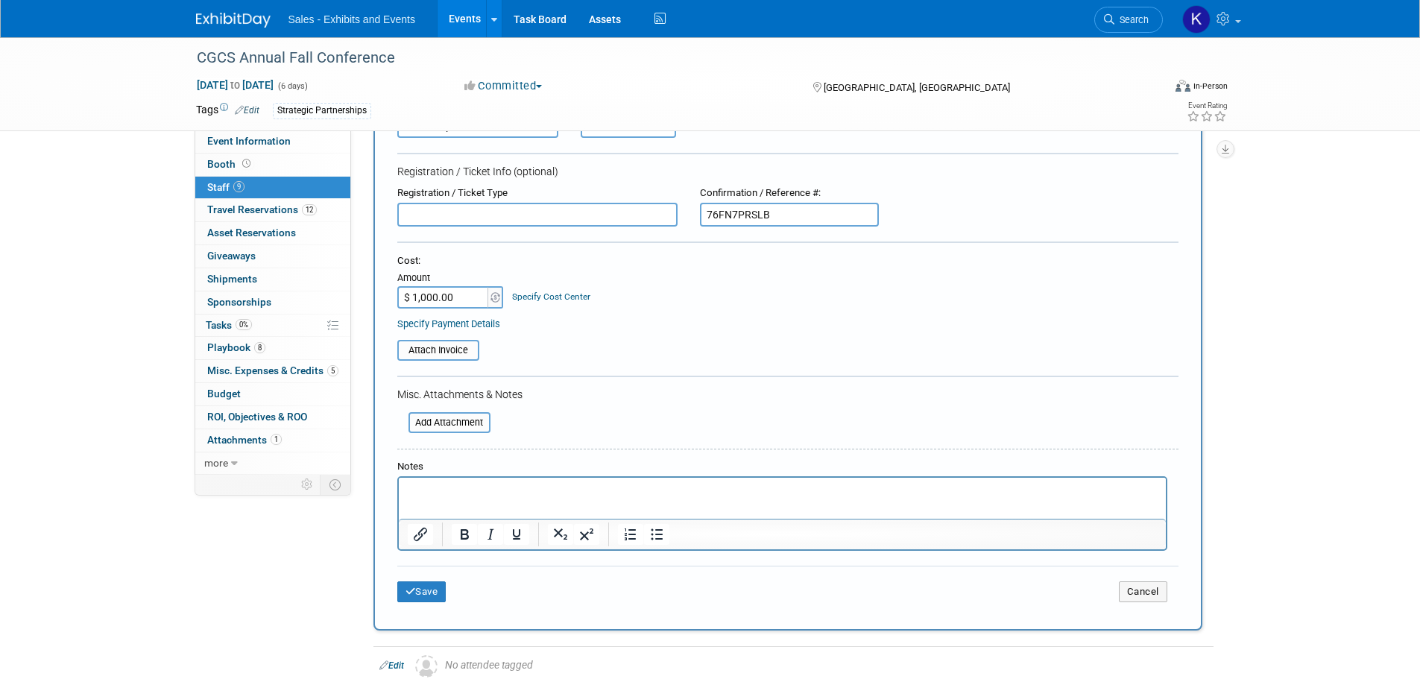
drag, startPoint x: 495, startPoint y: 479, endPoint x: 495, endPoint y: 488, distance: 8.9
click at [496, 482] on html at bounding box center [781, 488] width 767 height 21
click at [431, 591] on button "Save" at bounding box center [421, 591] width 49 height 21
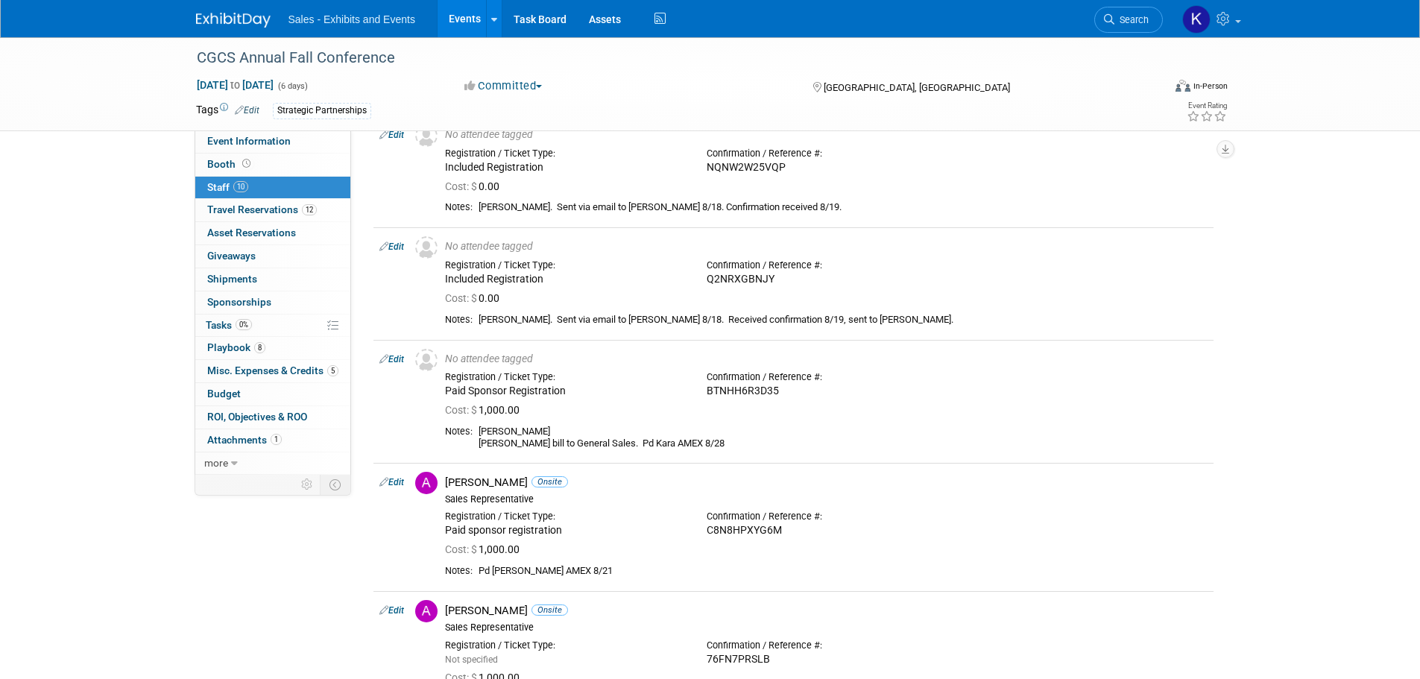
scroll to position [0, 0]
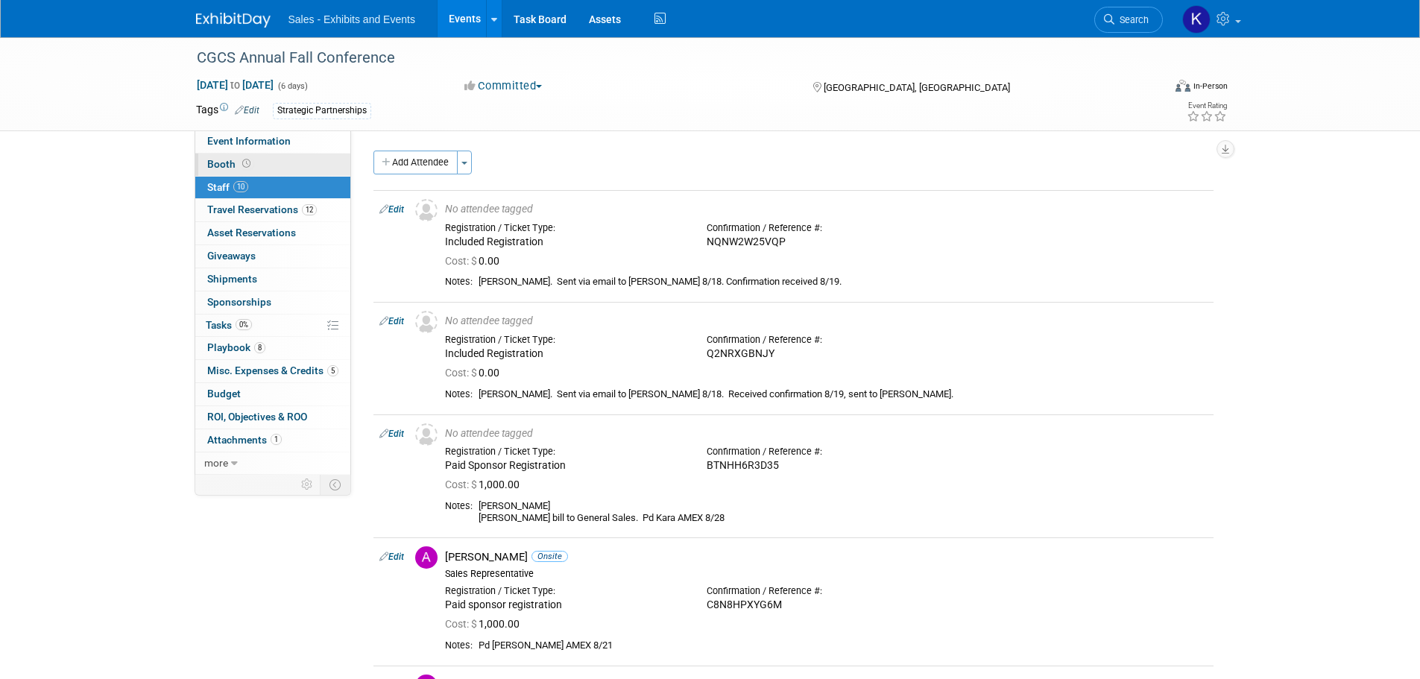
click at [209, 162] on span "Booth" at bounding box center [230, 164] width 46 height 12
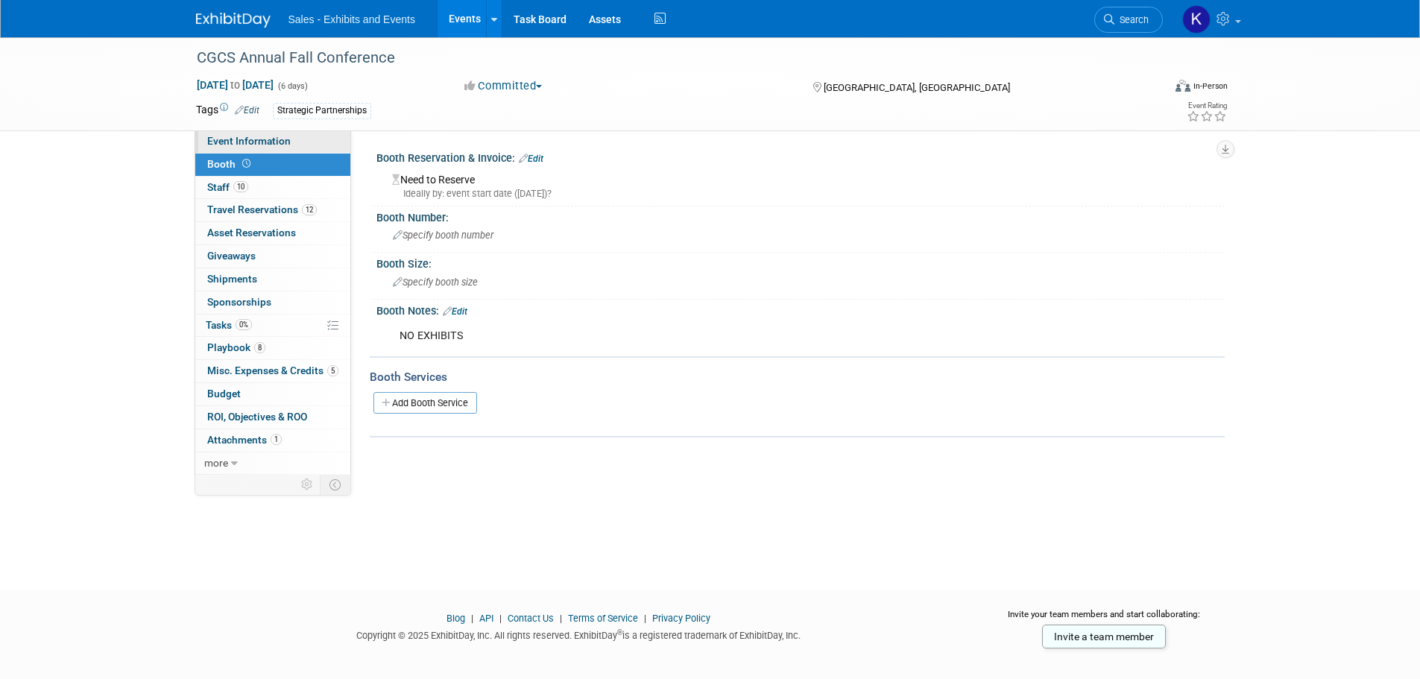
click at [233, 139] on span "Event Information" at bounding box center [248, 141] width 83 height 12
select select "Strategic Partnerships"
